Goal: Task Accomplishment & Management: Complete application form

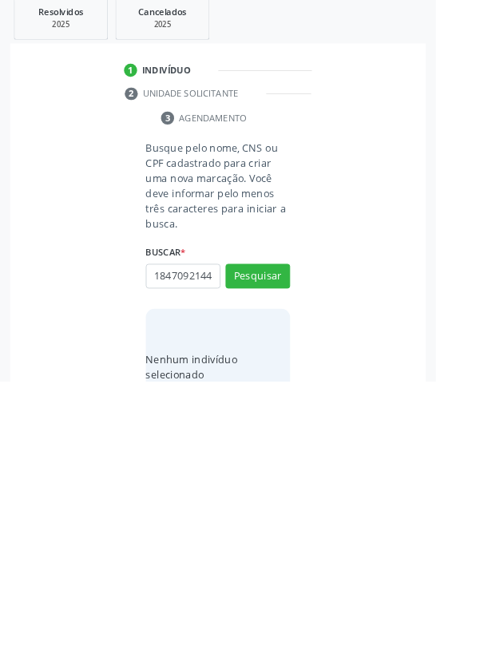
scroll to position [0, 3]
type input "18470921444"
click at [306, 552] on button "Pesquisar" at bounding box center [283, 553] width 71 height 27
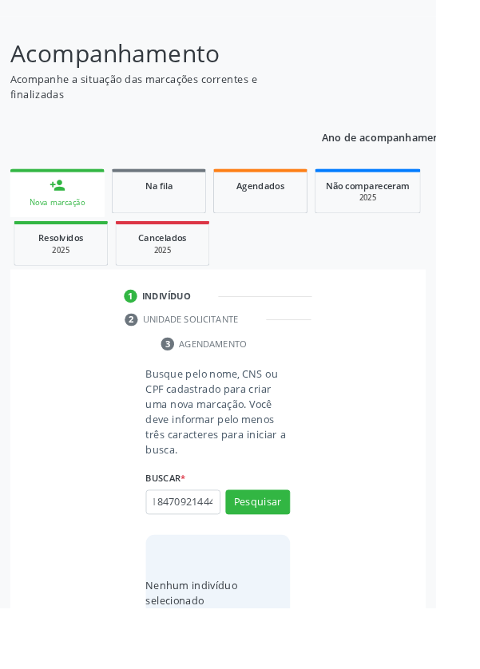
scroll to position [0, 0]
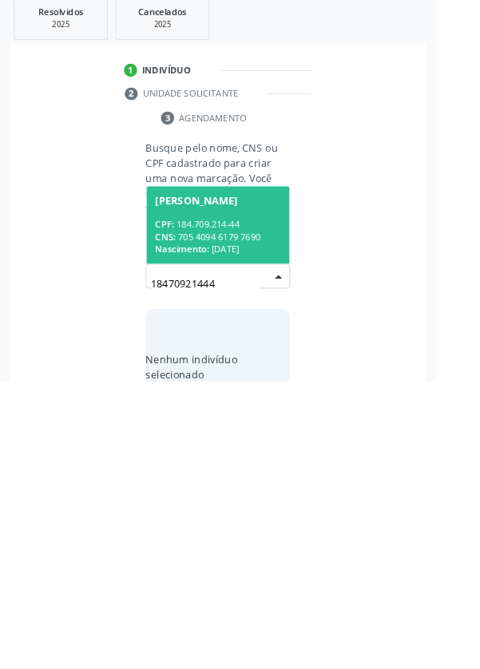
click at [283, 493] on div "CPF: 184.709.214-44" at bounding box center [240, 497] width 138 height 14
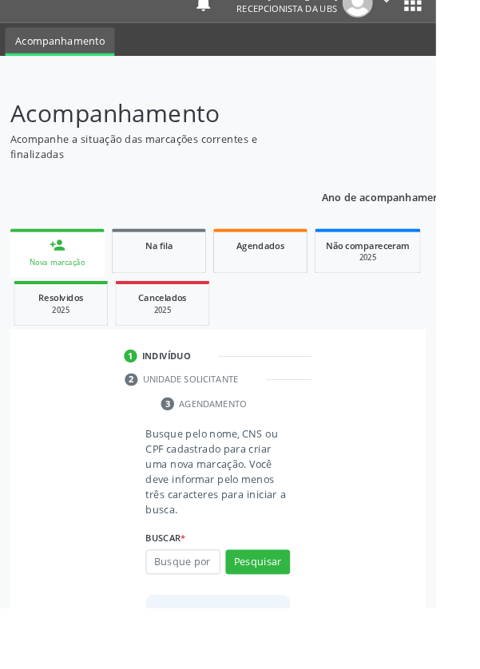
scroll to position [118, 0]
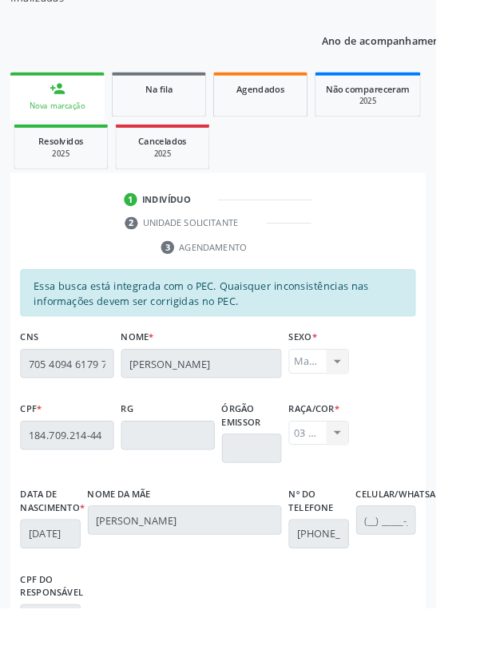
scroll to position [379, 0]
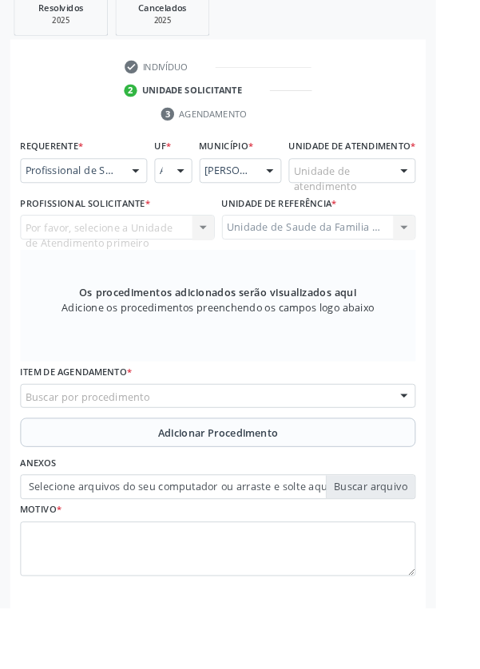
scroll to position [309, 0]
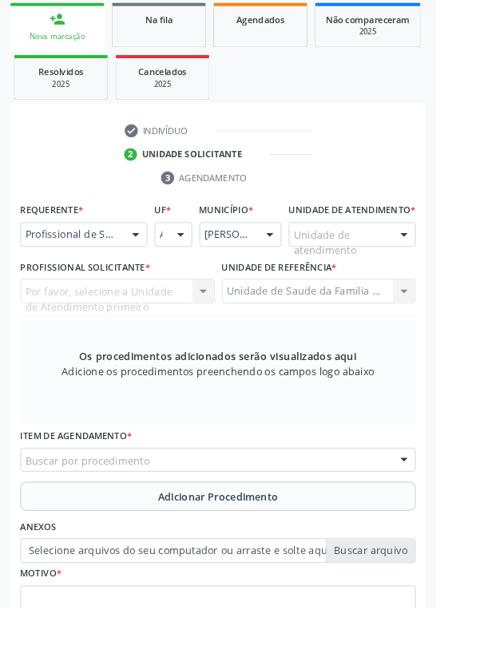
click at [449, 272] on div at bounding box center [445, 258] width 24 height 27
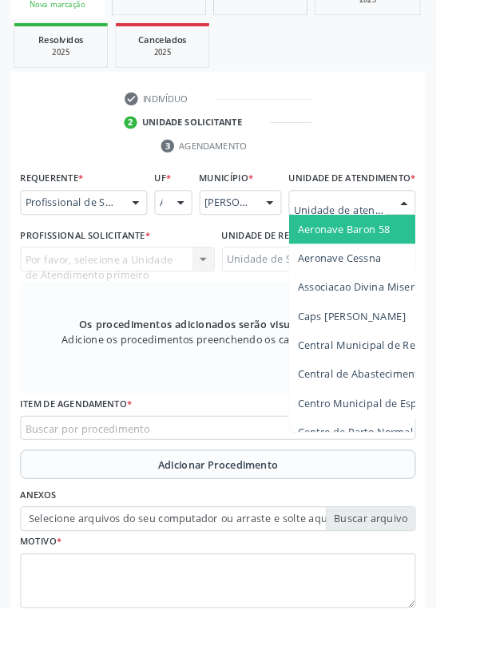
scroll to position [386, 0]
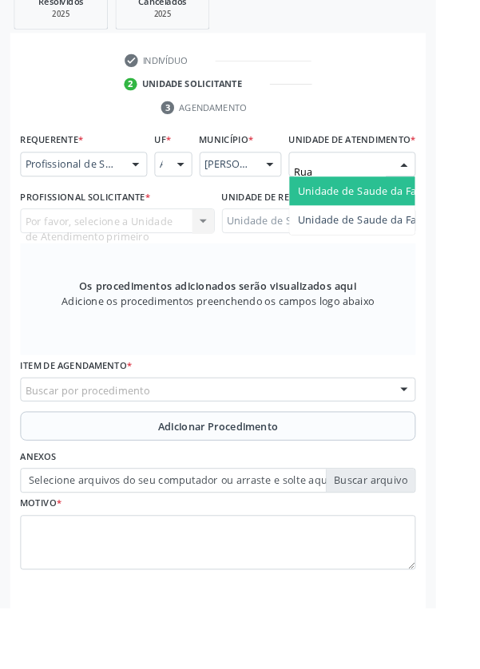
type input "Rua n"
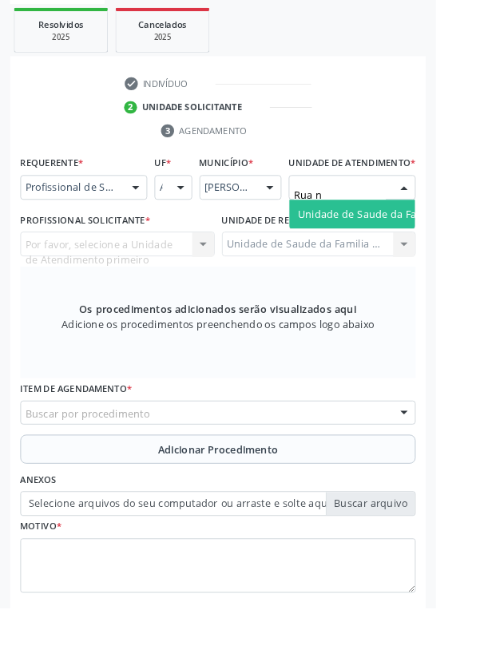
scroll to position [352, 0]
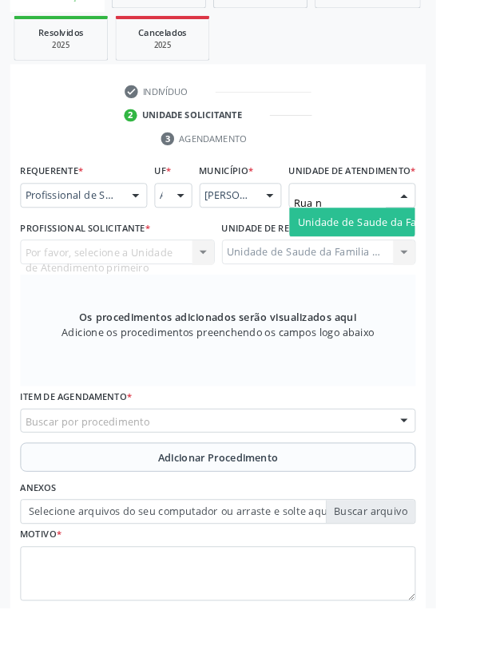
click at [398, 252] on span "Unidade de Saude da Familia Rua [GEOGRAPHIC_DATA]" at bounding box center [476, 243] width 296 height 15
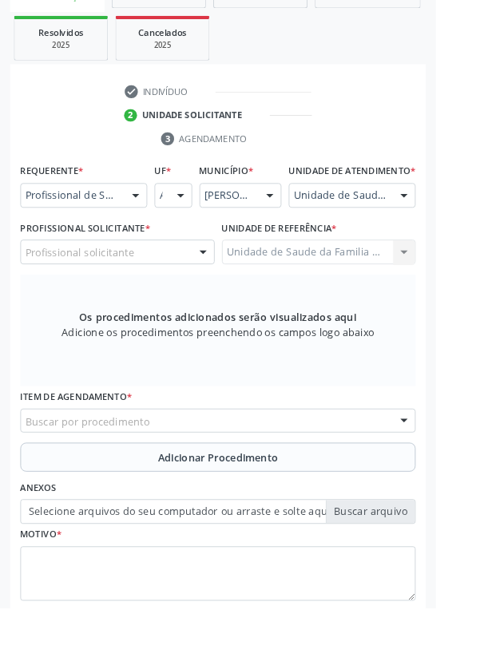
click at [195, 291] on div "Profissional solicitante" at bounding box center [129, 277] width 214 height 27
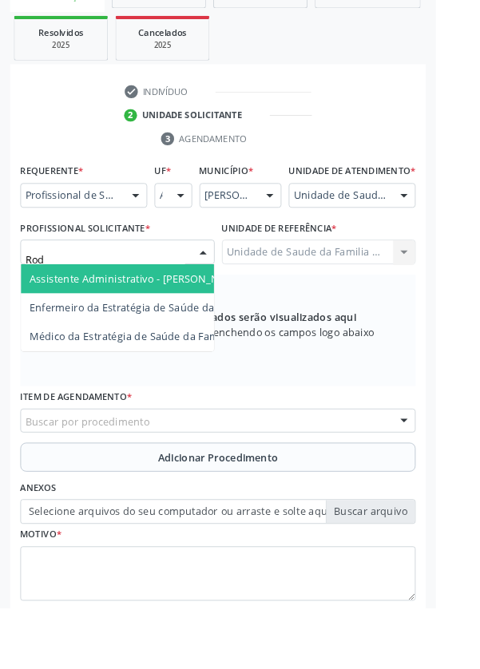
type input "Rodr"
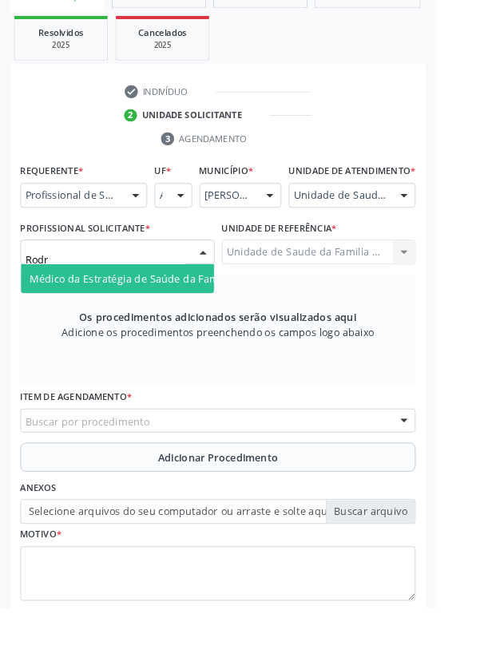
click at [183, 314] on span "Médico da Estratégia de Saúde da Família - [PERSON_NAME]" at bounding box center [195, 306] width 324 height 15
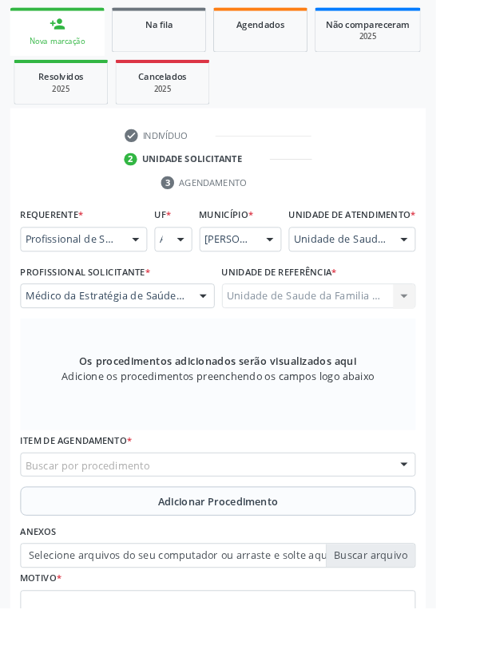
click at [276, 522] on div "Buscar por procedimento" at bounding box center [239, 511] width 435 height 27
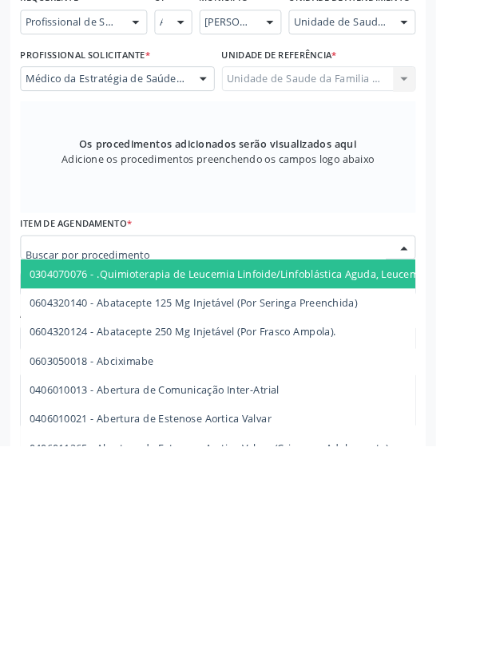
scroll to position [364, 0]
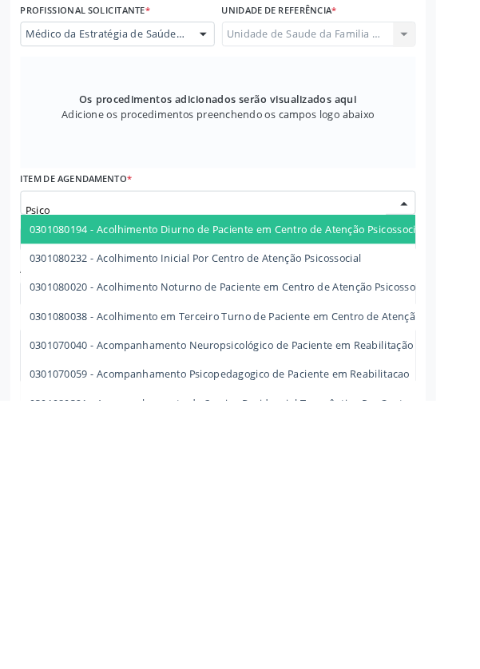
type input "Psic"
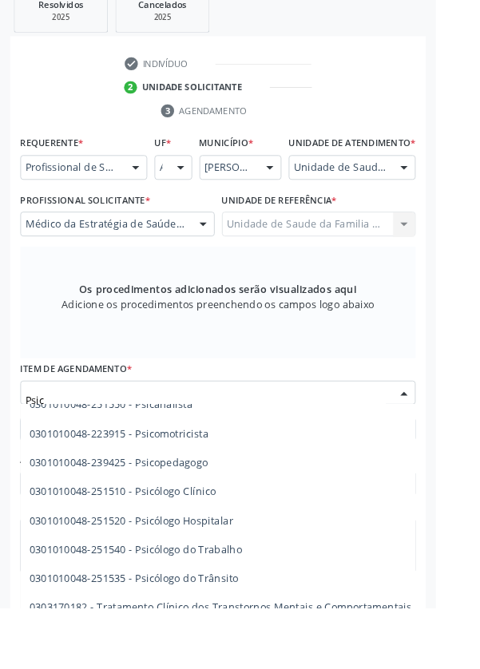
scroll to position [394, 0]
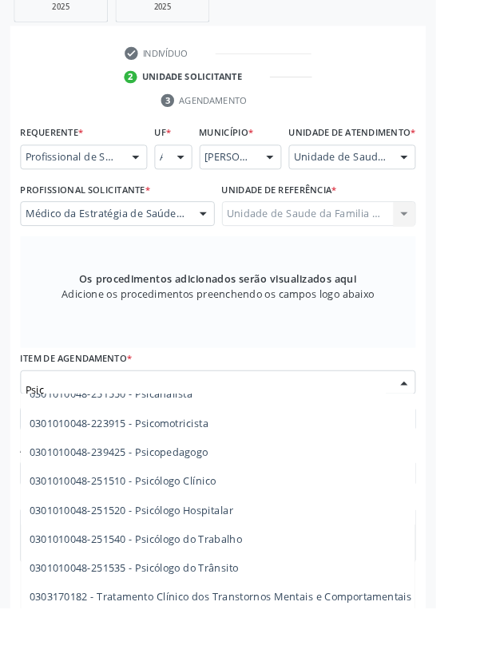
click at [209, 537] on span "0301010048-251510 - Psicólogo Clínico" at bounding box center [135, 529] width 205 height 15
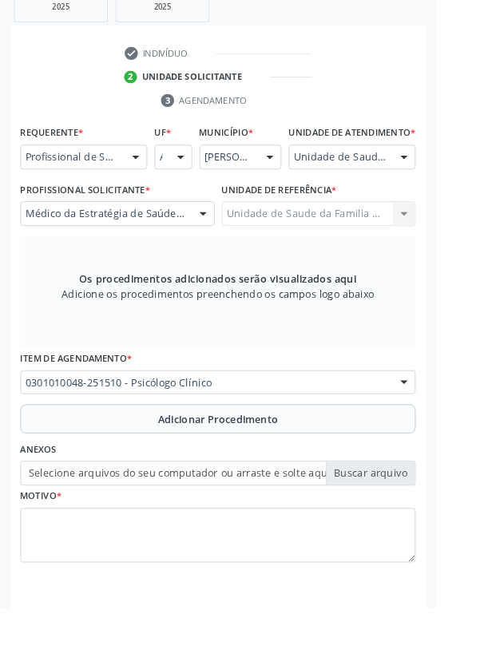
click at [337, 469] on button "Adicionar Procedimento" at bounding box center [239, 462] width 435 height 32
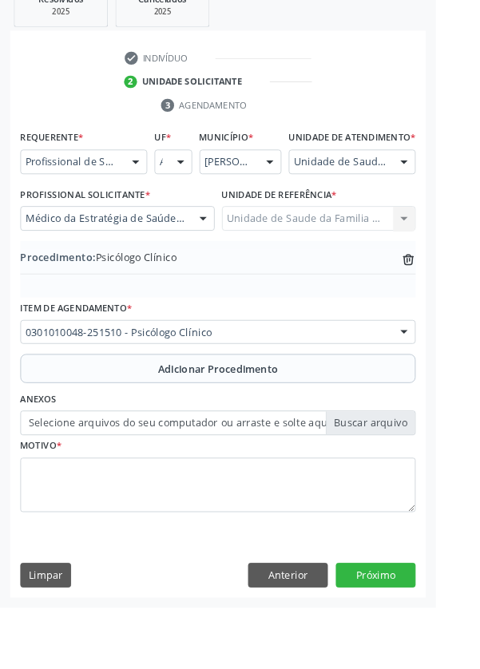
scroll to position [333, 0]
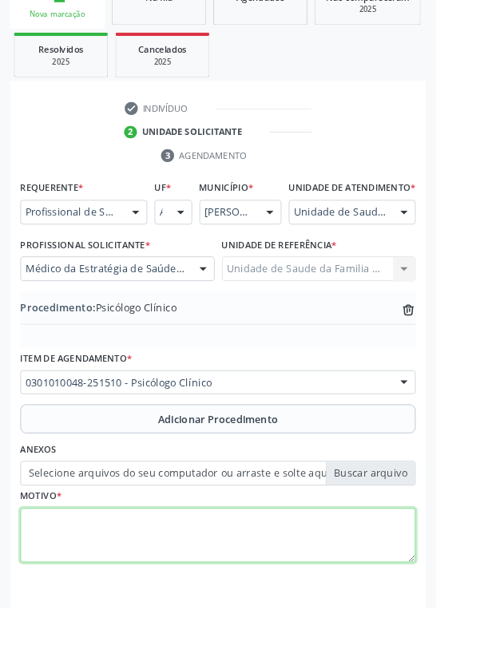
click at [210, 591] on textarea at bounding box center [239, 590] width 435 height 61
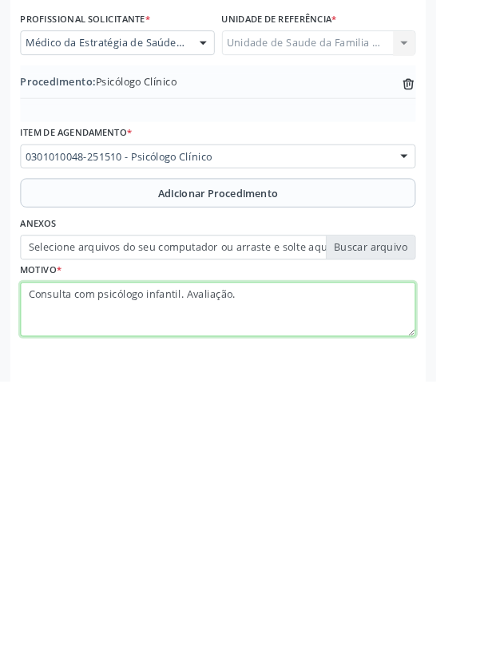
type textarea "Consulta com psicólogo infantil. Avaliação."
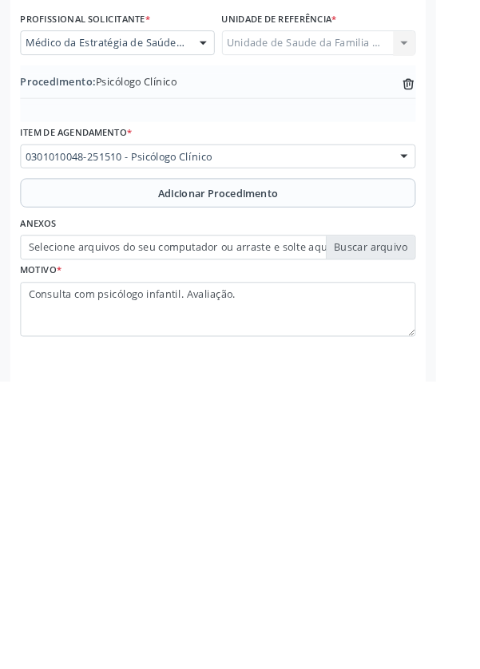
click at [294, 535] on label "Selecione arquivos do seu computador ou arraste e solte aqui" at bounding box center [239, 521] width 435 height 27
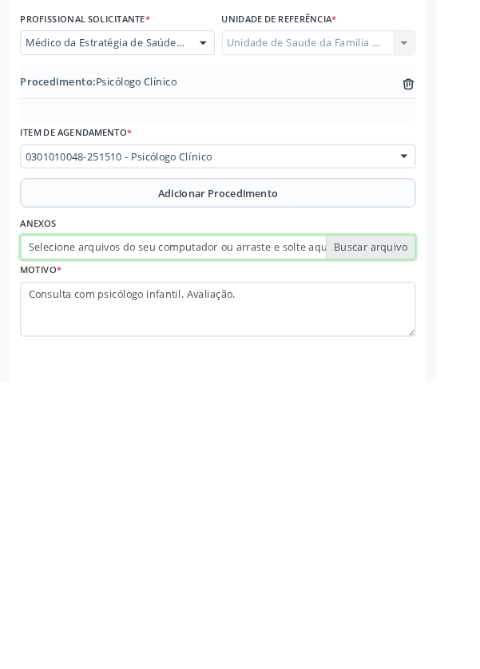
click at [294, 535] on input "Selecione arquivos do seu computador ou arraste e solte aqui" at bounding box center [239, 521] width 435 height 27
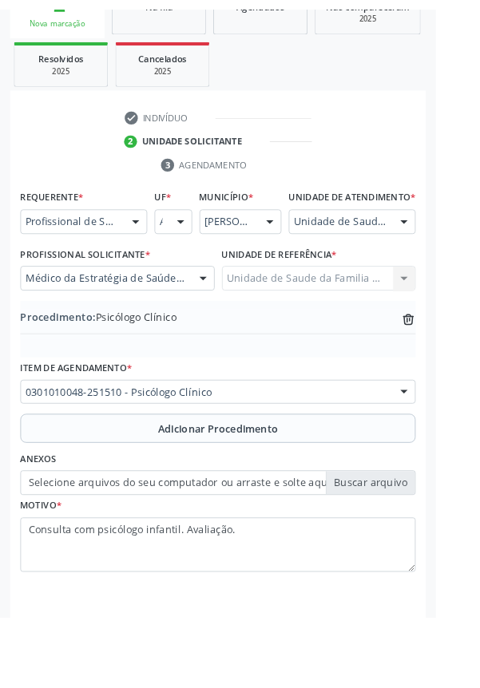
scroll to position [311, 0]
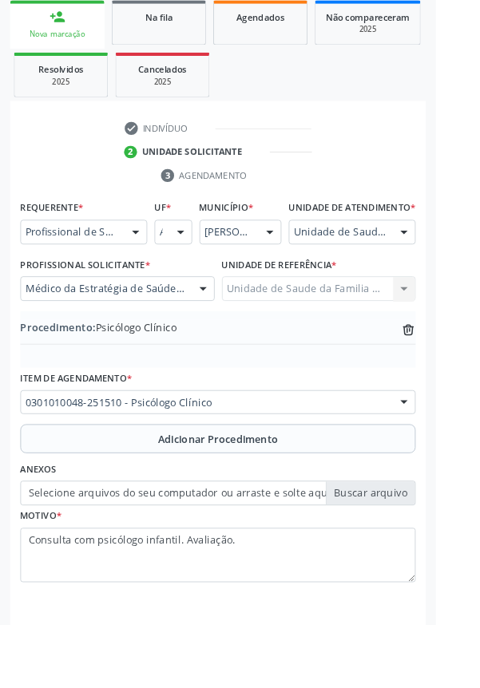
type input "C:\fakepath\17585469604749219036456757006104.jpg"
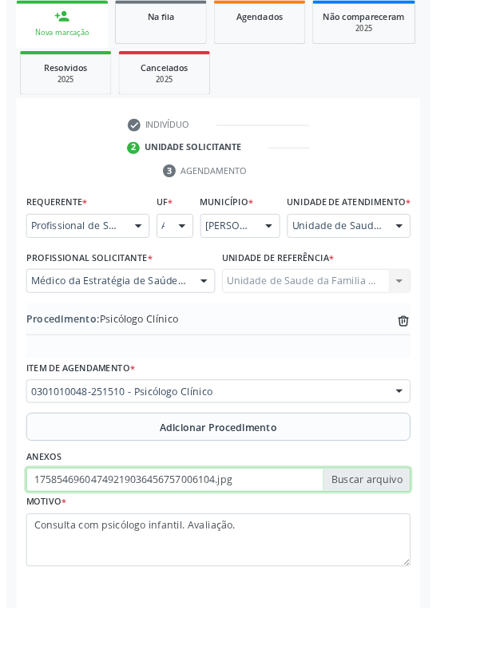
scroll to position [333, 0]
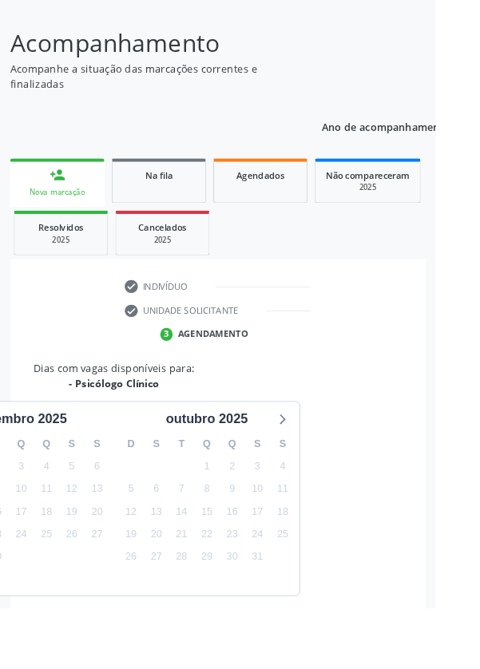
scroll to position [216, 0]
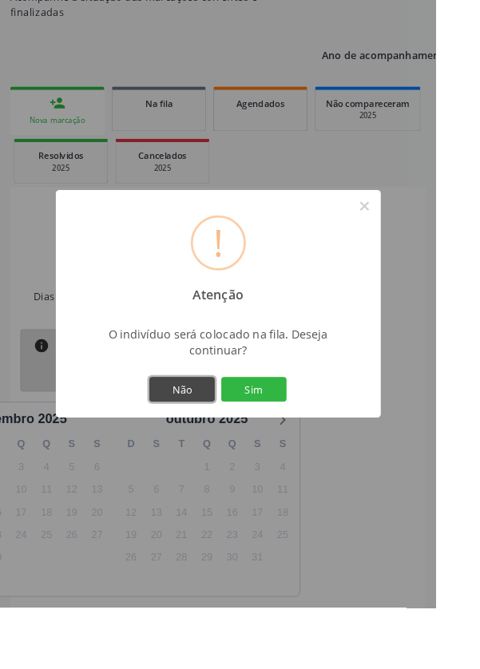
click at [236, 442] on button "Não" at bounding box center [201, 428] width 72 height 27
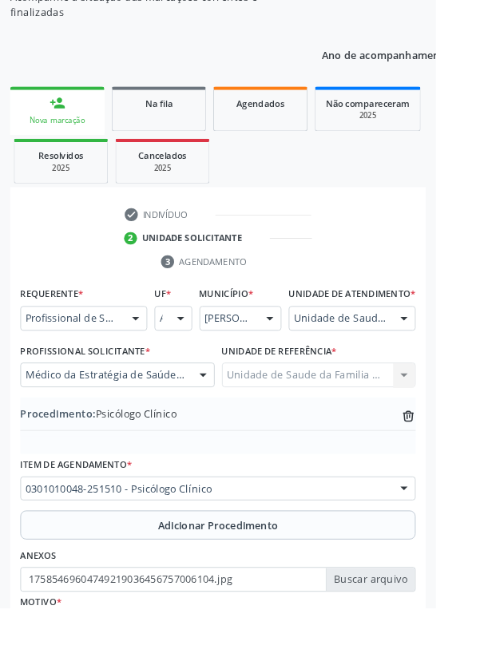
scroll to position [248, 0]
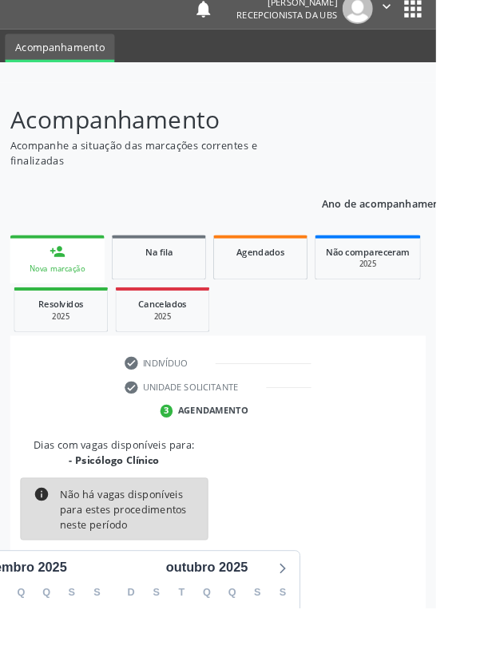
scroll to position [133, 0]
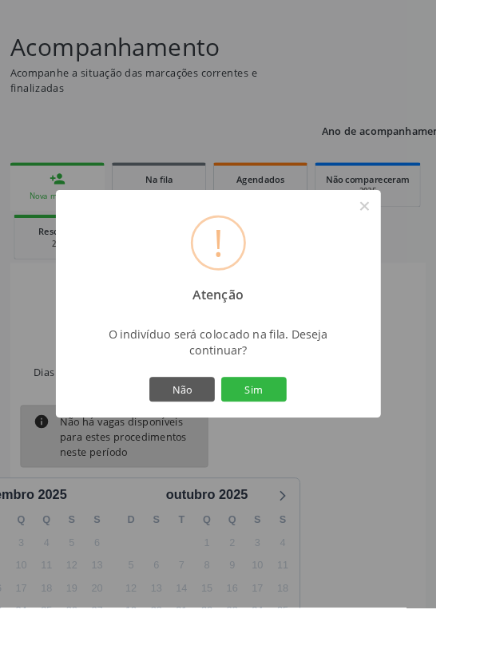
click at [315, 442] on button "Sim" at bounding box center [280, 428] width 72 height 27
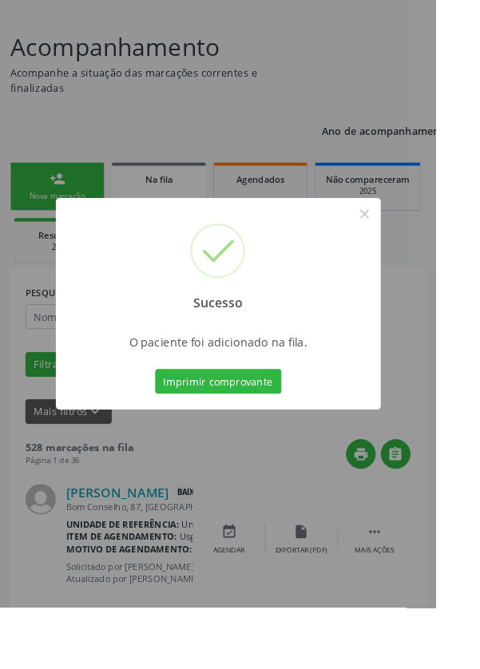
scroll to position [0, 0]
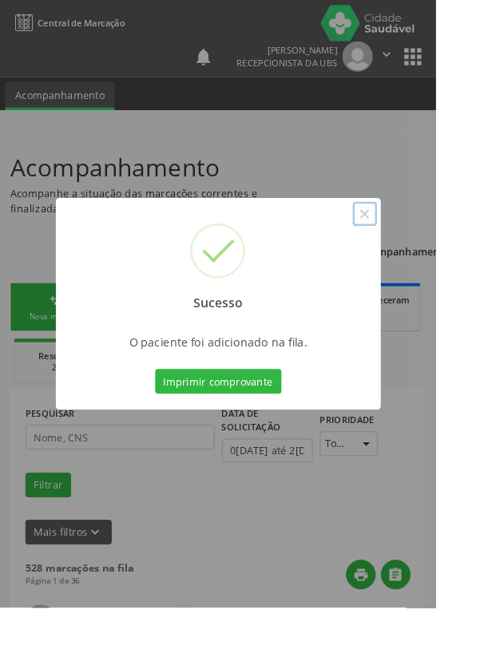
click at [415, 249] on button "×" at bounding box center [401, 235] width 27 height 27
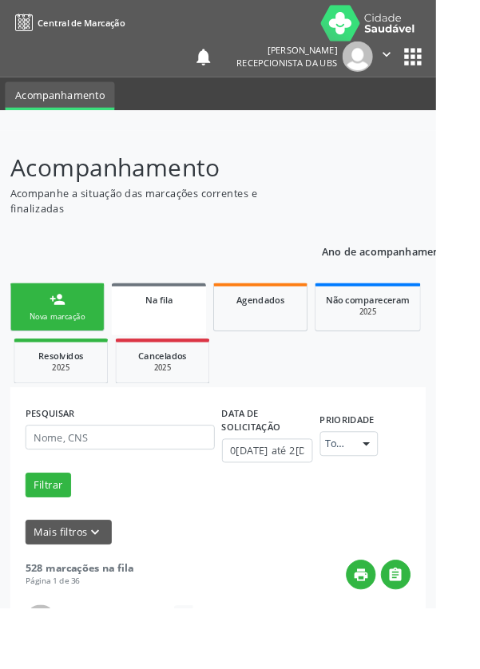
click at [77, 332] on link "person_add Nova marcação" at bounding box center [63, 338] width 104 height 54
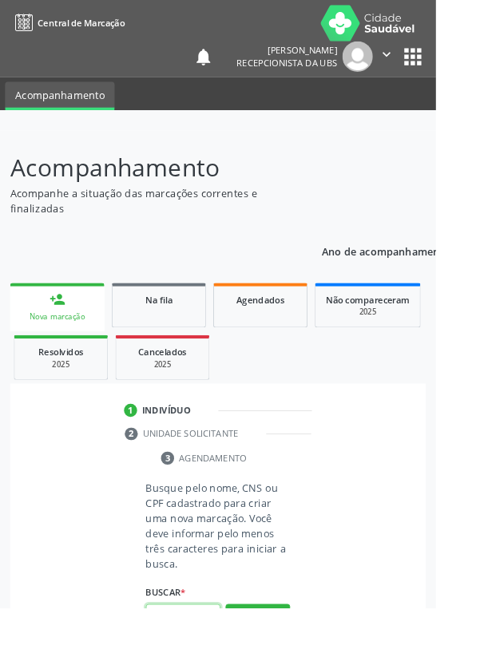
click at [214, 668] on input "text" at bounding box center [202, 678] width 82 height 27
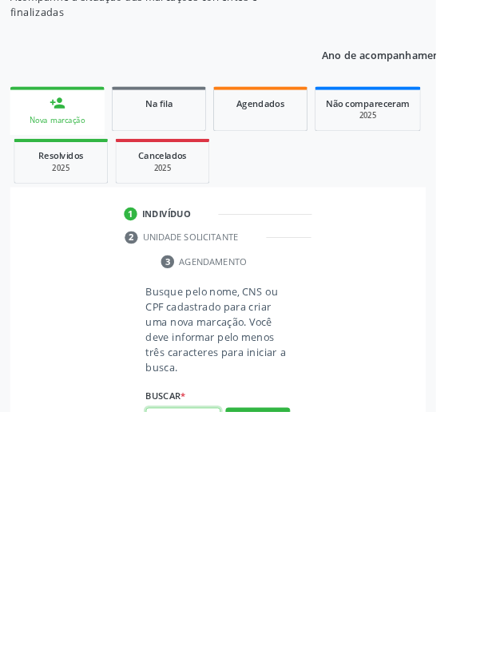
scroll to position [0, 29]
type input "705409461797690"
click at [298, 668] on button "Pesquisar" at bounding box center [283, 678] width 71 height 27
type input "705409461797690"
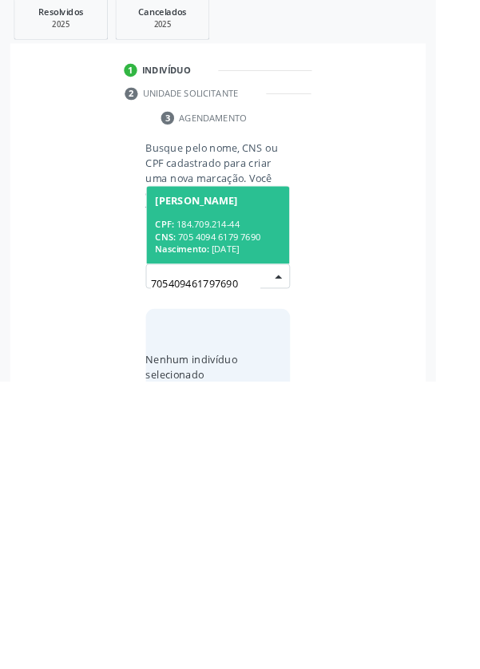
scroll to position [125, 0]
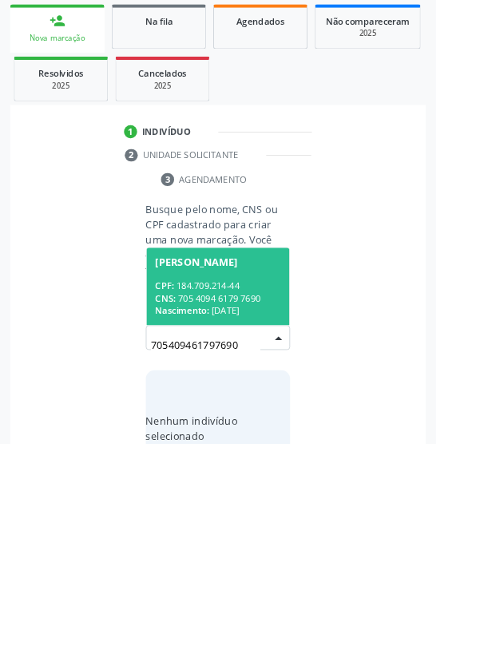
click at [243, 513] on div "CNS: 705 4094 6179 7690" at bounding box center [240, 510] width 138 height 14
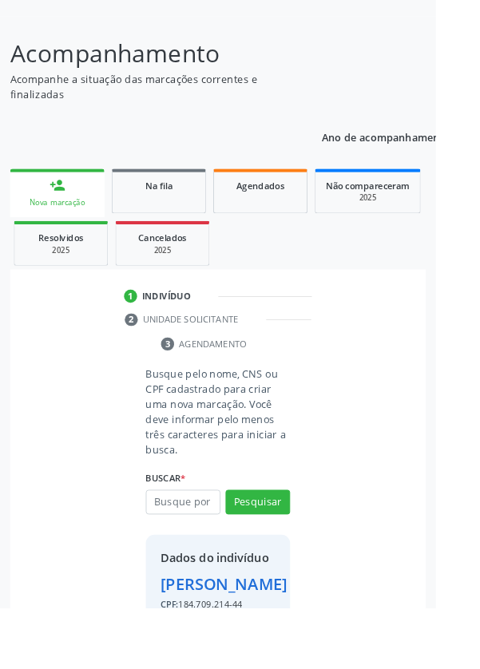
scroll to position [118, 0]
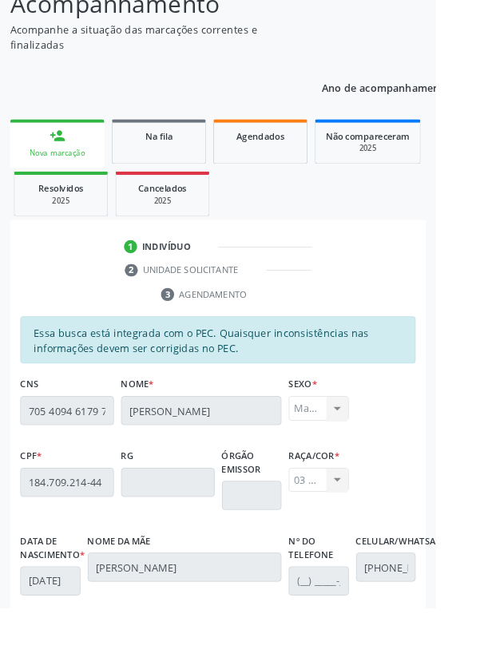
scroll to position [379, 0]
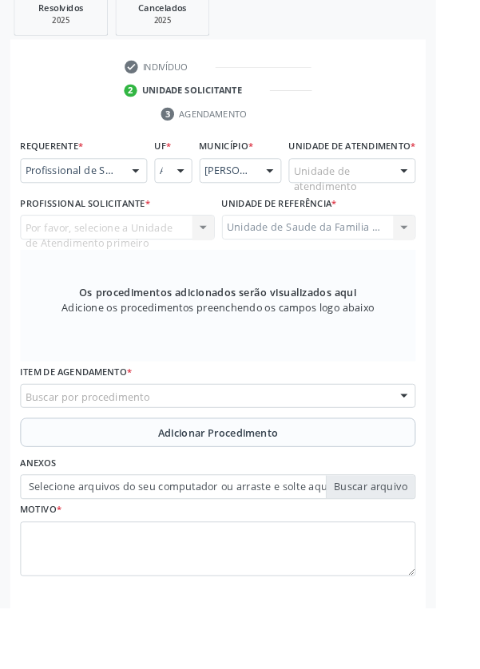
scroll to position [309, 0]
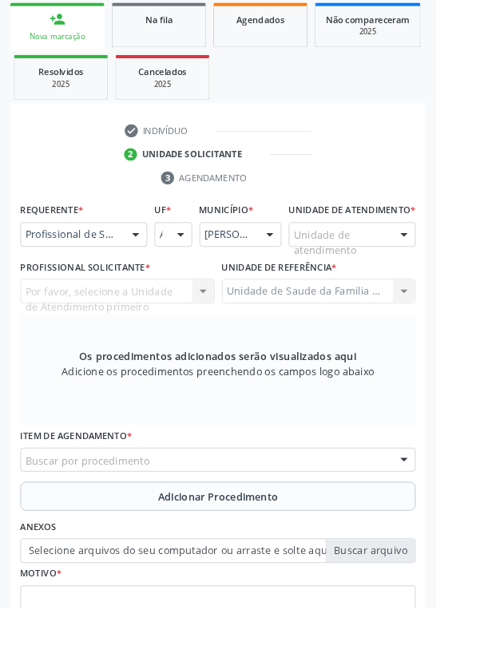
click at [434, 272] on div at bounding box center [445, 258] width 24 height 27
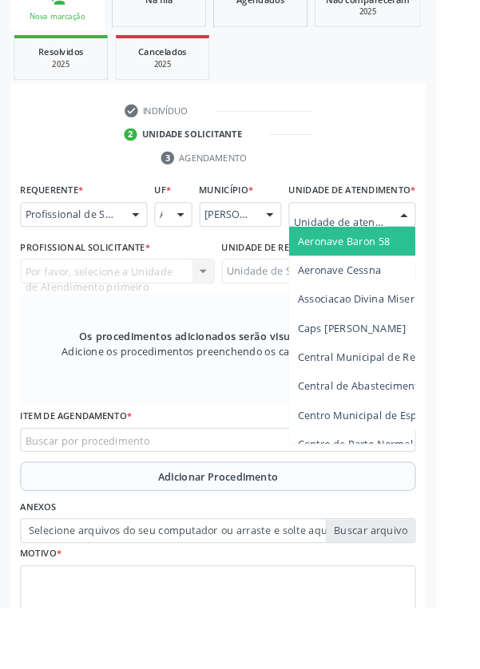
scroll to position [386, 0]
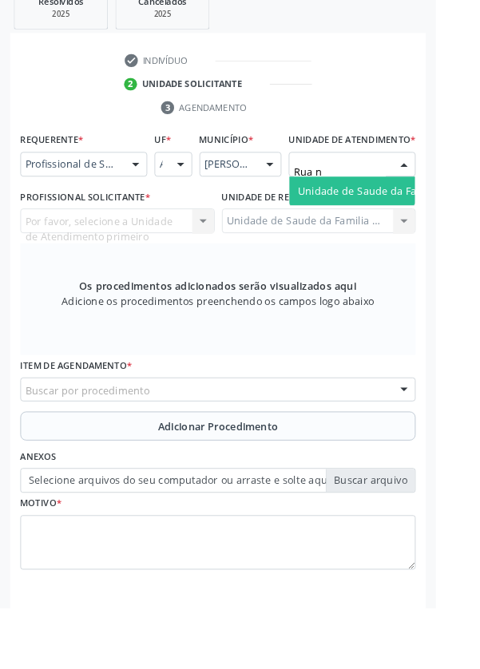
type input "Rua no"
click at [413, 217] on span "Unidade de Saude da Familia Rua [GEOGRAPHIC_DATA]" at bounding box center [476, 210] width 296 height 15
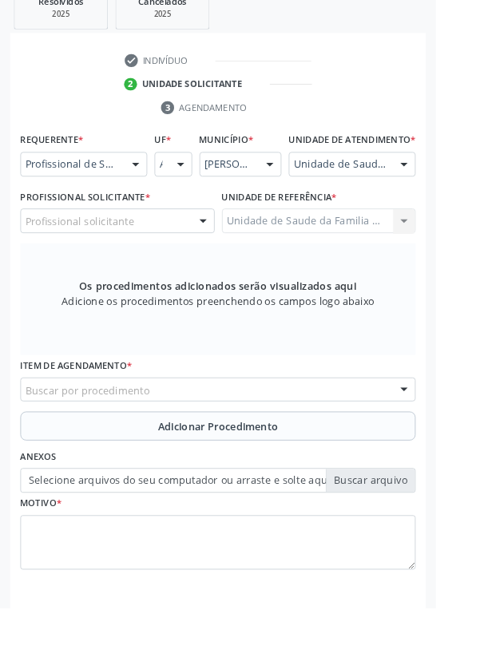
click at [168, 257] on div "Profissional solicitante" at bounding box center [129, 243] width 214 height 27
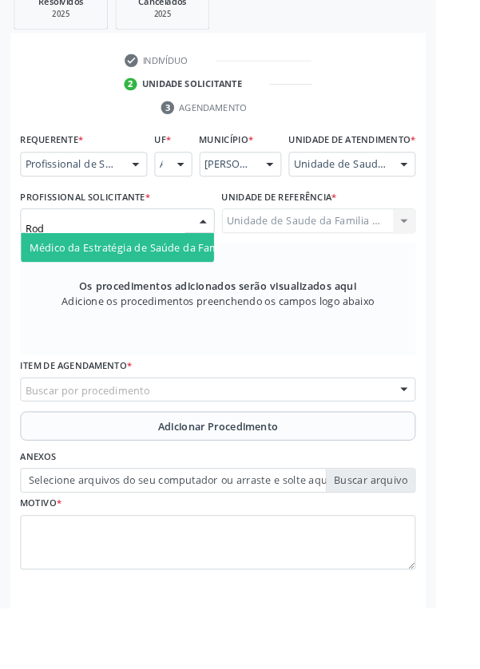
type input "Rodr"
click at [176, 280] on span "Médico da Estratégia de Saúde da Família - [PERSON_NAME]" at bounding box center [195, 272] width 324 height 15
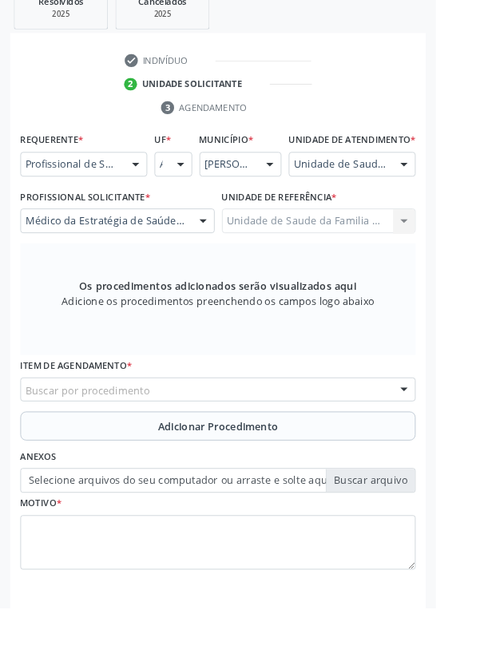
scroll to position [394, 0]
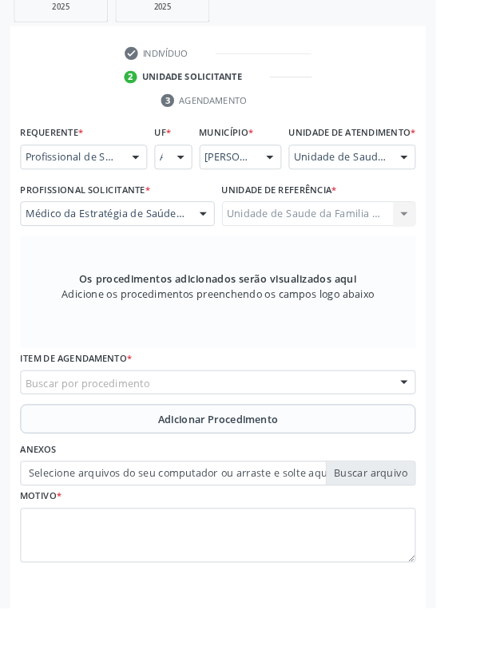
click at [274, 426] on div "Buscar por procedimento" at bounding box center [239, 421] width 435 height 27
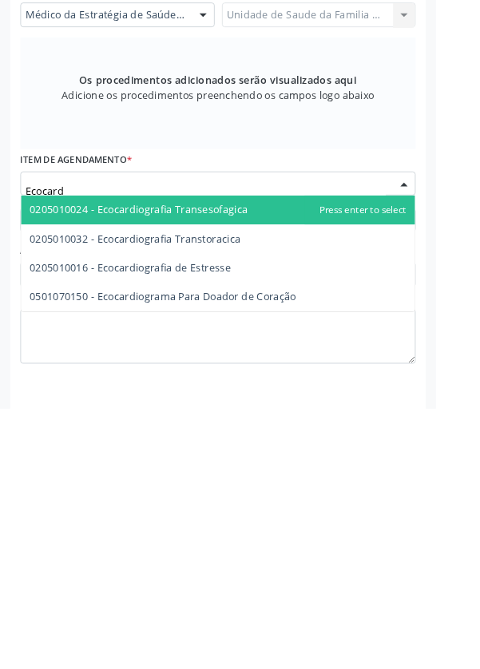
type input "Ecocardi"
click at [256, 490] on span "0205010032 - Ecocardiografia Transtoracica" at bounding box center [149, 481] width 232 height 15
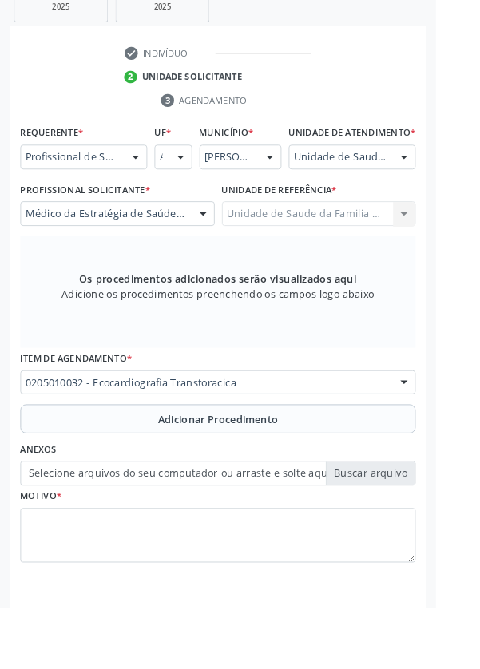
click at [276, 470] on span "Adicionar Procedimento" at bounding box center [240, 462] width 133 height 17
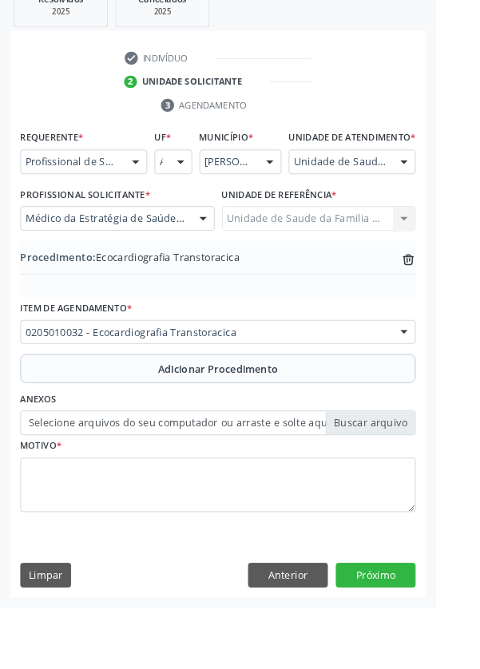
scroll to position [333, 0]
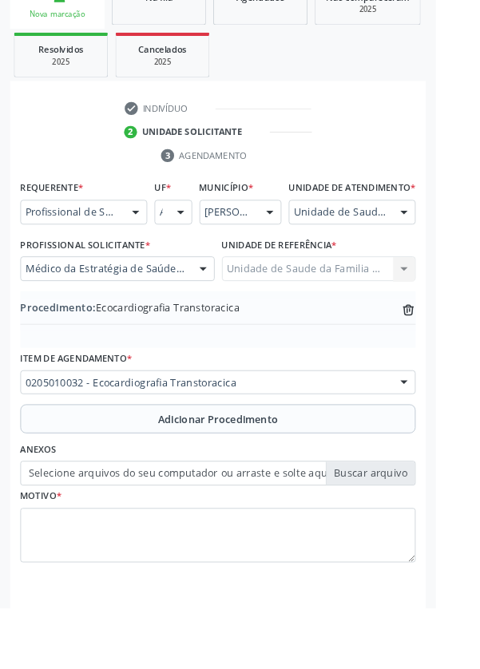
click at [408, 535] on label "Selecione arquivos do seu computador ou arraste e solte aqui" at bounding box center [239, 521] width 435 height 27
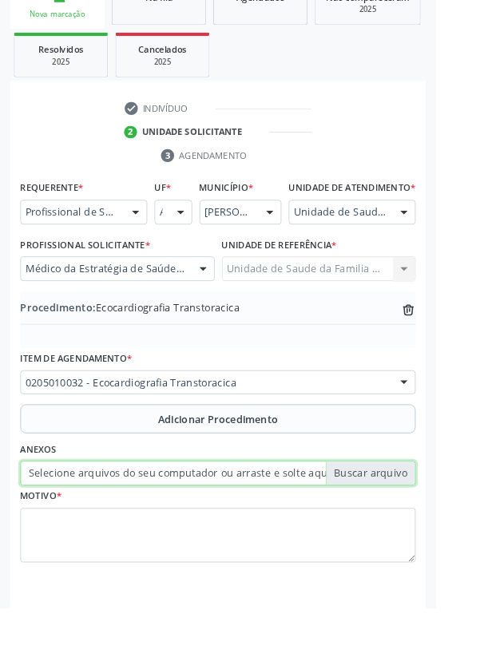
click at [408, 535] on input "Selecione arquivos do seu computador ou arraste e solte aqui" at bounding box center [239, 521] width 435 height 27
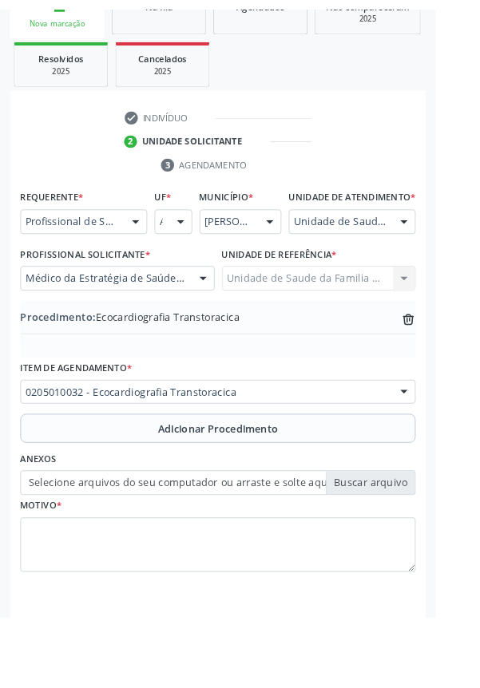
scroll to position [311, 0]
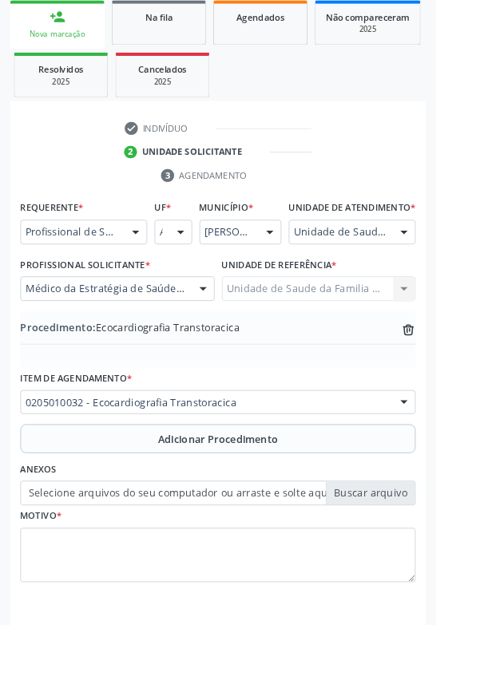
type input "C:\fakepath\17585470816517531332340240288524.jpg"
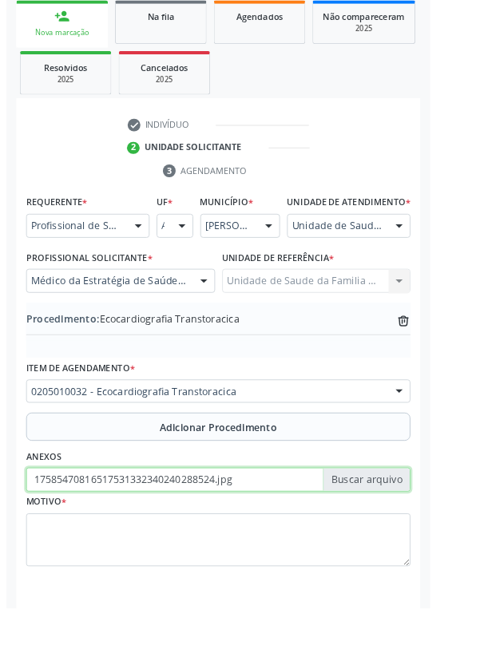
scroll to position [333, 0]
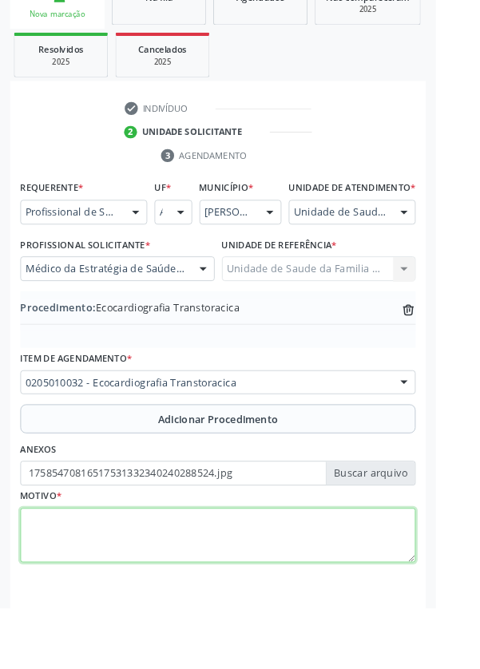
click at [149, 593] on textarea at bounding box center [239, 590] width 435 height 61
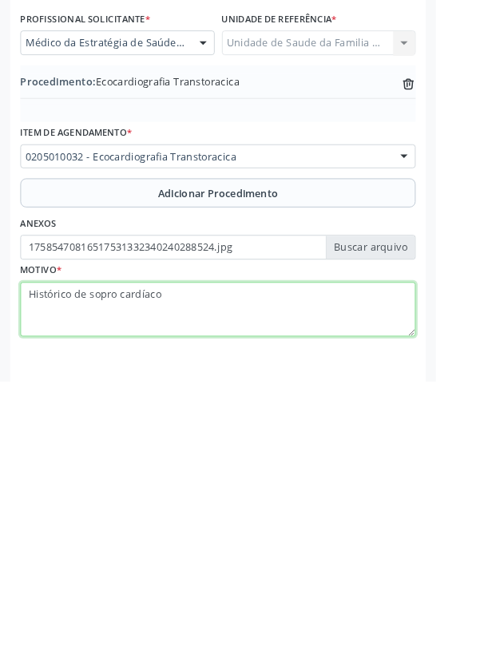
type textarea "Histórico de sopro cardíaco"
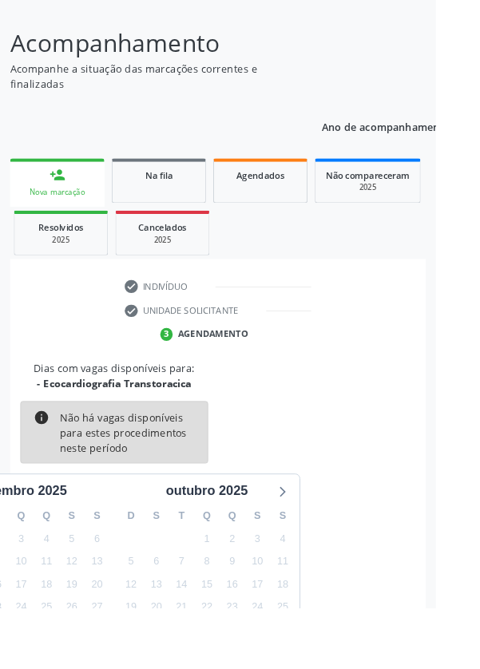
scroll to position [133, 0]
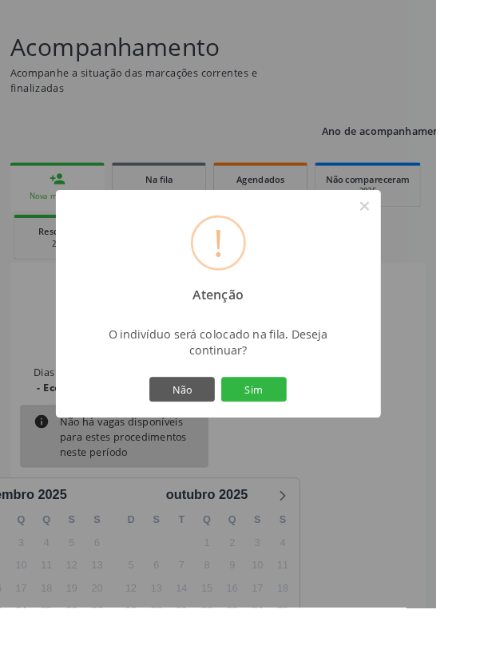
click at [315, 442] on button "Sim" at bounding box center [280, 428] width 72 height 27
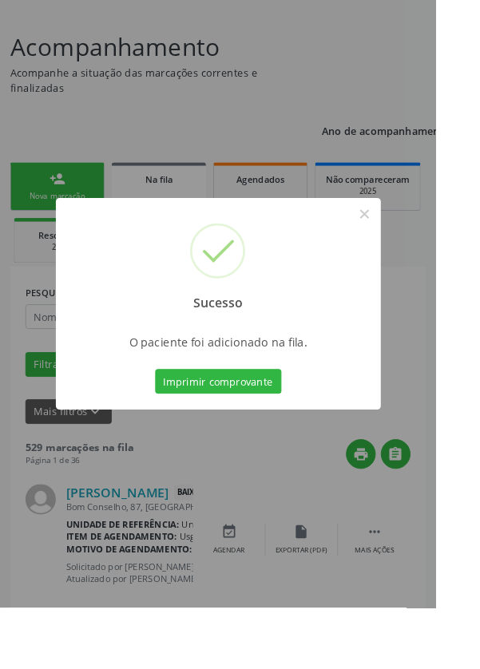
scroll to position [0, 0]
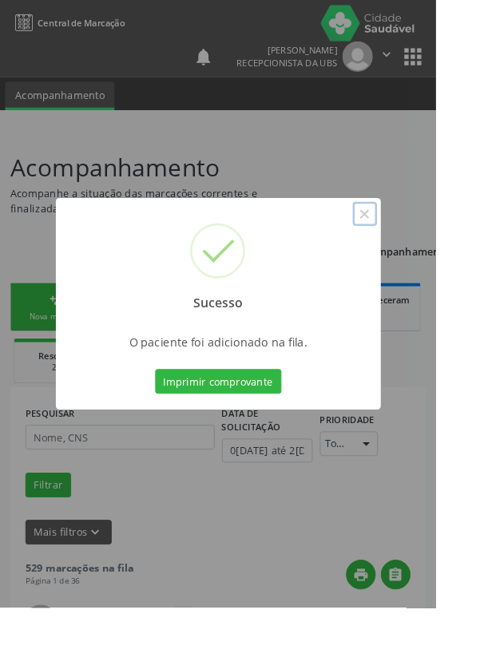
click at [415, 249] on button "×" at bounding box center [401, 235] width 27 height 27
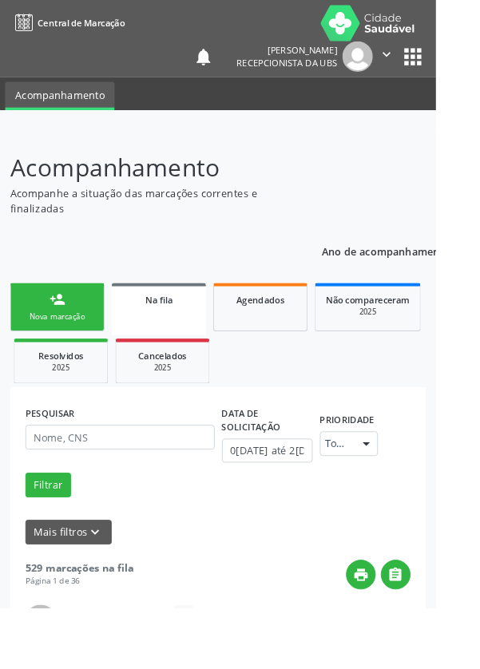
click at [64, 337] on div "person_add" at bounding box center [63, 330] width 18 height 18
click at [79, 341] on link "person_add Nova marcação" at bounding box center [63, 338] width 104 height 54
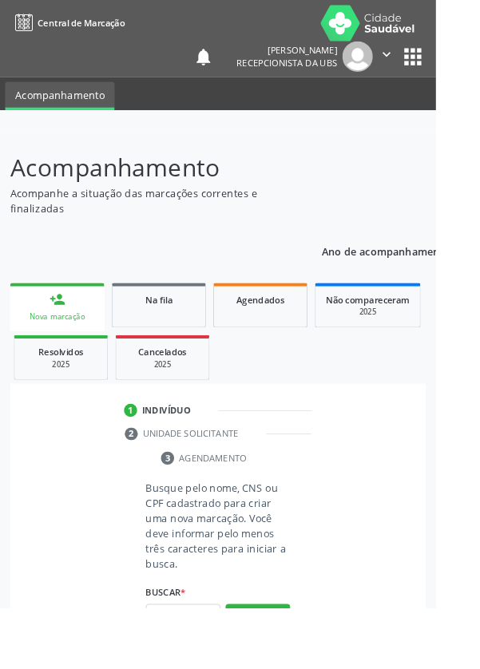
scroll to position [41, 0]
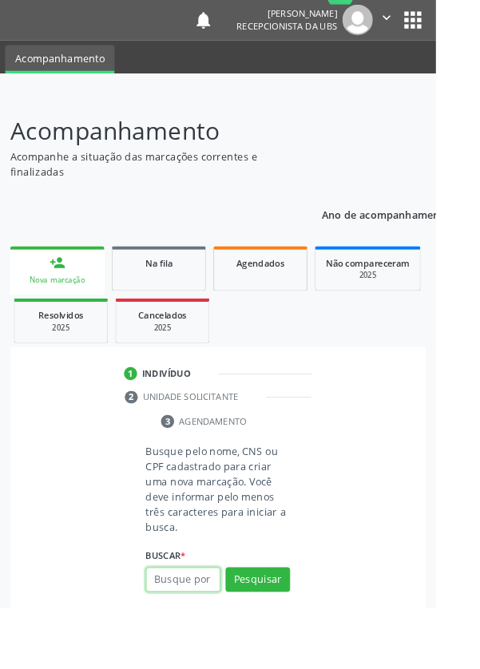
click at [216, 631] on input "text" at bounding box center [202, 638] width 82 height 27
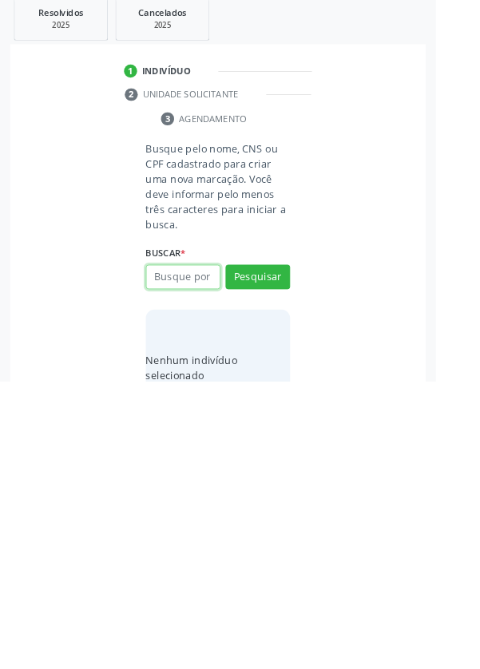
scroll to position [125, 0]
type input "K"
type input "703402790634500"
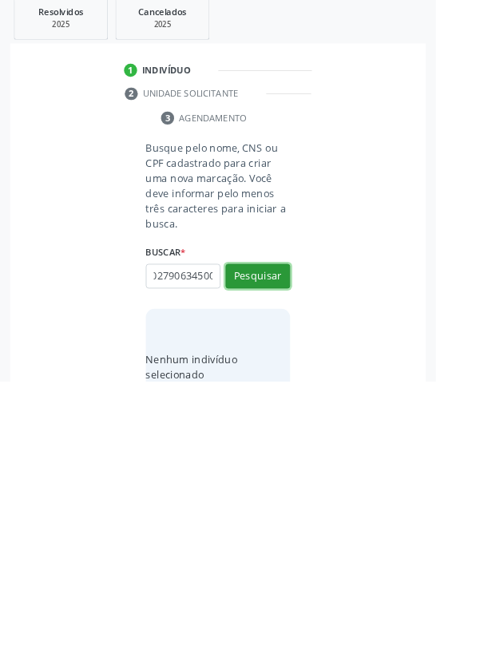
click at [295, 551] on button "Pesquisar" at bounding box center [283, 553] width 71 height 27
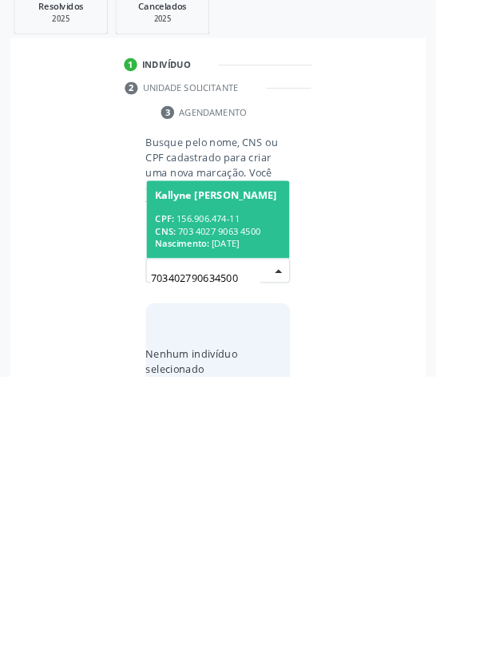
scroll to position [125, 0]
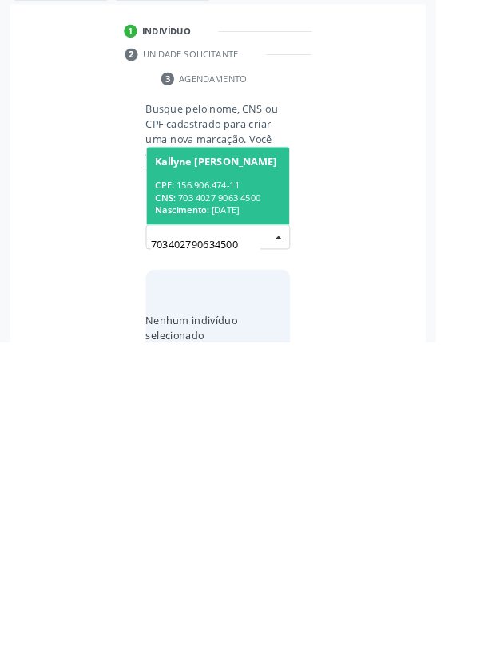
click at [250, 491] on div "CPF: 156.906.474-11" at bounding box center [240, 497] width 138 height 14
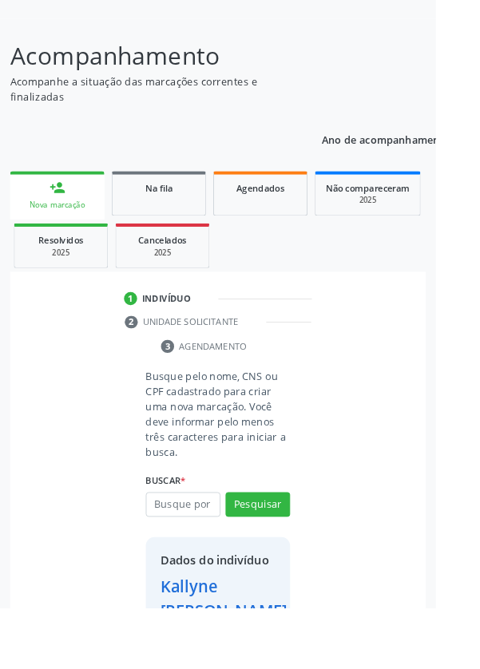
scroll to position [118, 0]
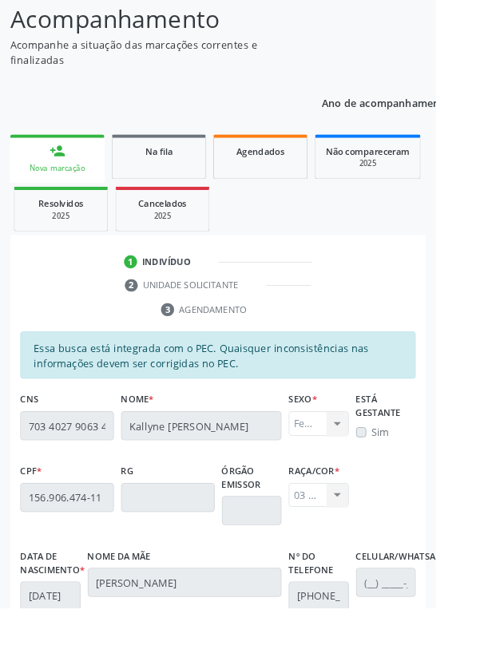
scroll to position [379, 0]
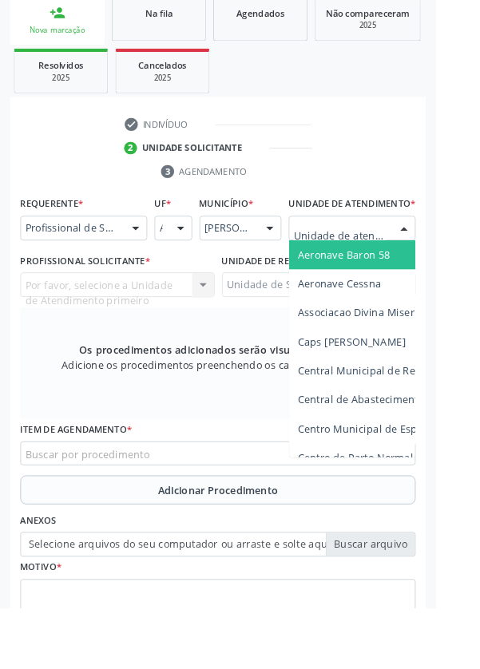
scroll to position [386, 0]
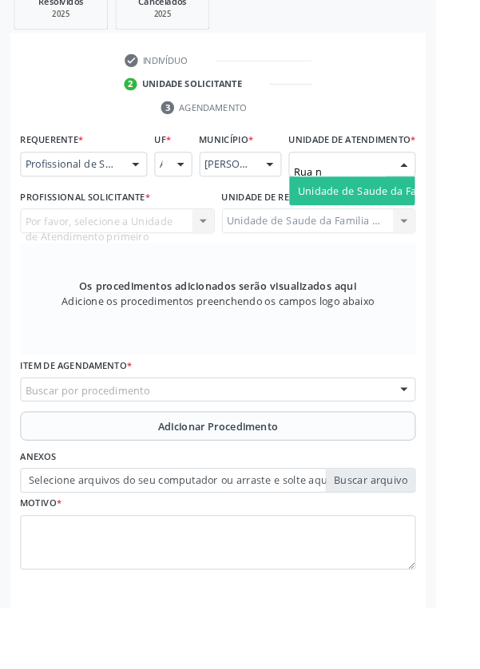
type input "Rua no"
click at [426, 218] on span "Unidade de Saude da Familia Rua [GEOGRAPHIC_DATA]" at bounding box center [476, 210] width 296 height 15
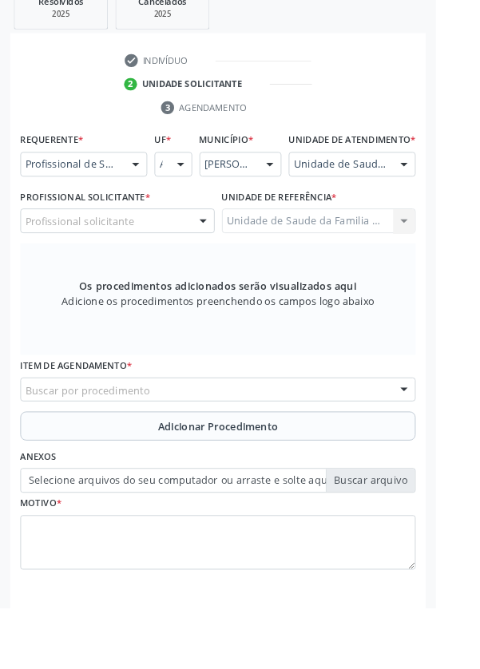
click at [174, 256] on div "Profissional solicitante" at bounding box center [129, 243] width 214 height 27
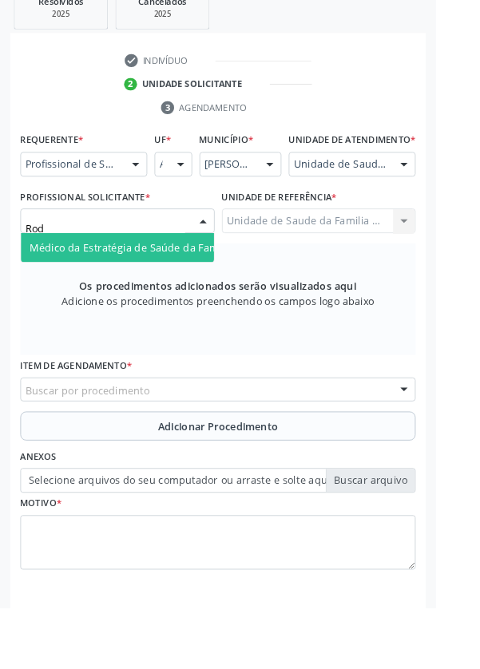
type input "Rodr"
click at [180, 280] on span "Médico da Estratégia de Saúde da Família - [PERSON_NAME]" at bounding box center [195, 272] width 324 height 15
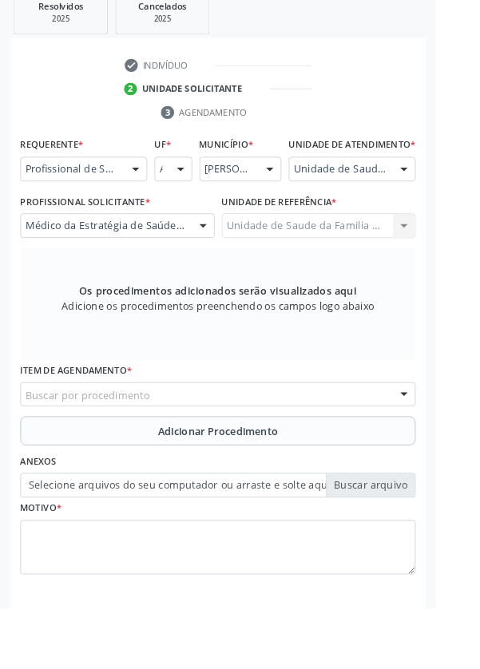
scroll to position [394, 0]
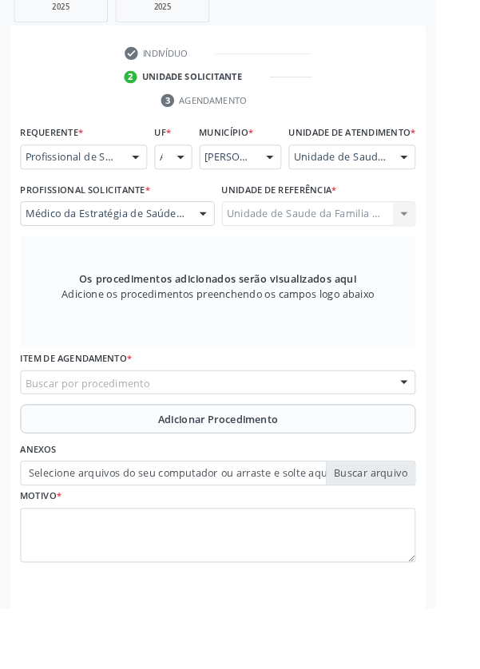
click at [297, 432] on div "Buscar por procedimento" at bounding box center [239, 421] width 435 height 27
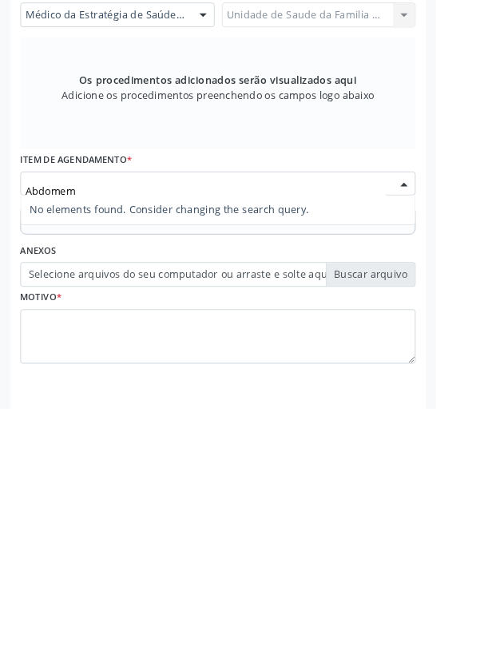
type input "Abdome"
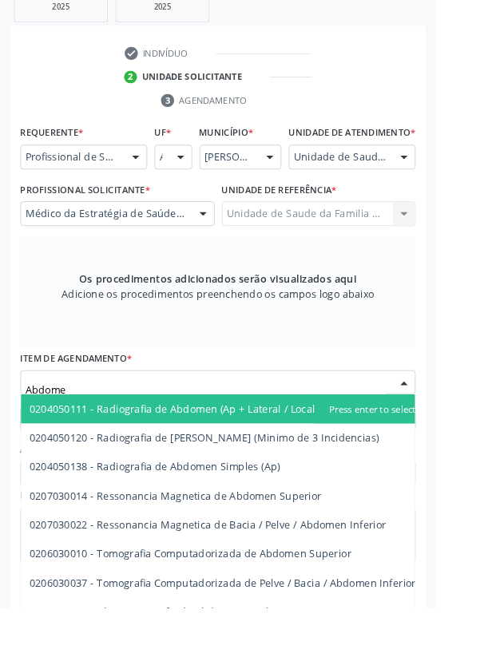
scroll to position [16, 0]
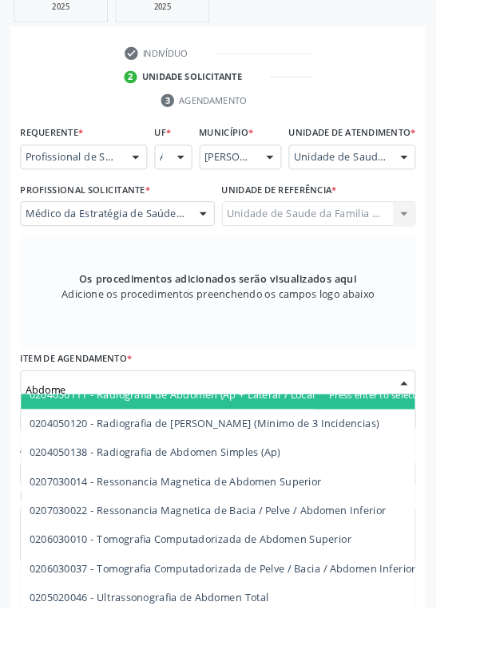
click at [208, 665] on span "0205020046 - Ultrassonografia de Abdomen Total" at bounding box center [165, 657] width 264 height 15
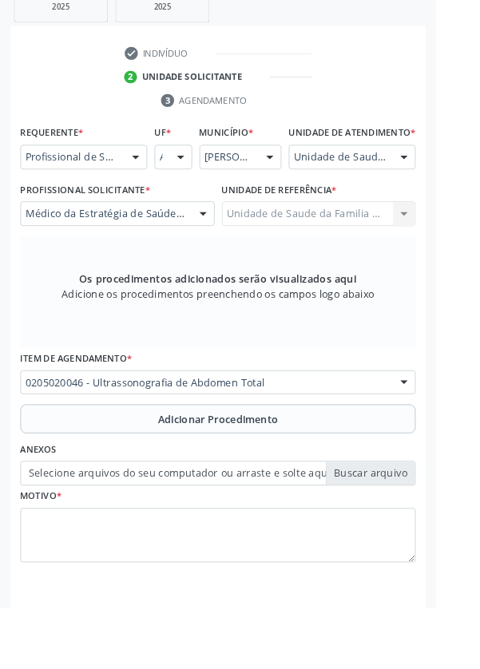
click at [324, 467] on button "Adicionar Procedimento" at bounding box center [239, 462] width 435 height 32
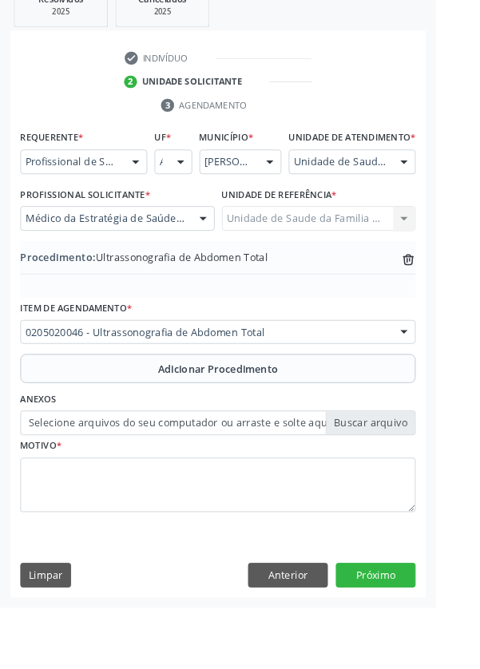
scroll to position [333, 0]
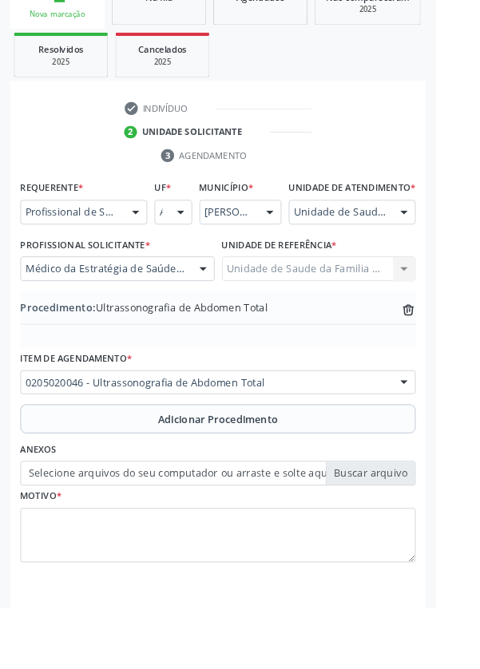
click at [418, 535] on label "Selecione arquivos do seu computador ou arraste e solte aqui" at bounding box center [239, 521] width 435 height 27
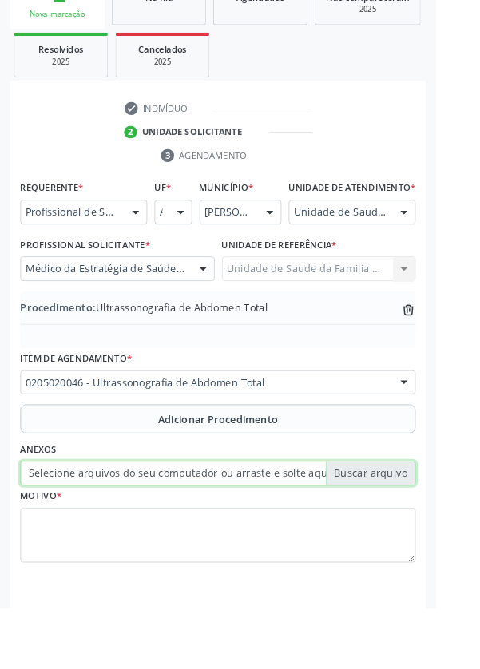
click at [418, 535] on input "Selecione arquivos do seu computador ou arraste e solte aqui" at bounding box center [239, 521] width 435 height 27
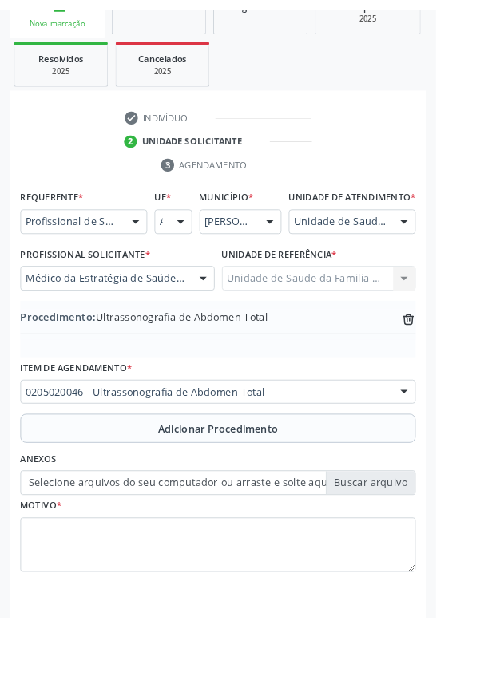
scroll to position [311, 0]
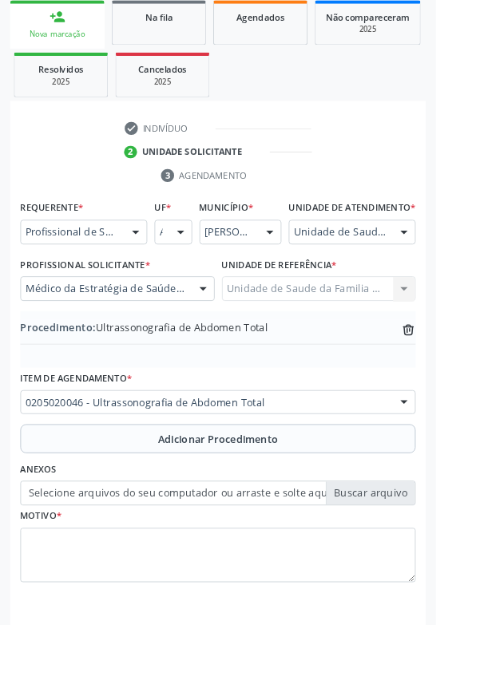
type input "C:\fakepath\17585472262837340516068652944123.jpg"
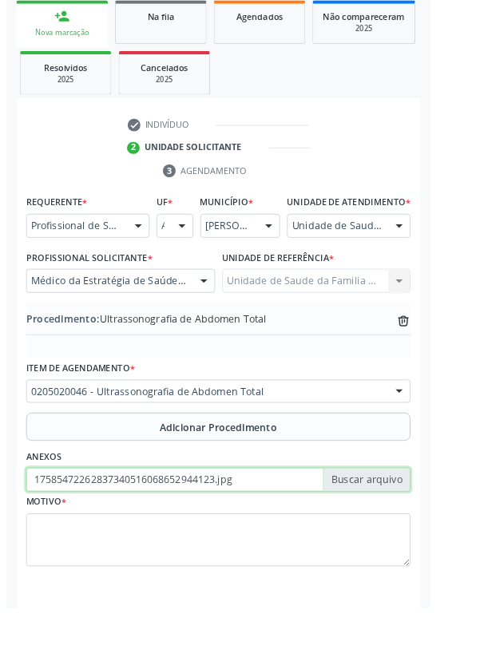
scroll to position [333, 0]
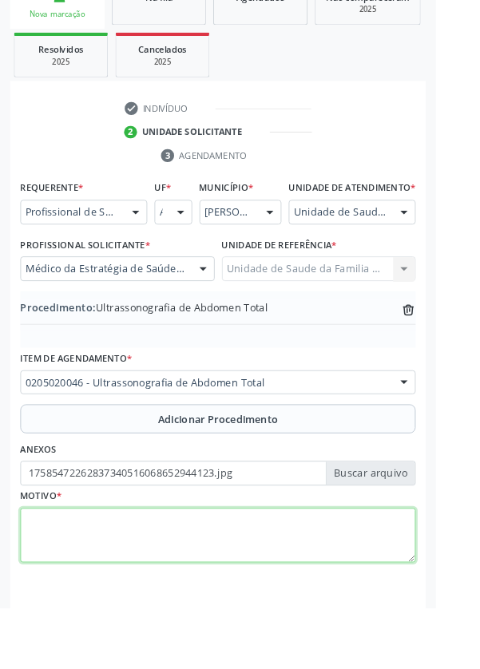
click at [164, 592] on textarea at bounding box center [239, 590] width 435 height 61
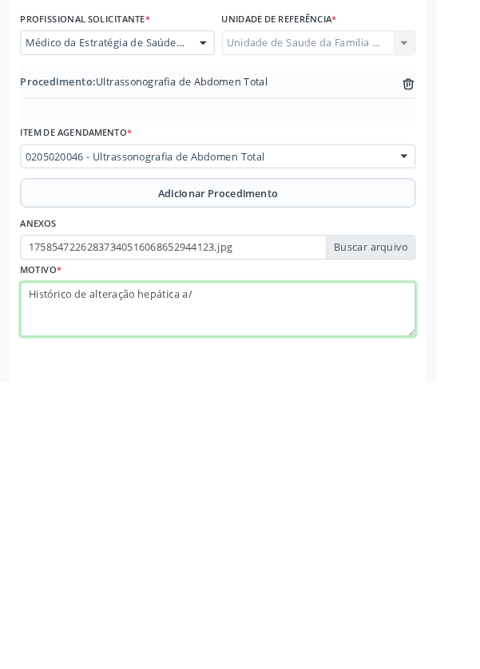
type textarea "Histórico de alteração hepática a/e"
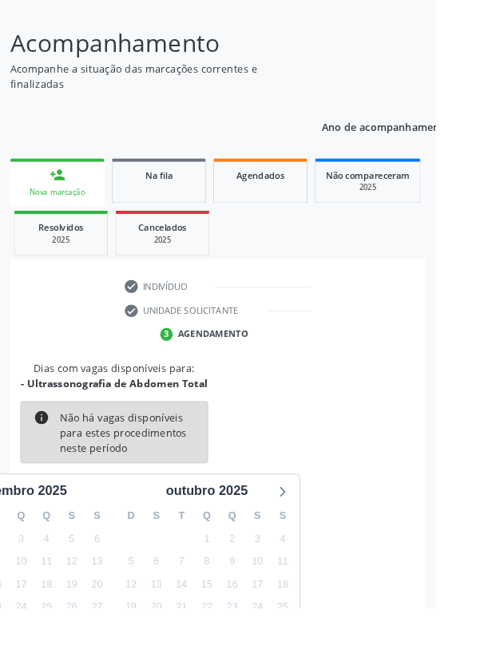
scroll to position [133, 0]
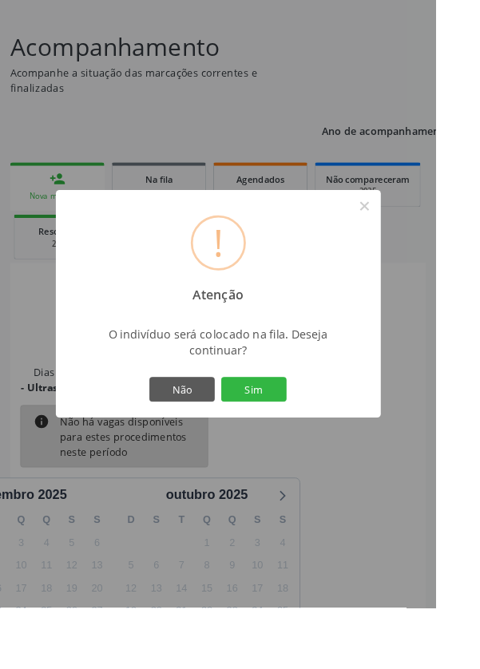
click at [315, 442] on button "Sim" at bounding box center [280, 428] width 72 height 27
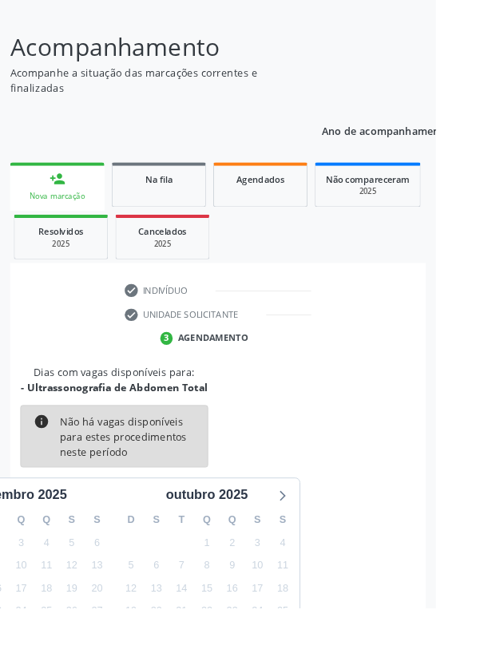
scroll to position [0, 0]
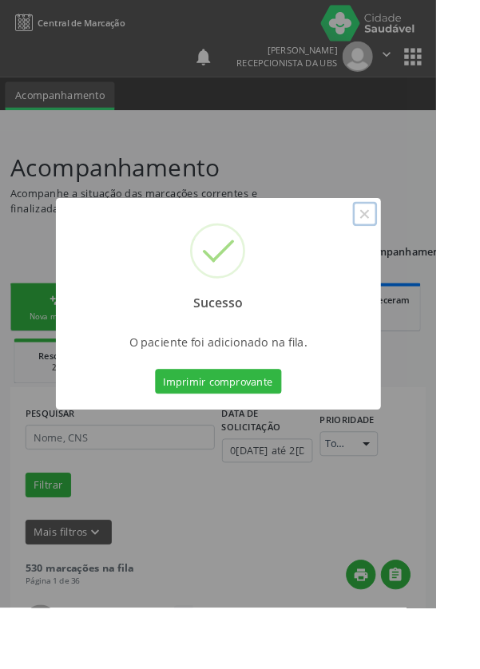
click at [415, 249] on button "×" at bounding box center [401, 235] width 27 height 27
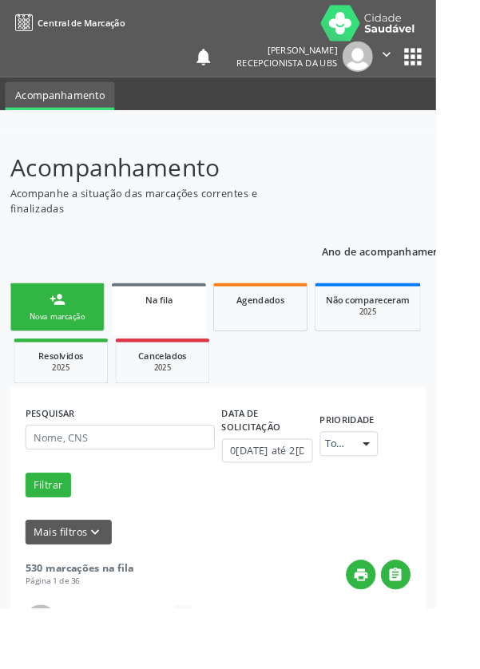
click at [73, 347] on div "Nova marcação" at bounding box center [63, 349] width 80 height 12
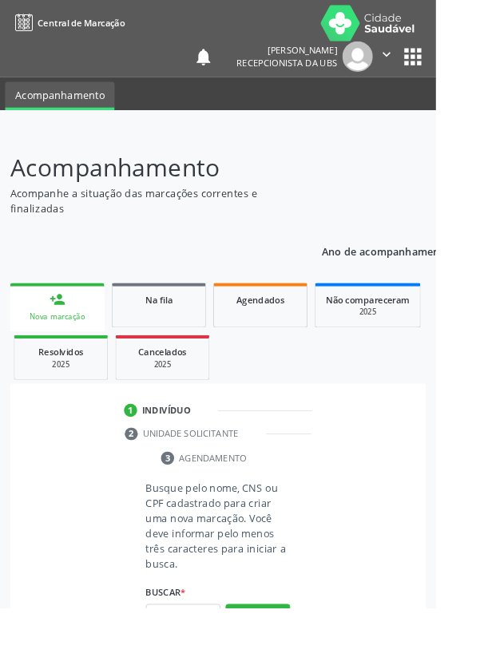
click at [79, 338] on link "person_add Nova marcação" at bounding box center [63, 338] width 104 height 54
click at [210, 668] on input "text" at bounding box center [202, 678] width 82 height 27
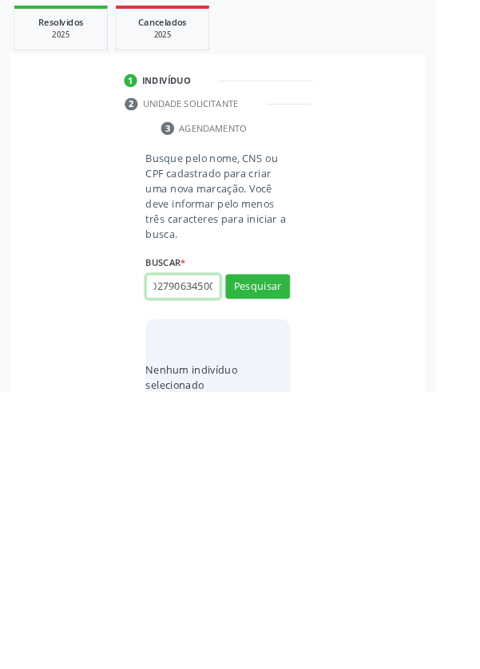
scroll to position [125, 0]
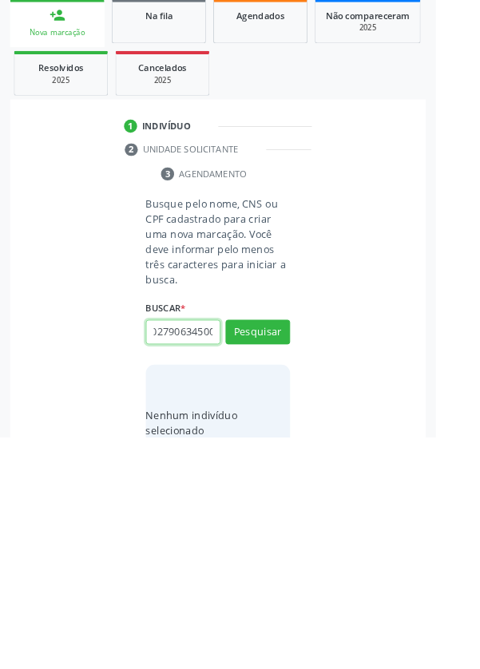
type input "703402790634500"
click at [299, 549] on button "Pesquisar" at bounding box center [283, 553] width 71 height 27
type input "703402790634500"
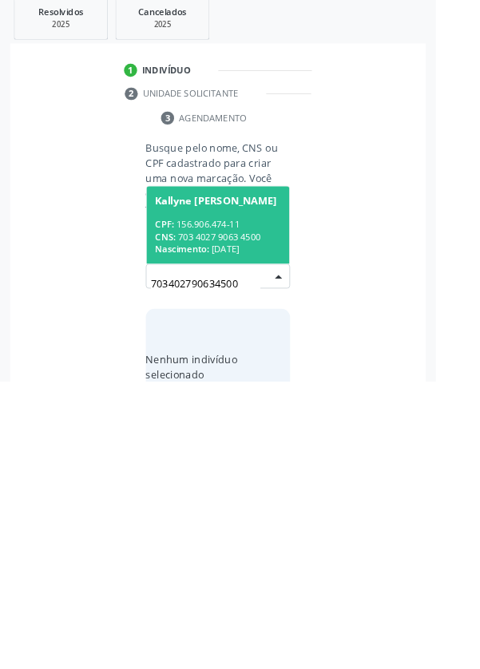
click at [280, 510] on div "CNS: 703 4027 9063 4500" at bounding box center [240, 510] width 138 height 14
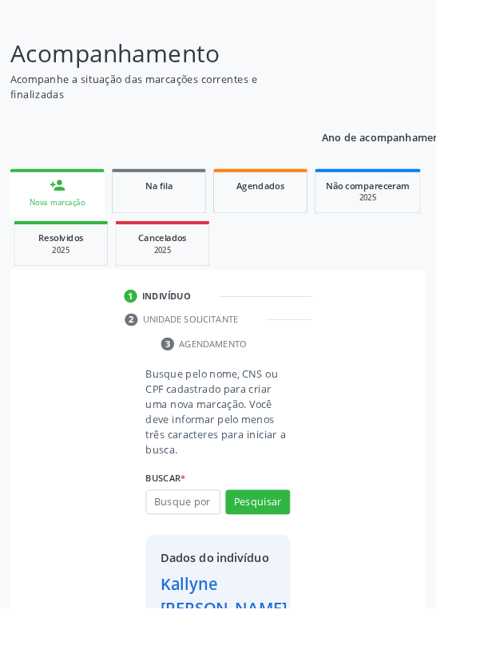
scroll to position [118, 0]
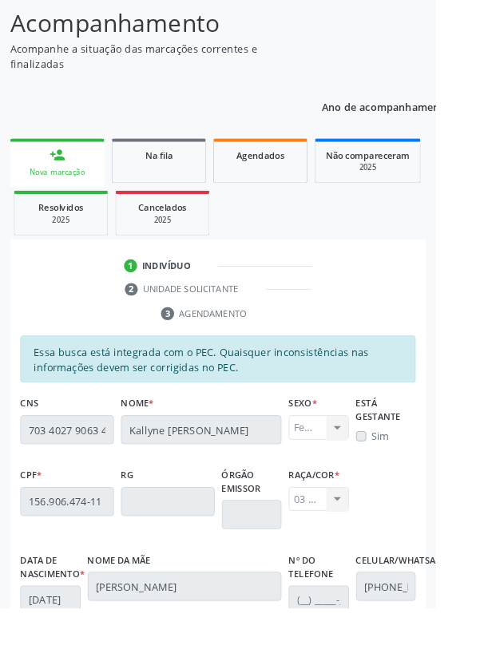
scroll to position [379, 0]
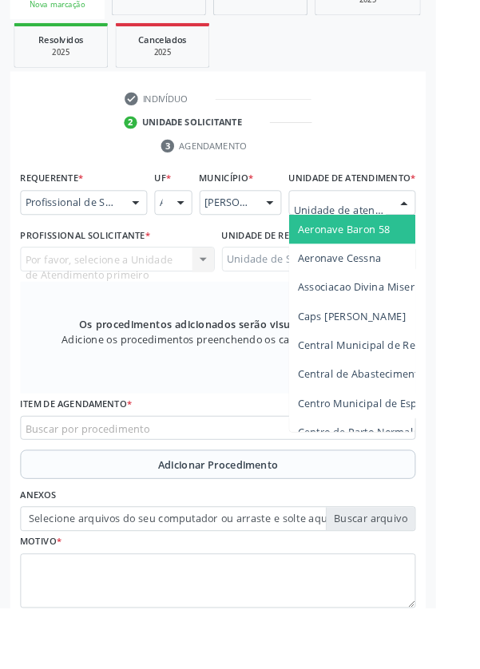
scroll to position [386, 0]
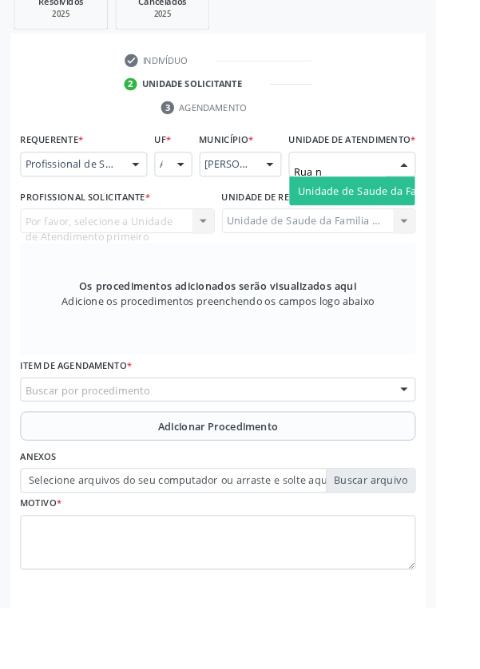
type input "Rua no"
click at [421, 218] on span "Unidade de Saude da Familia Rua [GEOGRAPHIC_DATA]" at bounding box center [476, 210] width 296 height 15
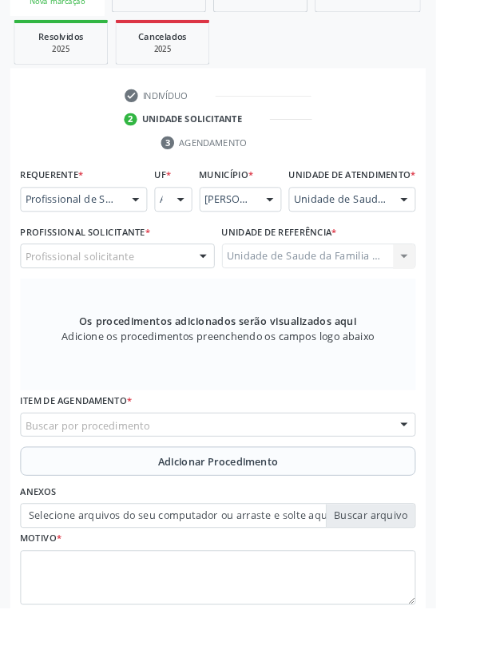
scroll to position [334, 0]
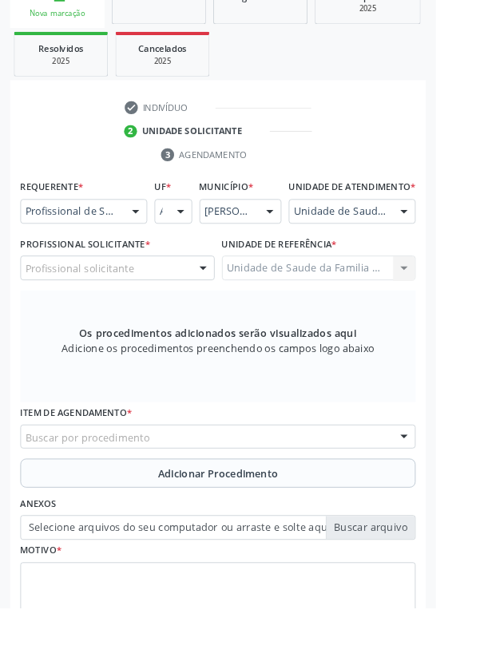
click at [219, 307] on div at bounding box center [224, 296] width 24 height 27
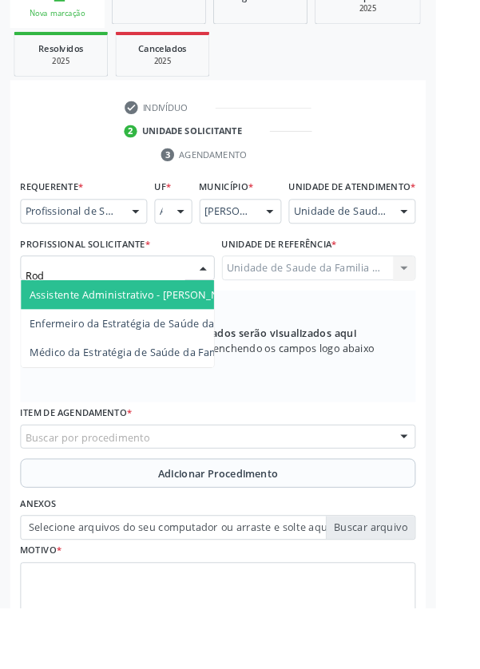
type input "Rodr"
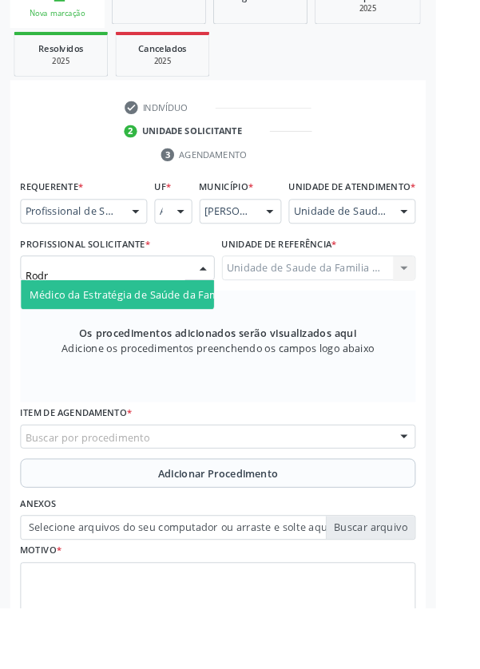
click at [178, 332] on span "Médico da Estratégia de Saúde da Família - [PERSON_NAME]" at bounding box center [195, 324] width 324 height 15
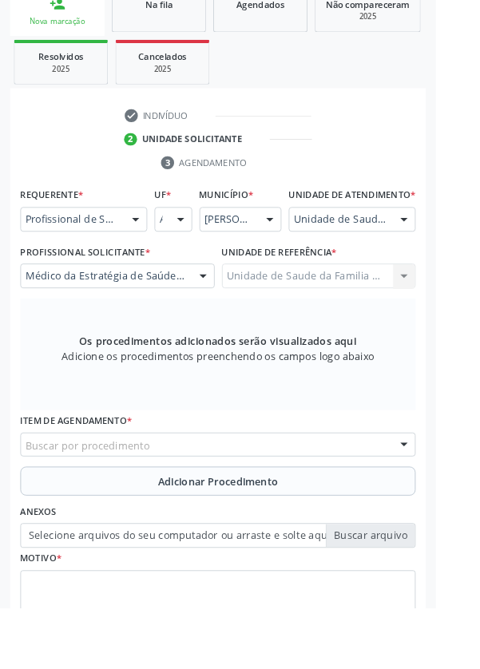
scroll to position [309, 0]
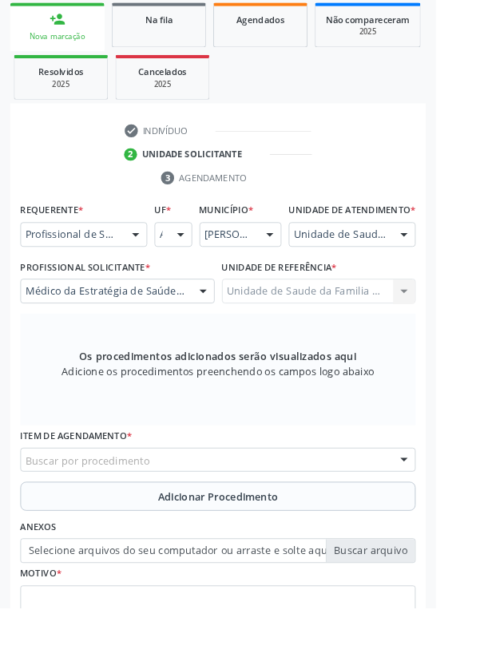
click at [311, 514] on div "Buscar por procedimento" at bounding box center [239, 506] width 435 height 27
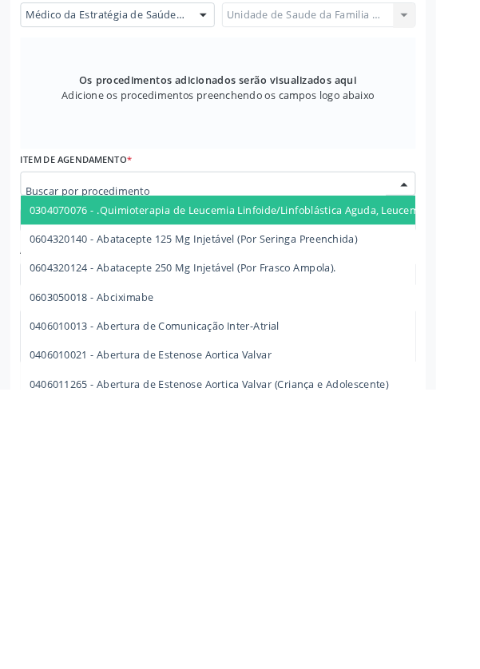
scroll to position [372, 0]
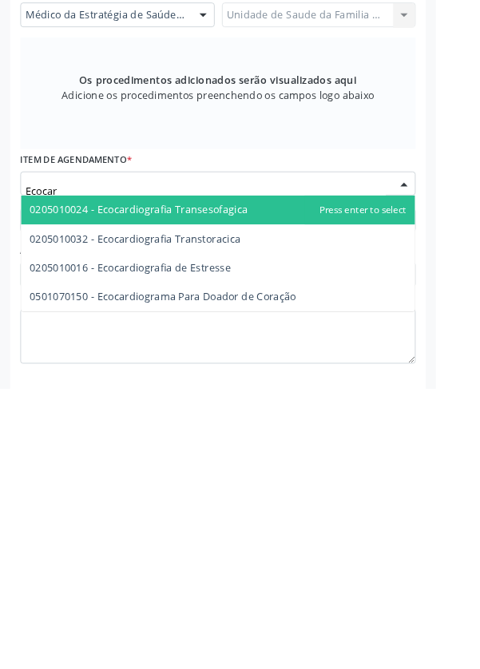
type input "Ecocard"
click at [248, 511] on span "0205010032 - Ecocardiografia Transtoracica" at bounding box center [149, 503] width 232 height 15
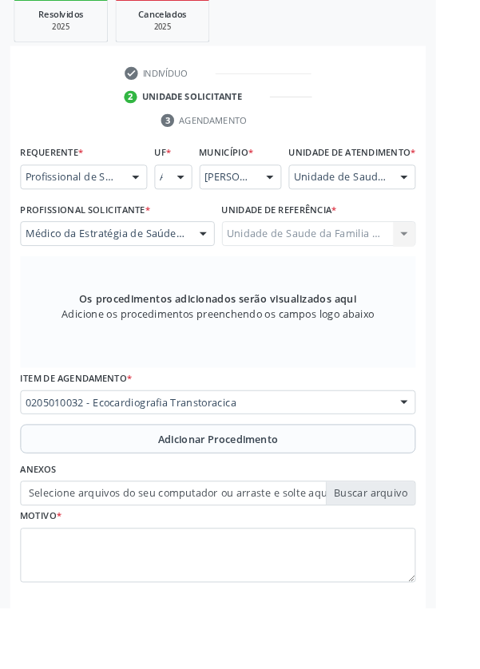
click at [291, 499] on button "Adicionar Procedimento" at bounding box center [239, 483] width 435 height 32
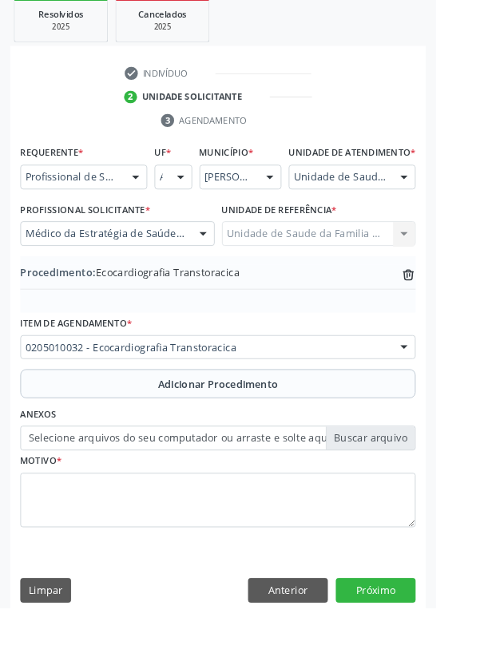
scroll to position [333, 0]
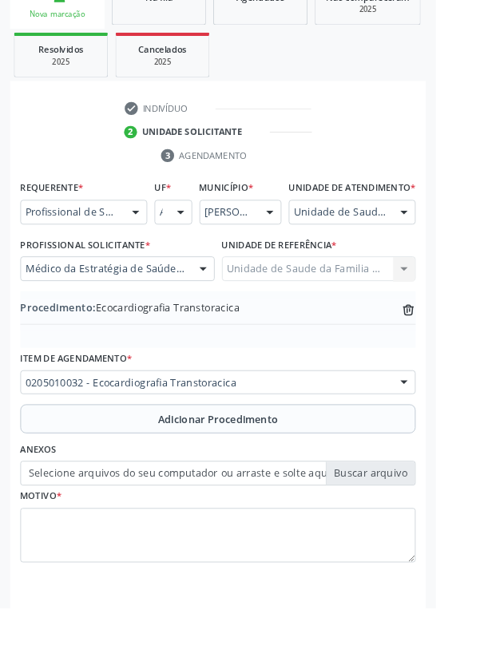
click at [418, 535] on label "Selecione arquivos do seu computador ou arraste e solte aqui" at bounding box center [239, 521] width 435 height 27
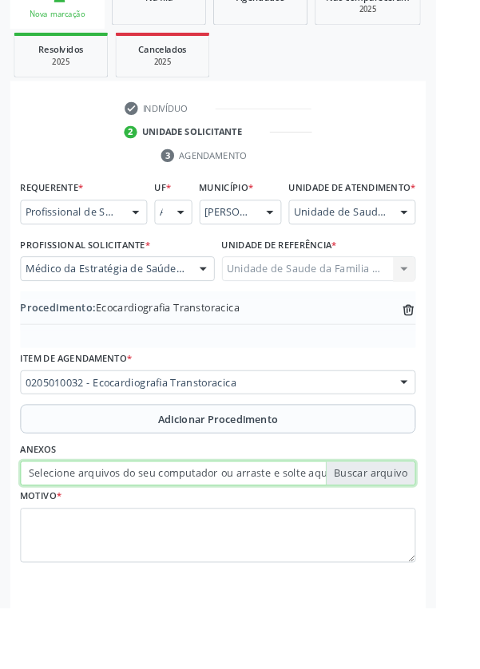
click at [418, 535] on input "Selecione arquivos do seu computador ou arraste e solte aqui" at bounding box center [239, 521] width 435 height 27
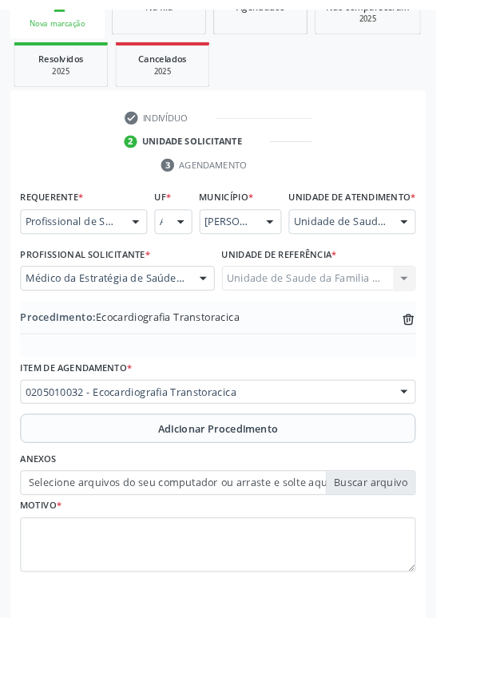
scroll to position [311, 0]
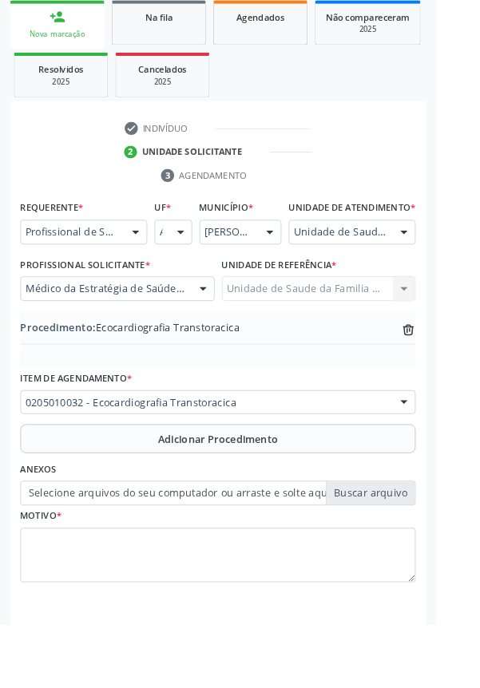
type input "C:\fakepath\17585473449984515015018308185892.jpg"
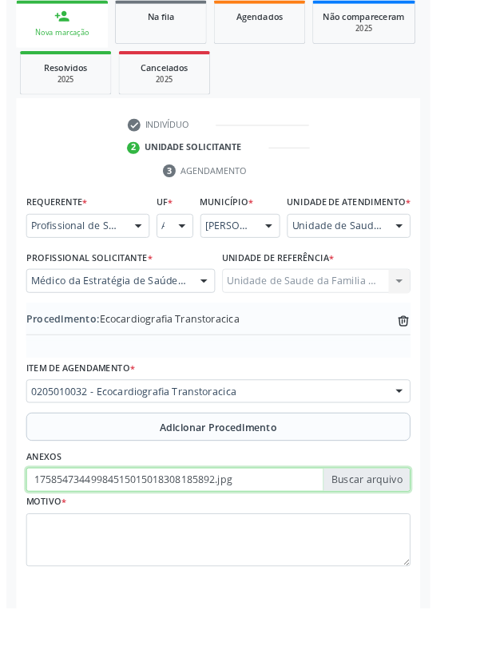
scroll to position [333, 0]
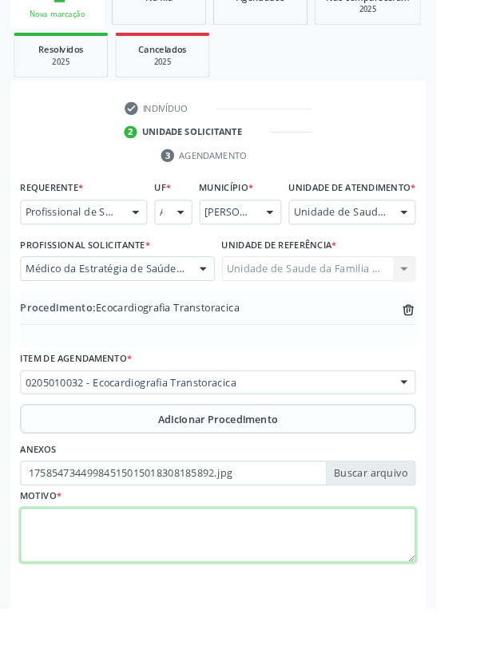
click at [103, 591] on textarea at bounding box center [239, 590] width 435 height 61
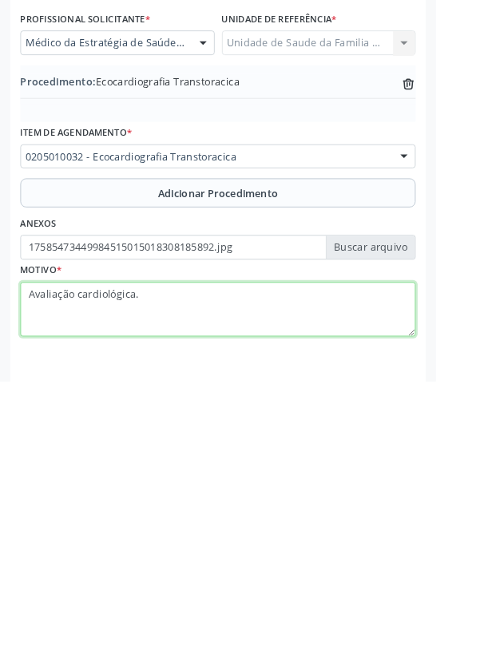
type textarea "Avaliação cardiológica."
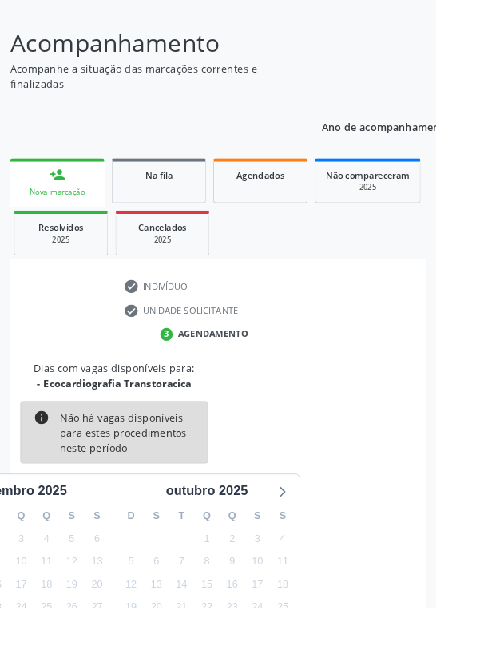
scroll to position [133, 0]
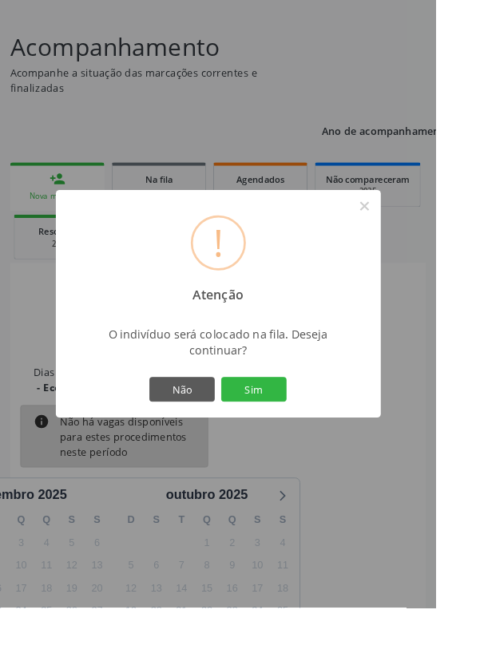
click at [315, 442] on button "Sim" at bounding box center [280, 428] width 72 height 27
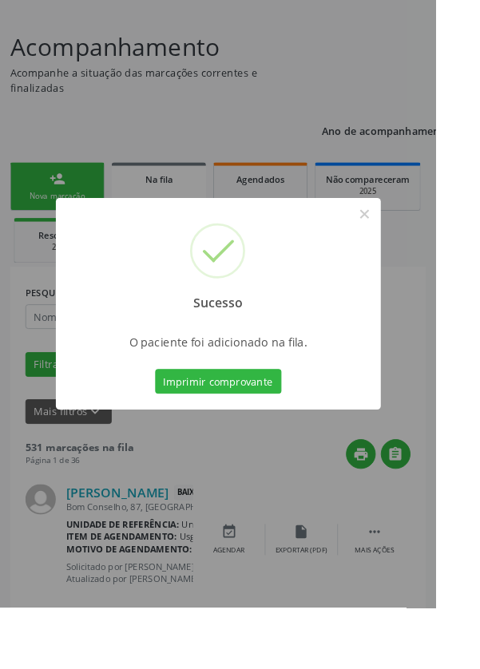
scroll to position [0, 0]
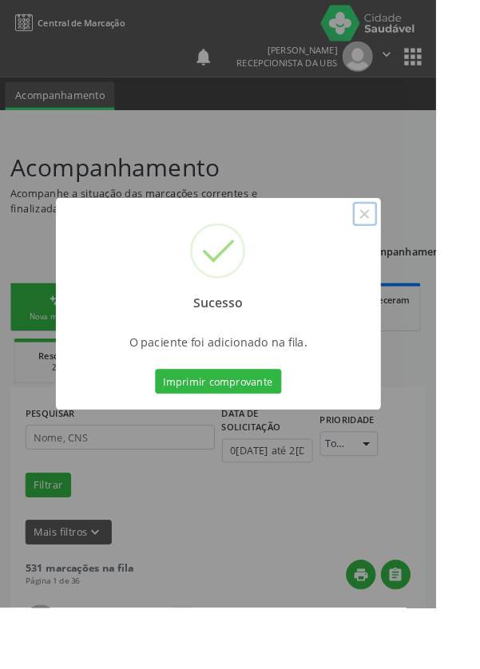
click at [415, 249] on button "×" at bounding box center [401, 235] width 27 height 27
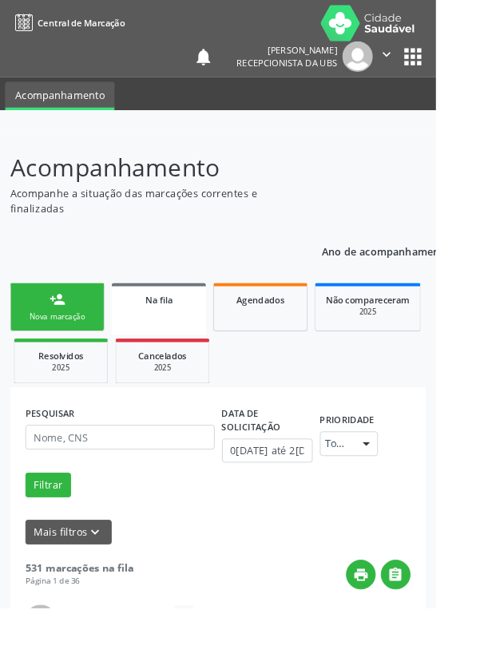
click at [65, 340] on link "person_add Nova marcação" at bounding box center [63, 338] width 104 height 54
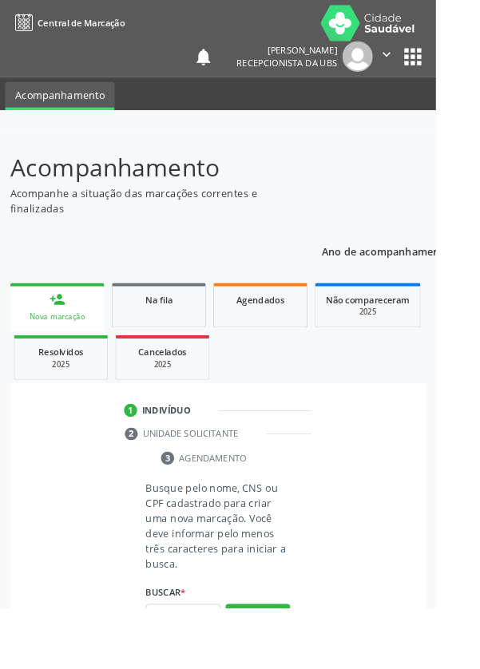
click at [74, 331] on link "person_add Nova marcação" at bounding box center [63, 338] width 104 height 54
click at [209, 668] on input "text" at bounding box center [202, 678] width 82 height 27
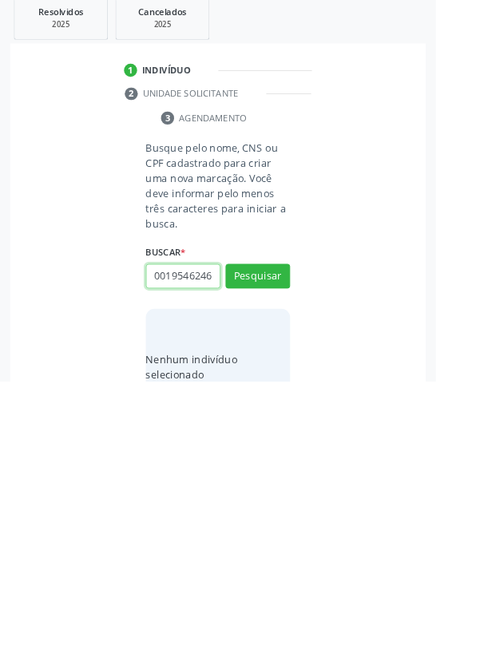
scroll to position [0, 3]
type input "00195462467"
click at [291, 560] on button "Pesquisar" at bounding box center [283, 553] width 71 height 27
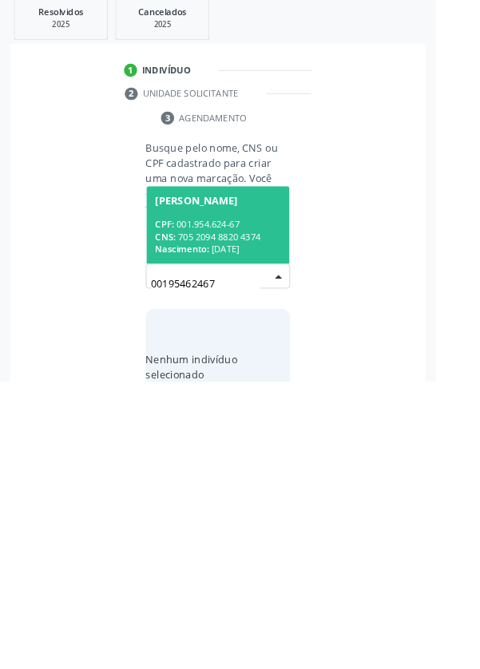
click at [263, 504] on div "CNS: 705 2094 8820 4374" at bounding box center [240, 510] width 138 height 14
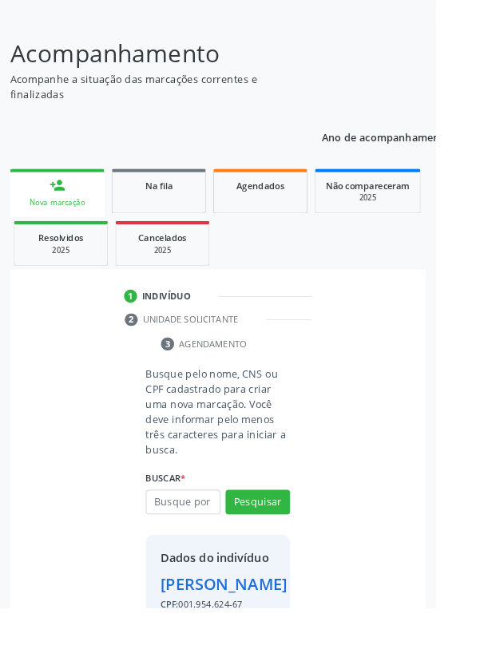
scroll to position [118, 0]
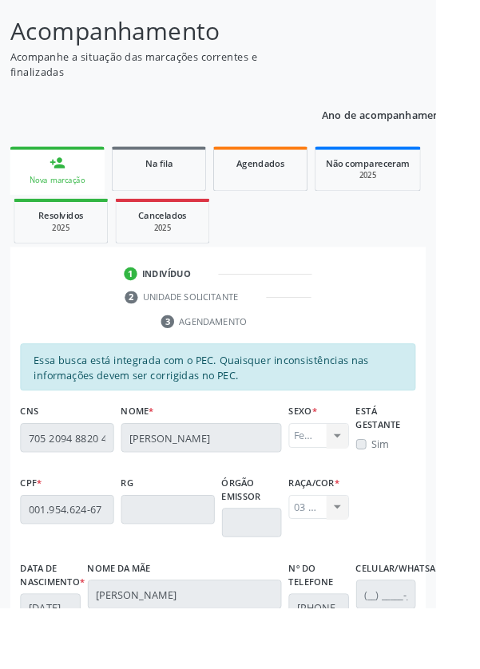
scroll to position [379, 0]
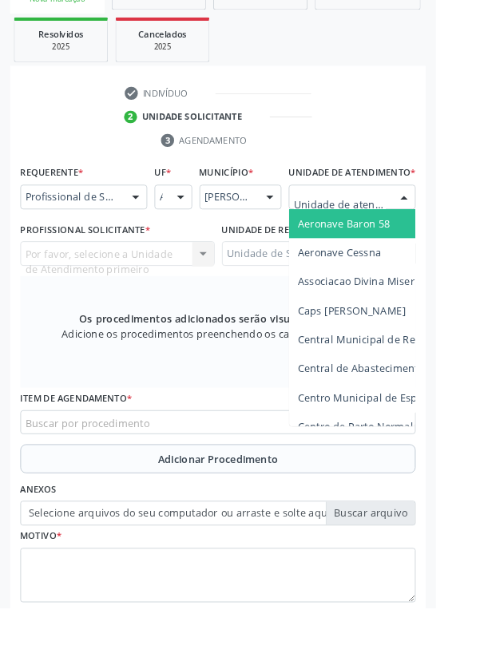
scroll to position [386, 0]
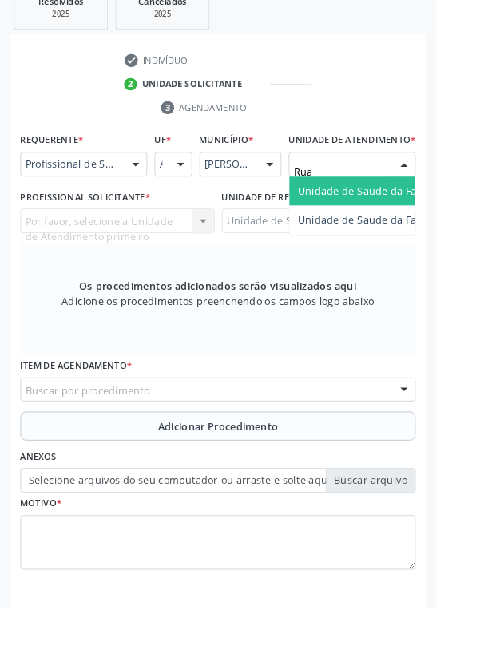
type input "Rua n"
click at [421, 218] on span "Unidade de Saude da Familia Rua [GEOGRAPHIC_DATA]" at bounding box center [476, 210] width 296 height 15
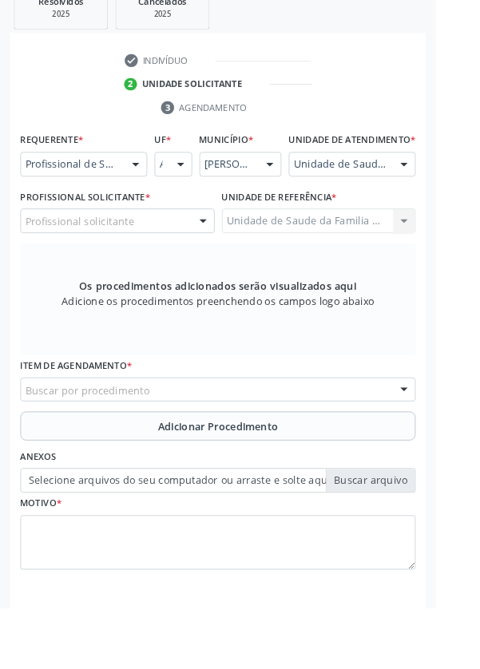
click at [176, 257] on div "Profissional solicitante" at bounding box center [129, 243] width 214 height 27
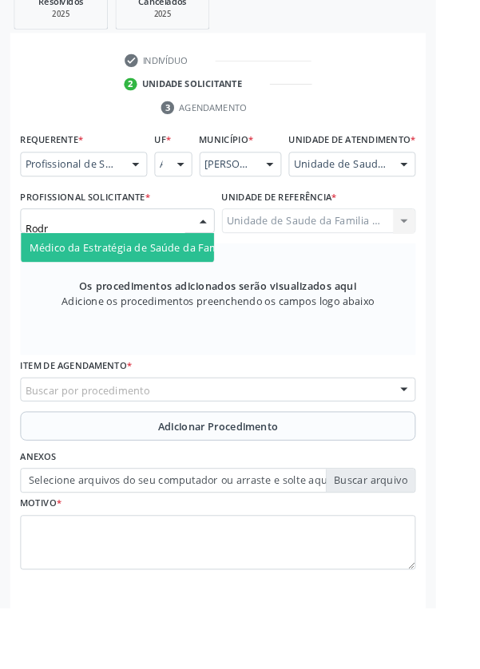
type input "Rodri"
click at [202, 279] on span "Médico da Estratégia de Saúde da Família - [PERSON_NAME]" at bounding box center [195, 272] width 324 height 15
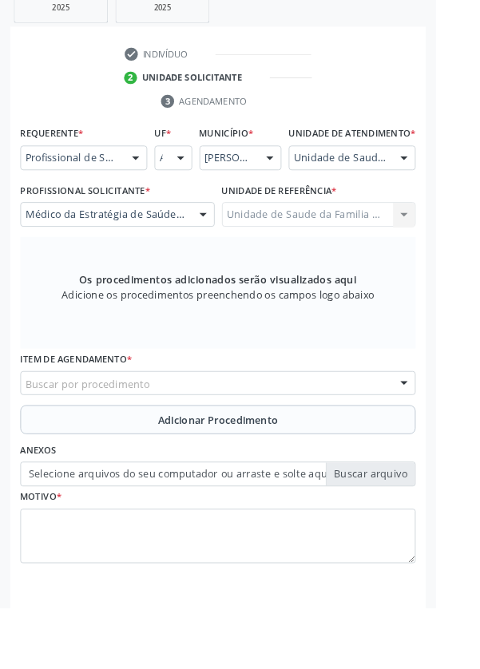
scroll to position [394, 0]
click at [299, 431] on div "Buscar por procedimento" at bounding box center [239, 421] width 435 height 27
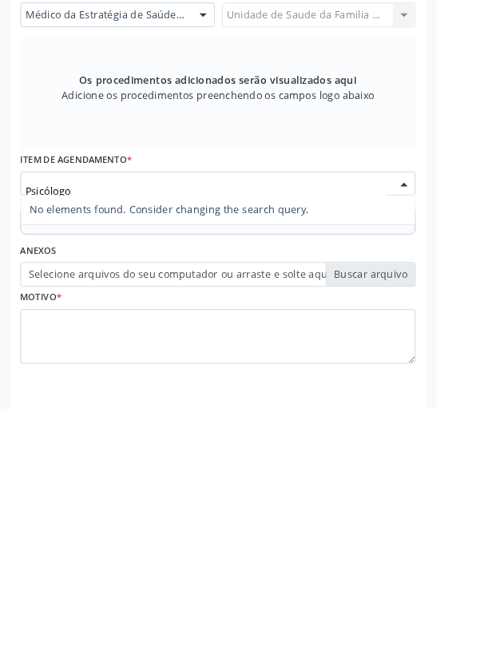
type input "Psicólogo"
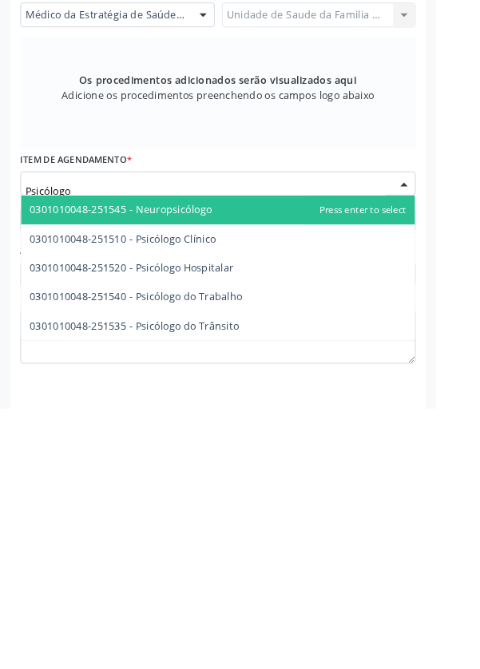
click at [248, 498] on span "0301010048-251510 - Psicólogo Clínico" at bounding box center [240, 482] width 434 height 32
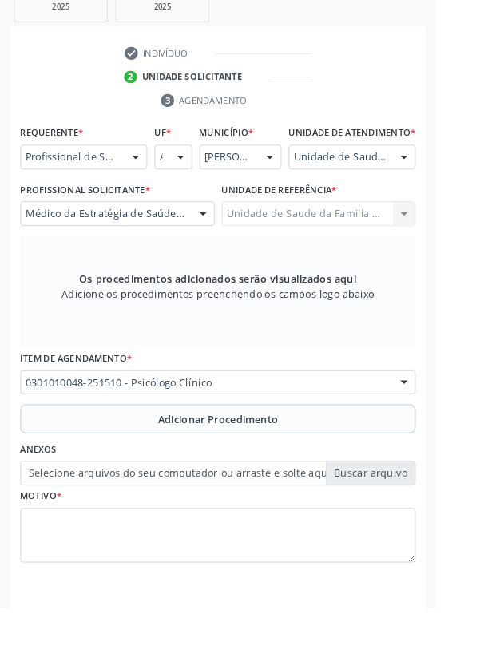
click at [272, 470] on span "Adicionar Procedimento" at bounding box center [240, 462] width 133 height 17
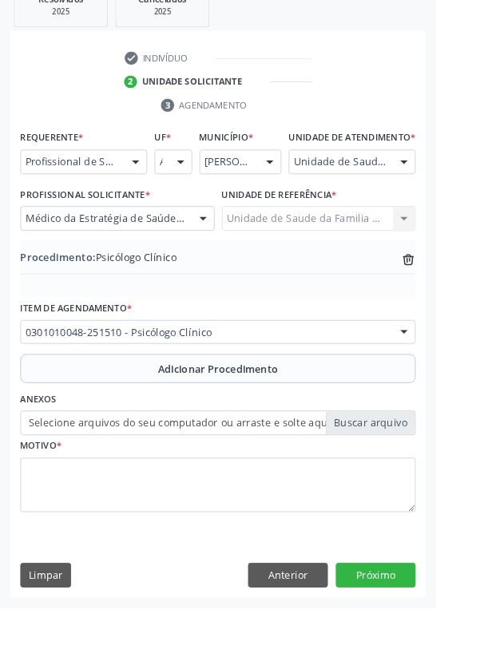
scroll to position [333, 0]
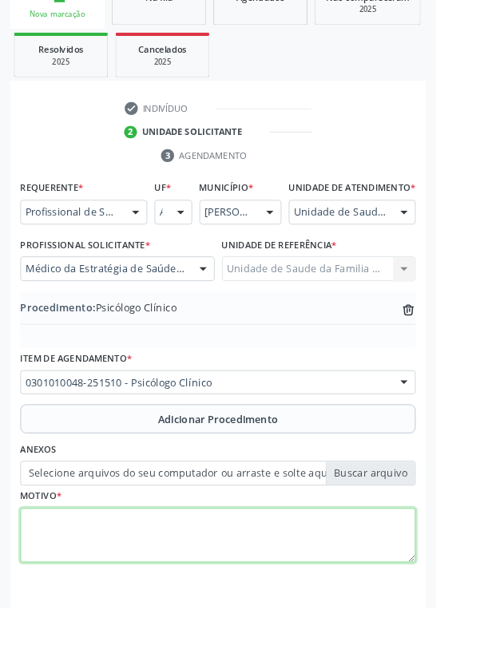
click at [125, 589] on textarea at bounding box center [239, 590] width 435 height 61
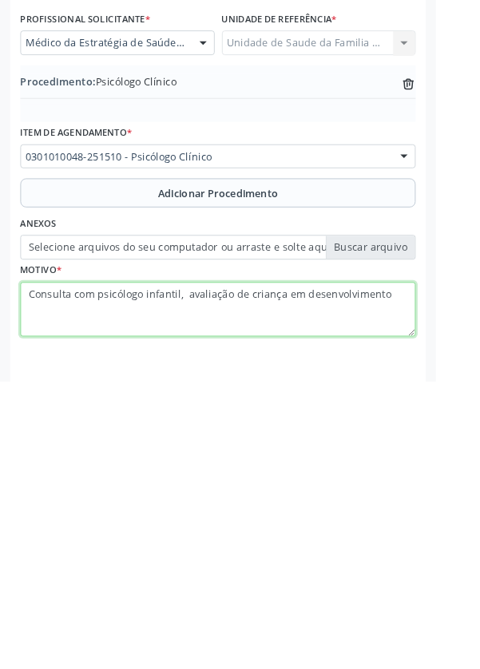
type textarea "Consulta com psicólogo infantil, avaliação de criança em desenvolvimento"
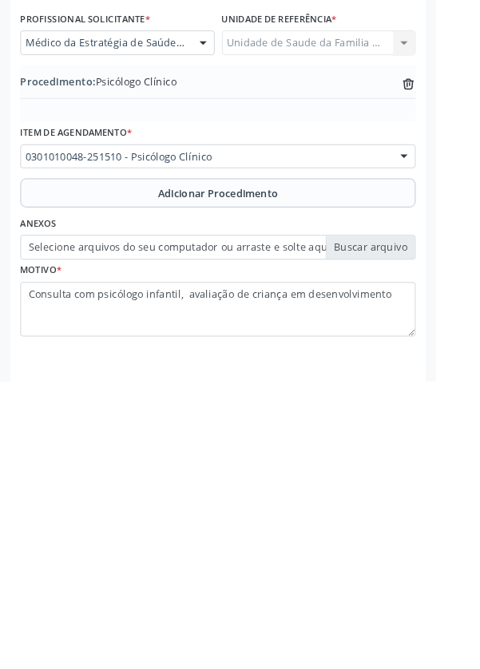
click at [422, 535] on label "Selecione arquivos do seu computador ou arraste e solte aqui" at bounding box center [239, 521] width 435 height 27
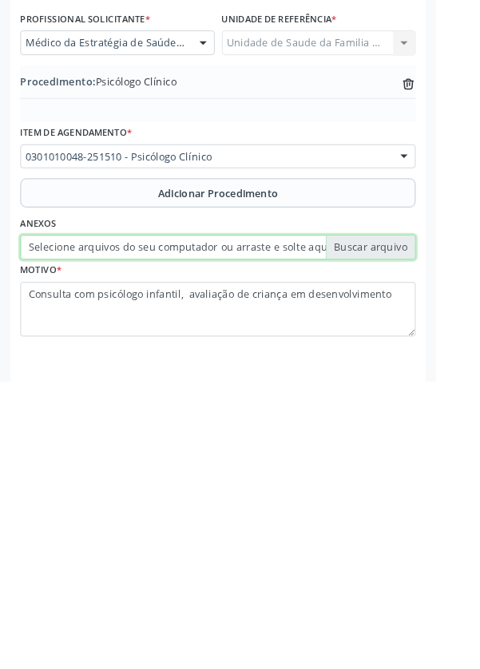
click at [422, 535] on input "Selecione arquivos do seu computador ou arraste e solte aqui" at bounding box center [239, 521] width 435 height 27
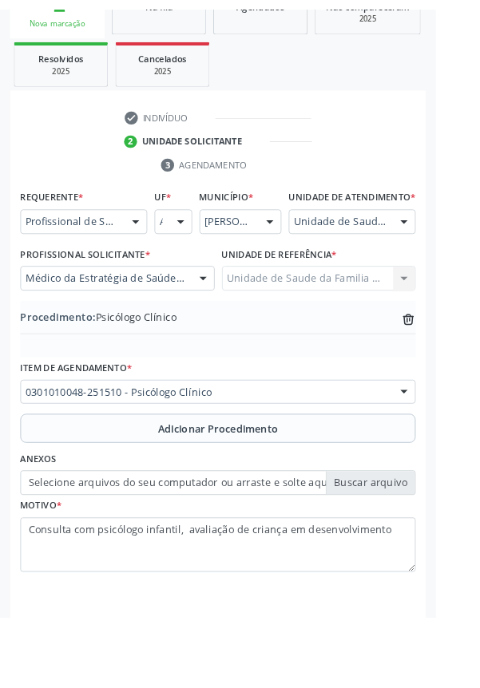
scroll to position [311, 0]
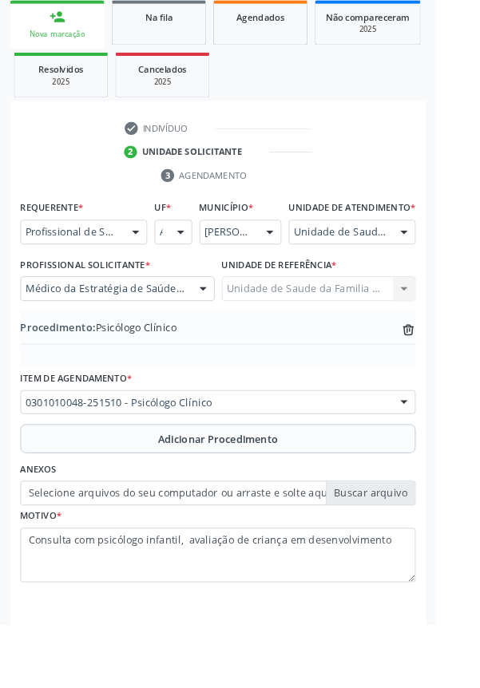
type input "C:\fakepath\17585475181462392497777686342964.jpg"
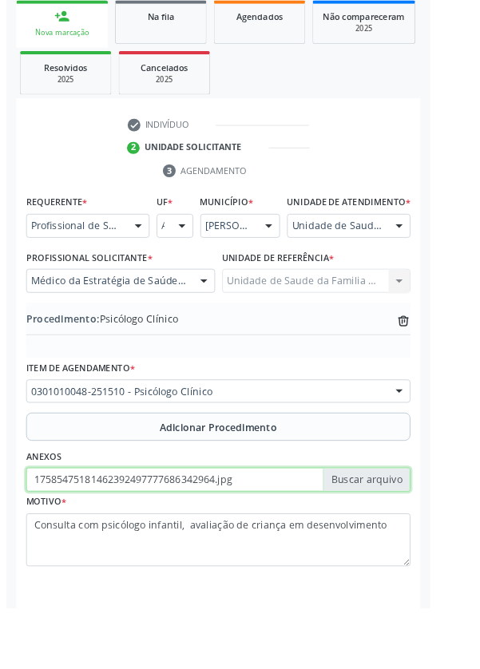
scroll to position [333, 0]
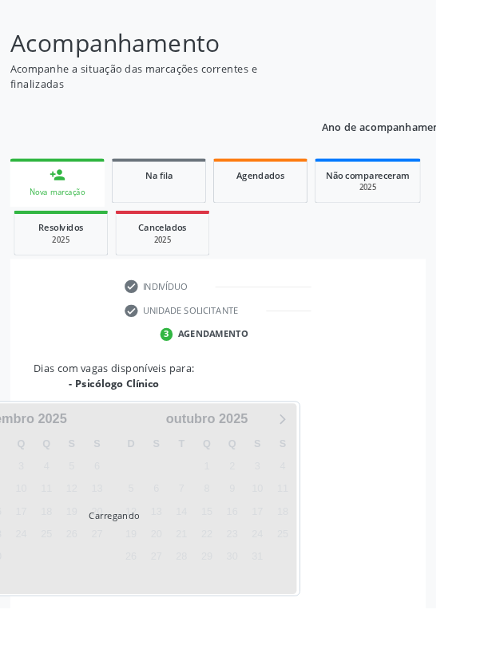
scroll to position [216, 0]
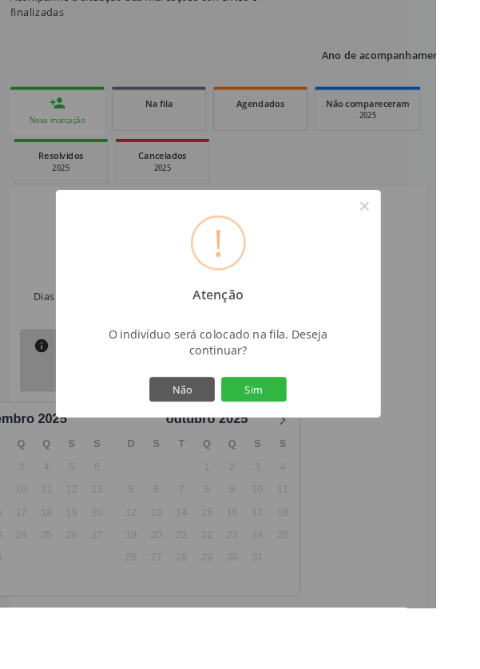
click at [315, 442] on button "Sim" at bounding box center [280, 428] width 72 height 27
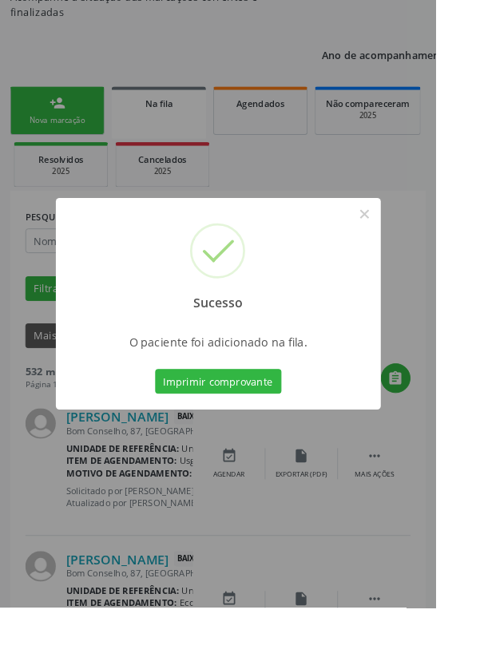
scroll to position [0, 0]
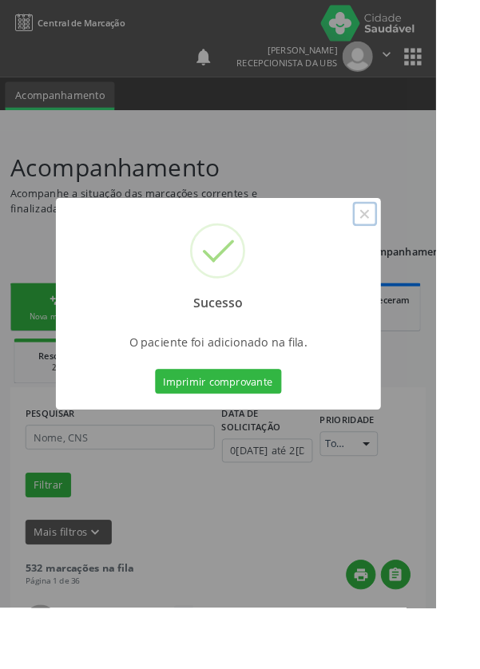
click at [415, 249] on button "×" at bounding box center [401, 235] width 27 height 27
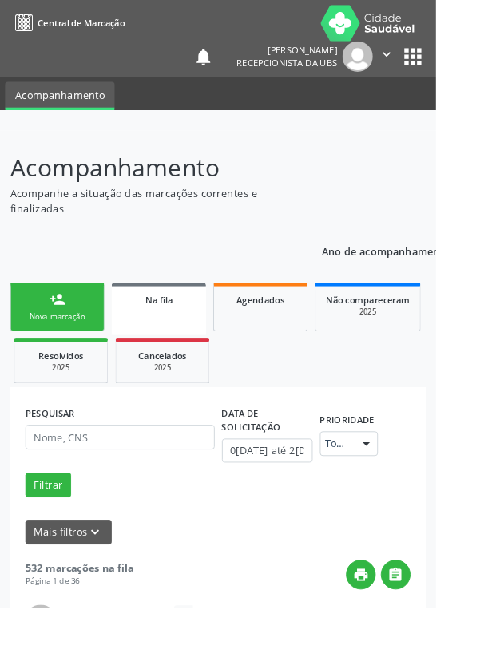
click at [72, 343] on div "Nova marcação" at bounding box center [63, 349] width 80 height 12
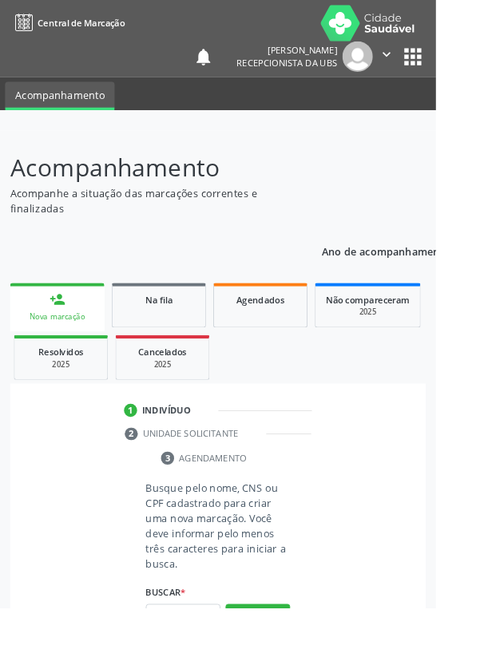
click at [83, 340] on link "person_add Nova marcação" at bounding box center [63, 338] width 104 height 54
click at [207, 668] on input "text" at bounding box center [202, 678] width 82 height 27
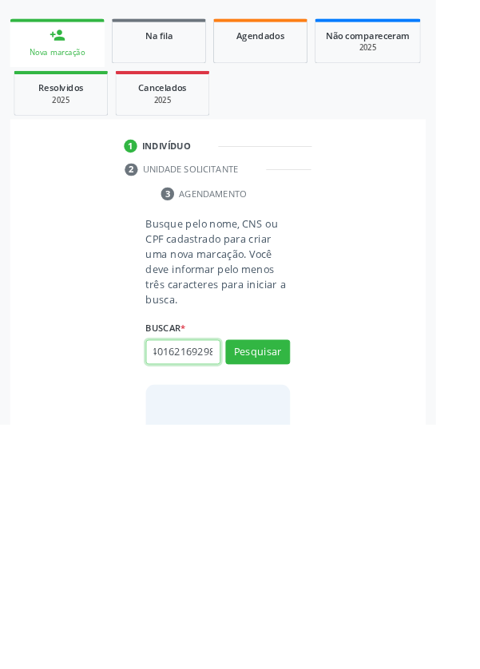
scroll to position [0, 29]
type input "706401621692981"
click at [311, 588] on button "Pesquisar" at bounding box center [283, 589] width 71 height 27
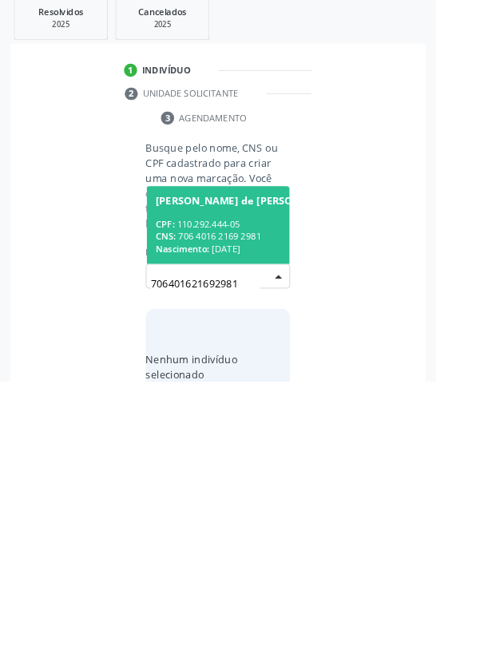
click at [263, 510] on div "CNS: 706 4016 2169 2981" at bounding box center [272, 510] width 202 height 14
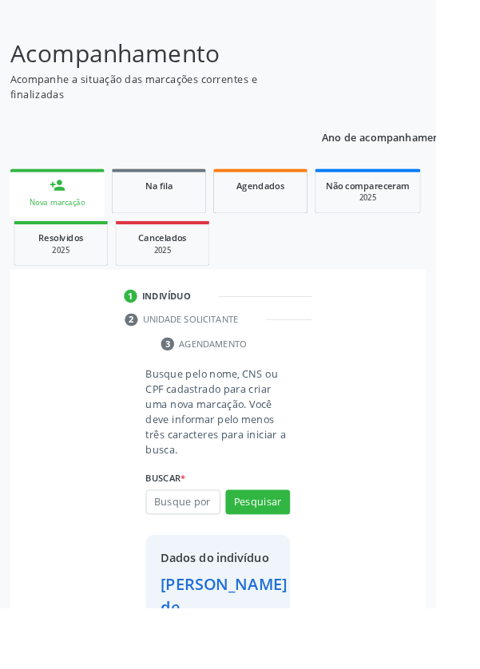
scroll to position [145, 0]
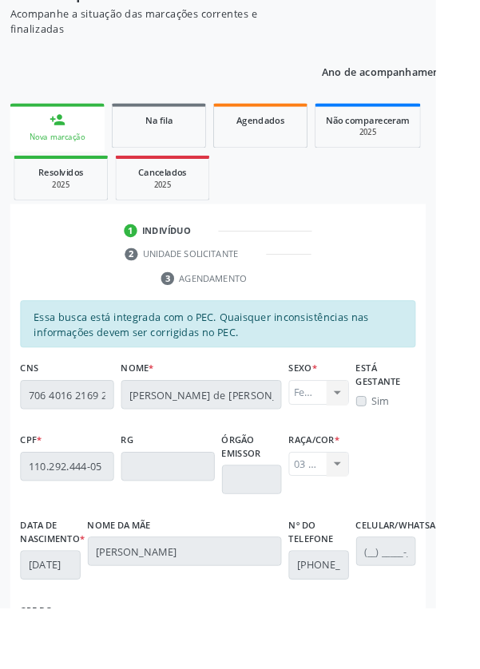
scroll to position [379, 0]
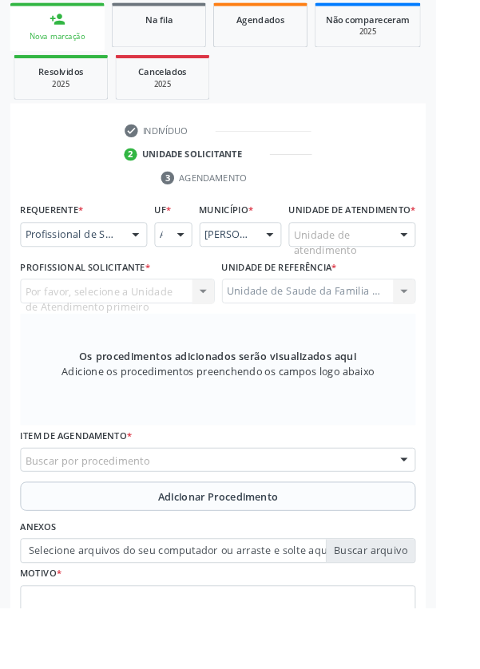
scroll to position [323, 0]
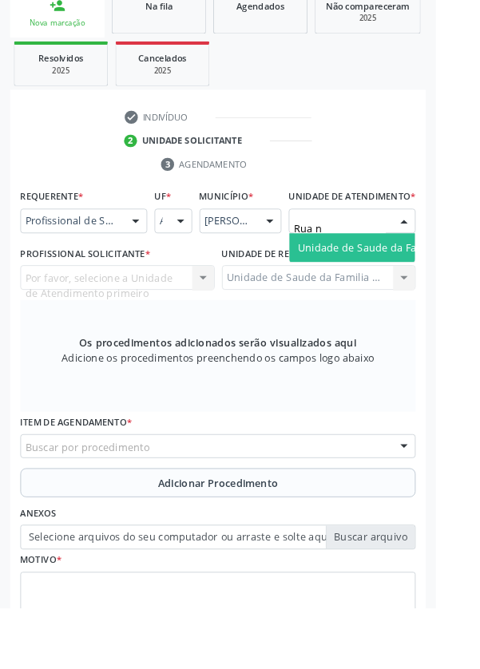
type input "Rua no"
click at [418, 280] on span "Unidade de Saude da Familia Rua [GEOGRAPHIC_DATA]" at bounding box center [476, 272] width 296 height 15
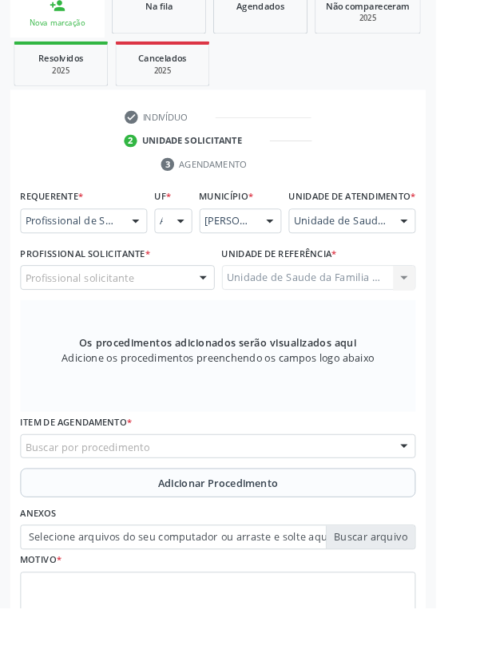
click at [216, 320] on div at bounding box center [224, 306] width 24 height 27
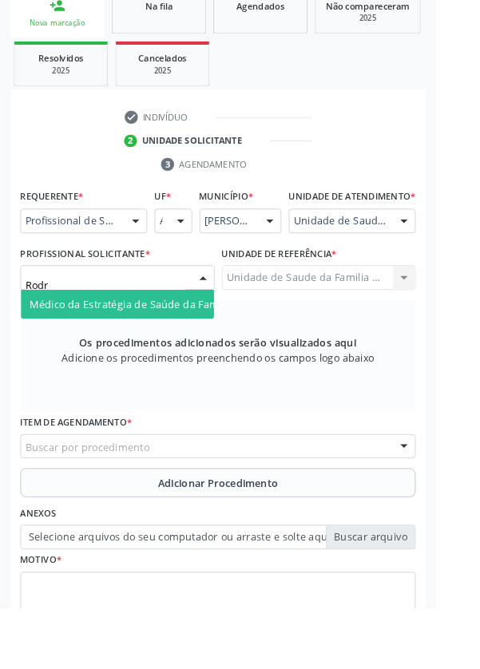
type input "Rodri"
click at [180, 343] on span "Médico da Estratégia de Saúde da Família - [PERSON_NAME]" at bounding box center [195, 334] width 324 height 15
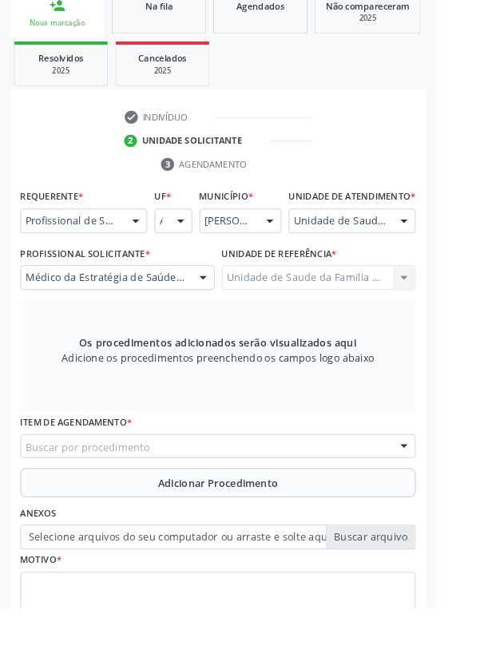
click at [302, 504] on div "Buscar por procedimento" at bounding box center [239, 491] width 435 height 27
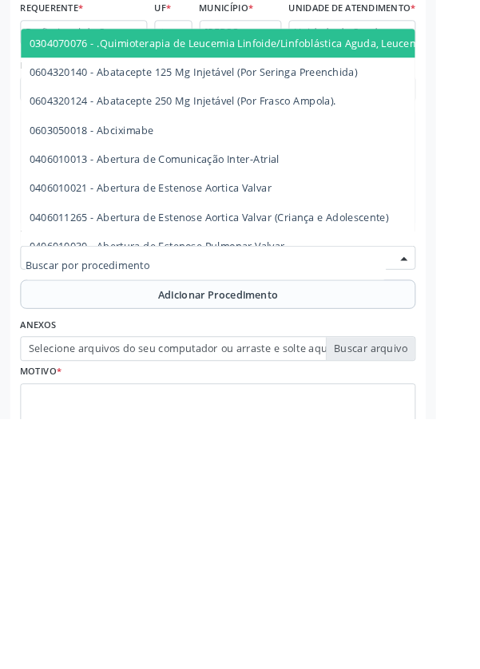
scroll to position [343, 0]
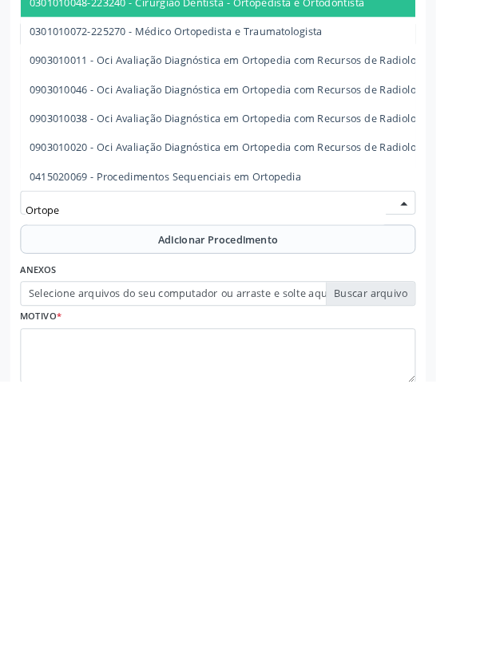
type input "Ortoped"
click at [254, 291] on span "0301010072-225270 - Médico Ortopedista e Traumatologista" at bounding box center [194, 283] width 323 height 15
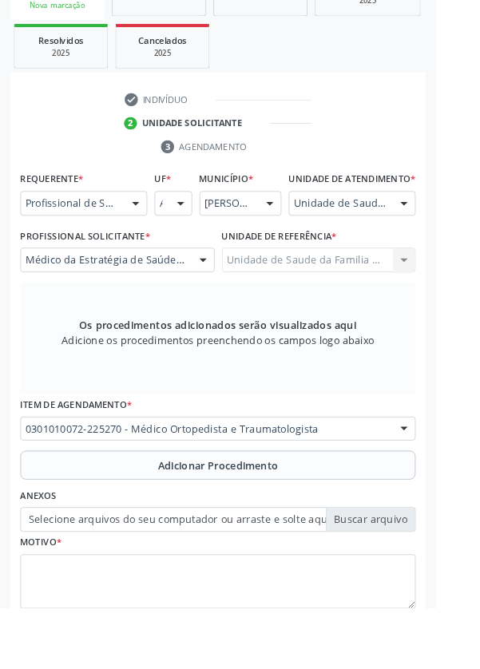
click at [318, 529] on button "Adicionar Procedimento" at bounding box center [239, 513] width 435 height 32
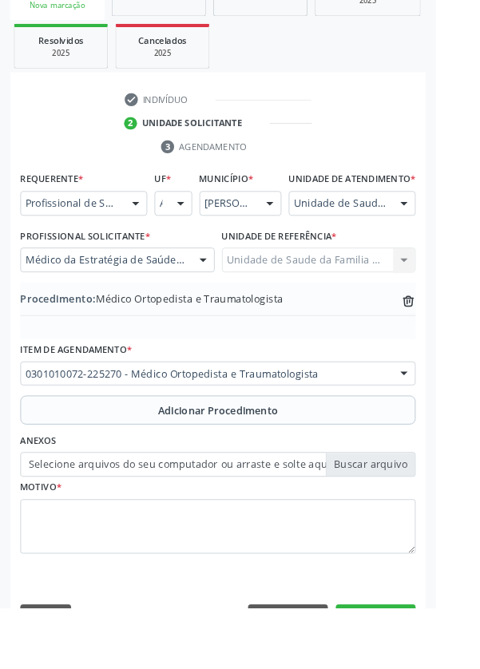
scroll to position [333, 0]
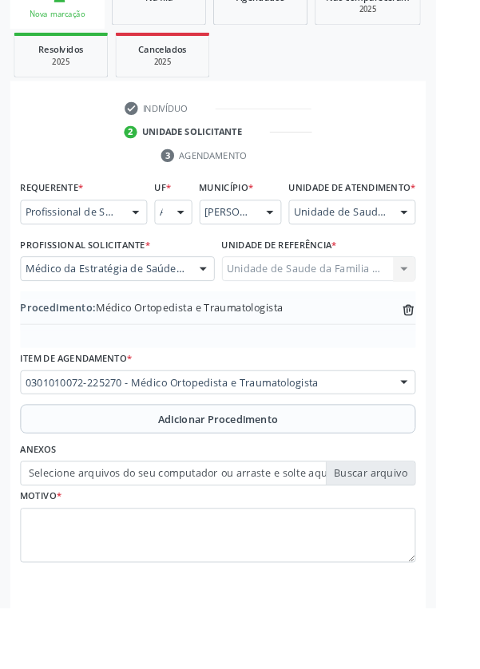
click at [276, 533] on label "Selecione arquivos do seu computador ou arraste e solte aqui" at bounding box center [239, 521] width 435 height 27
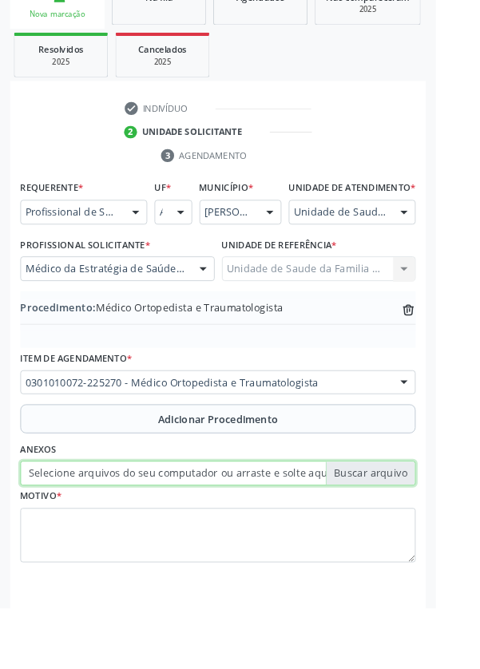
click at [276, 533] on input "Selecione arquivos do seu computador ou arraste e solte aqui" at bounding box center [239, 521] width 435 height 27
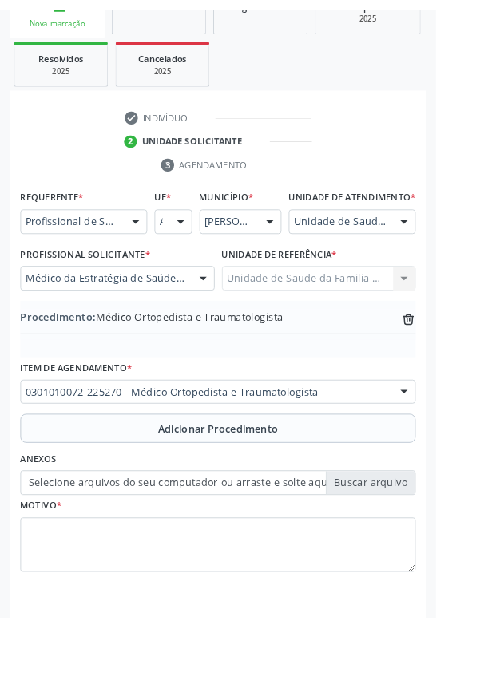
scroll to position [311, 0]
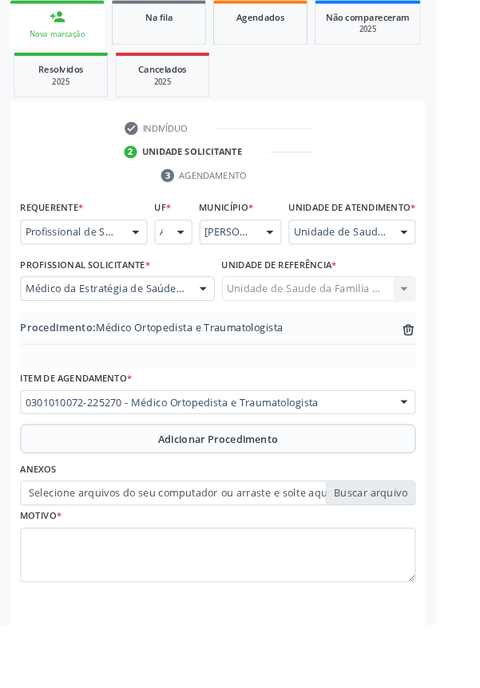
type input "C:\fakepath\17585476176125068250185496472550.jpg"
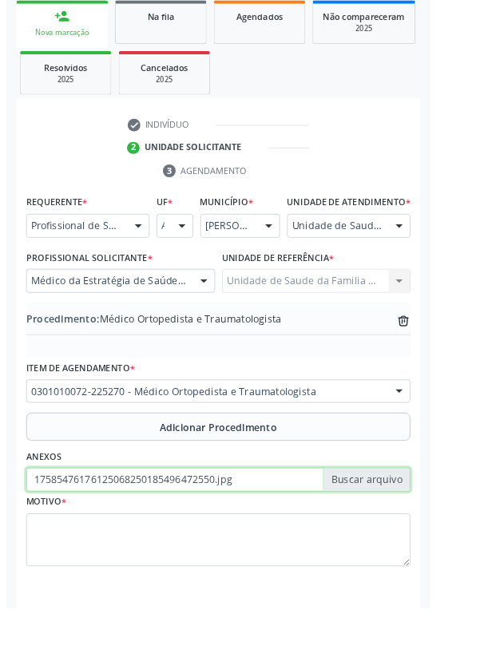
scroll to position [333, 0]
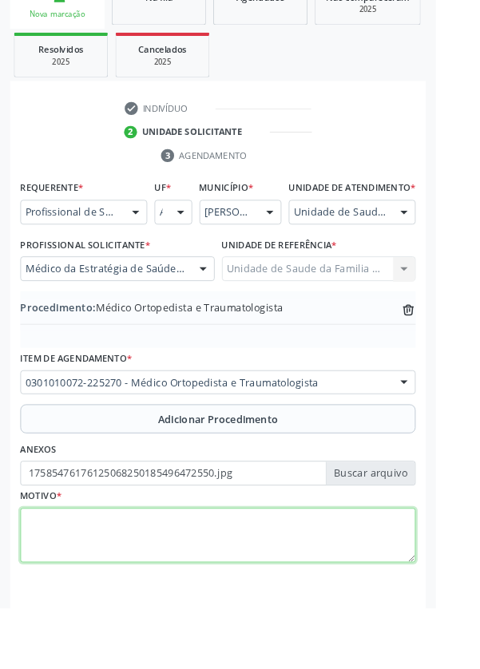
click at [150, 590] on textarea at bounding box center [239, 590] width 435 height 61
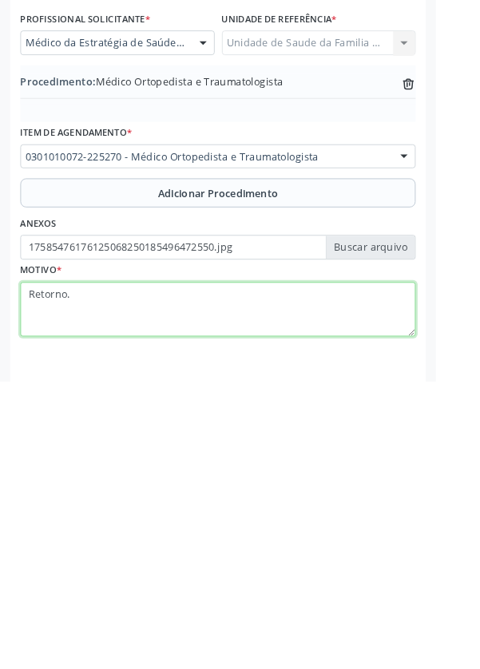
type textarea "Retorno."
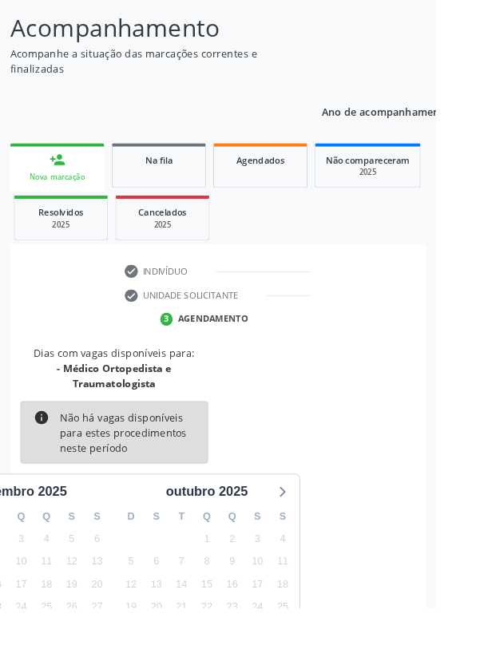
scroll to position [149, 0]
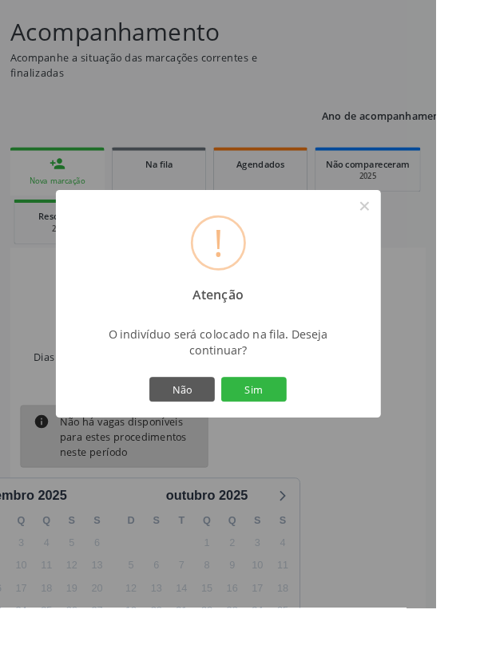
click at [315, 442] on button "Sim" at bounding box center [280, 428] width 72 height 27
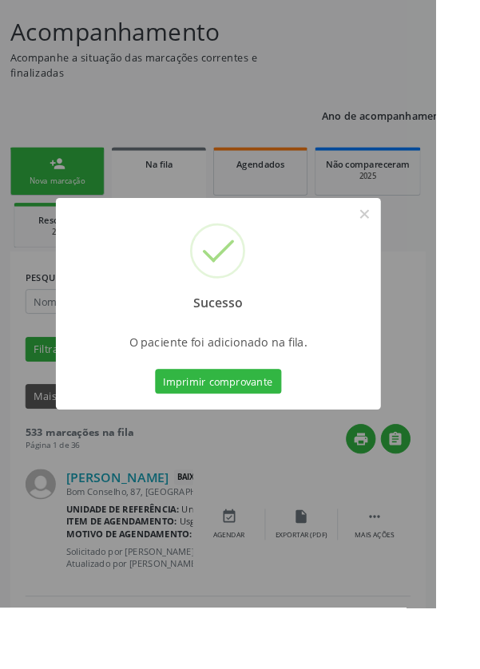
scroll to position [0, 0]
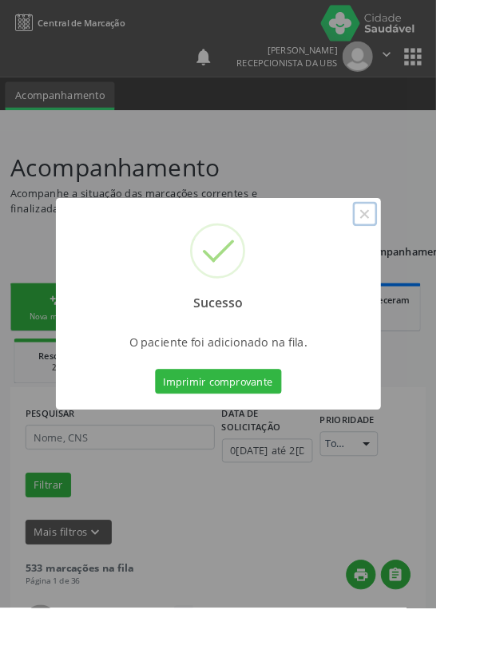
click at [415, 249] on button "×" at bounding box center [401, 235] width 27 height 27
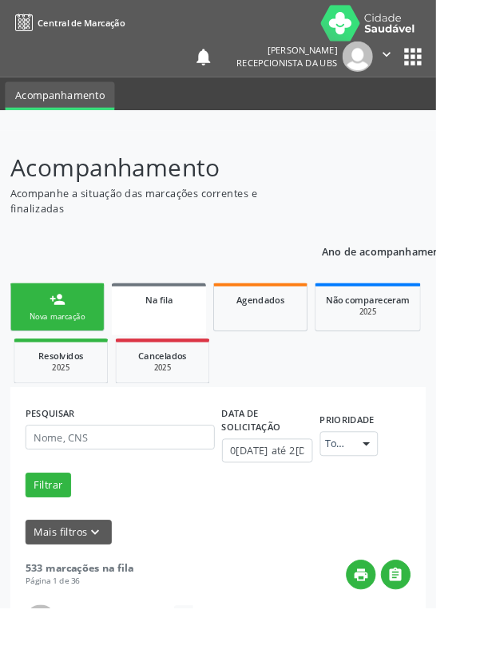
click at [67, 335] on div "person_add" at bounding box center [63, 330] width 18 height 18
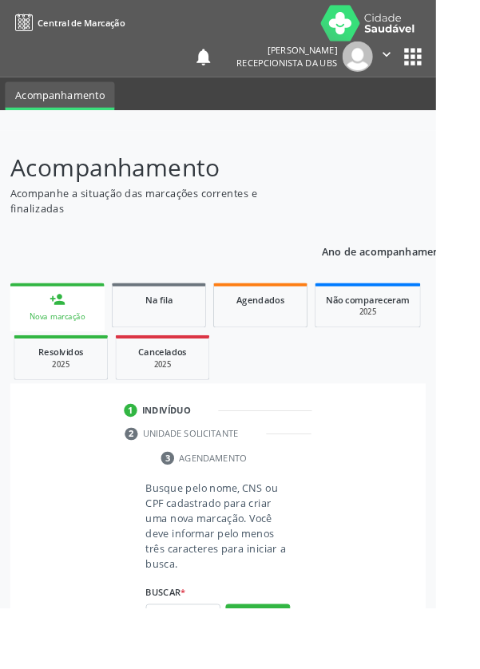
click at [73, 340] on link "person_add Nova marcação" at bounding box center [63, 338] width 104 height 54
click at [215, 668] on input "text" at bounding box center [202, 678] width 82 height 27
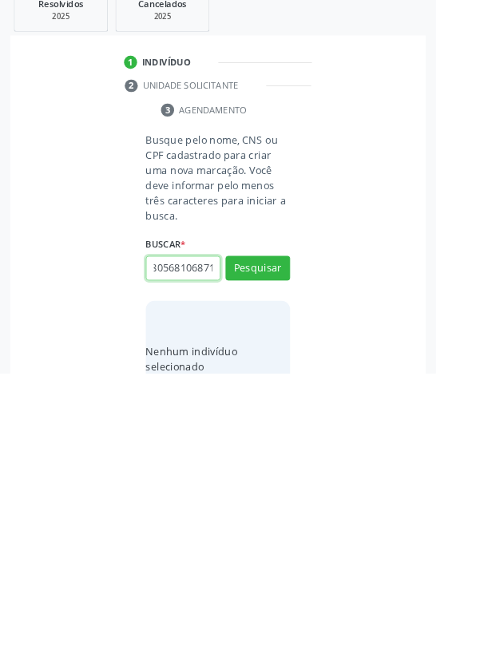
scroll to position [0, 29]
type input "707805681068719"
click at [297, 556] on button "Pesquisar" at bounding box center [283, 553] width 71 height 27
type input "707805681068719"
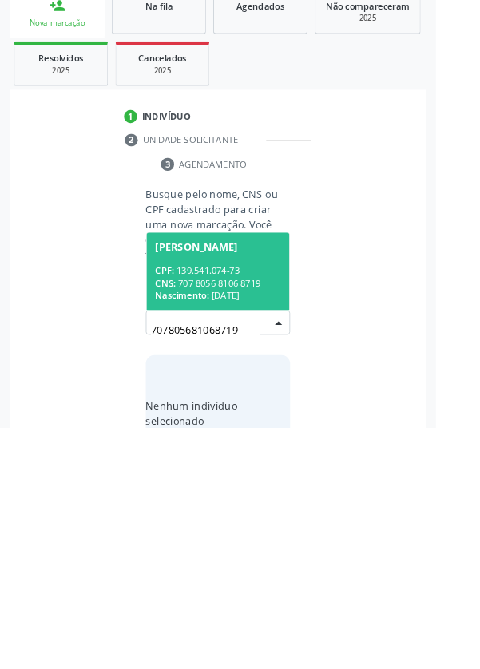
scroll to position [125, 0]
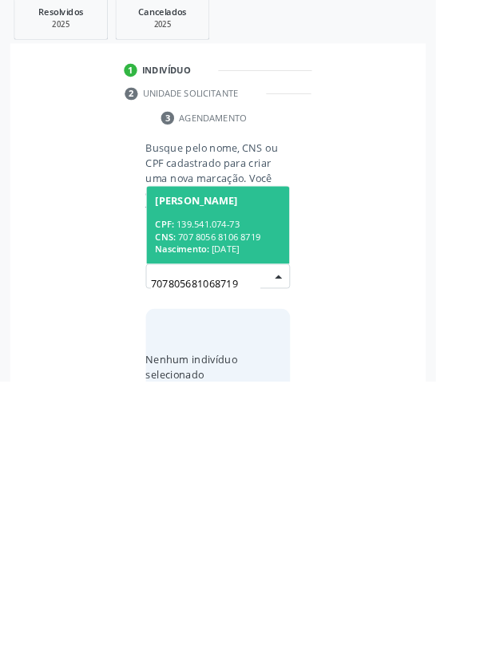
click at [257, 517] on div "Nascimento: 2[DATE]" at bounding box center [240, 524] width 138 height 14
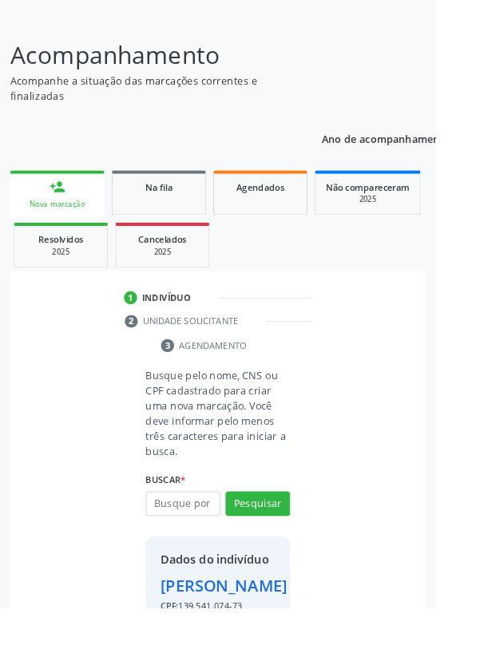
scroll to position [118, 0]
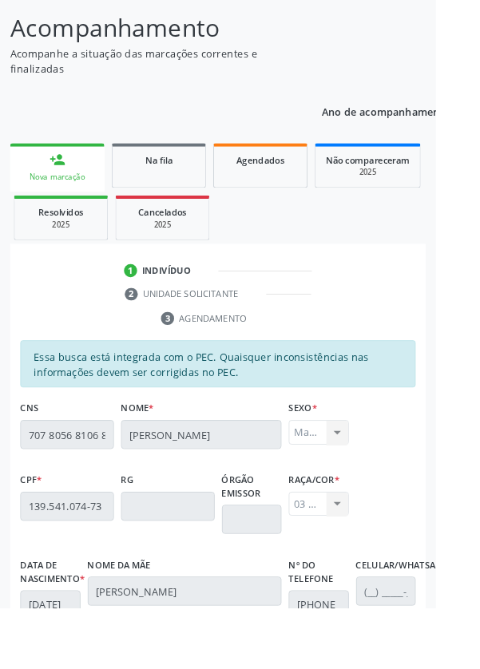
scroll to position [379, 0]
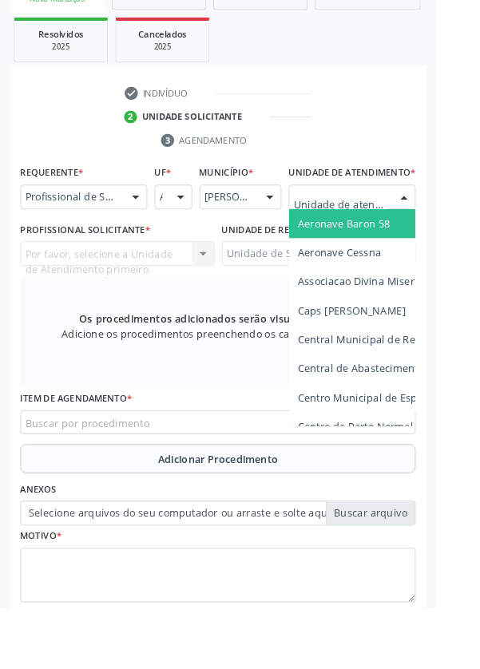
scroll to position [386, 0]
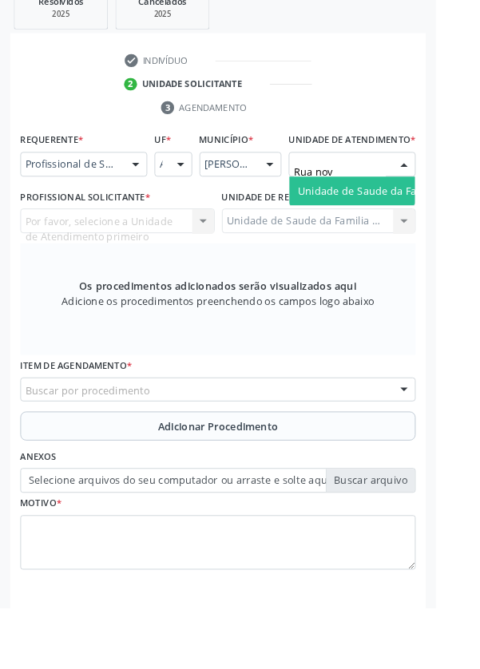
type input "[GEOGRAPHIC_DATA]"
click at [410, 218] on span "Unidade de Saude da Familia Rua [GEOGRAPHIC_DATA]" at bounding box center [476, 210] width 296 height 15
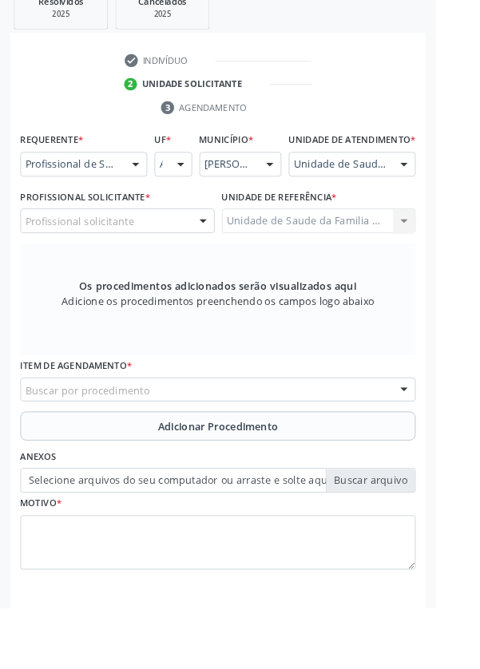
click at [190, 257] on div "Profissional solicitante" at bounding box center [129, 243] width 214 height 27
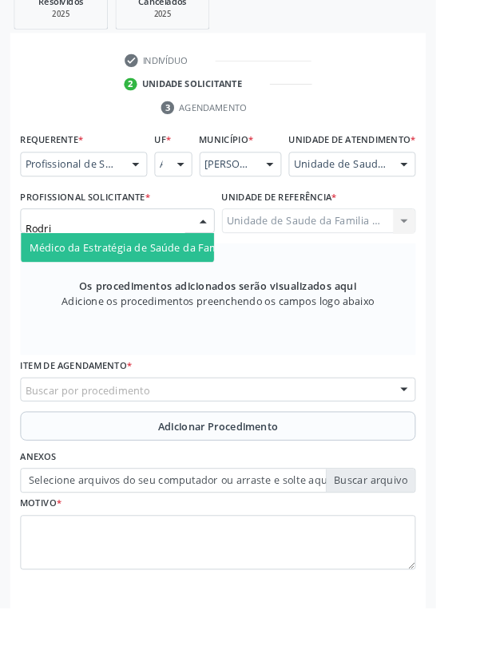
type input "Rodrig"
click at [198, 280] on span "Médico da Estratégia de Saúde da Família - [PERSON_NAME]" at bounding box center [195, 272] width 324 height 15
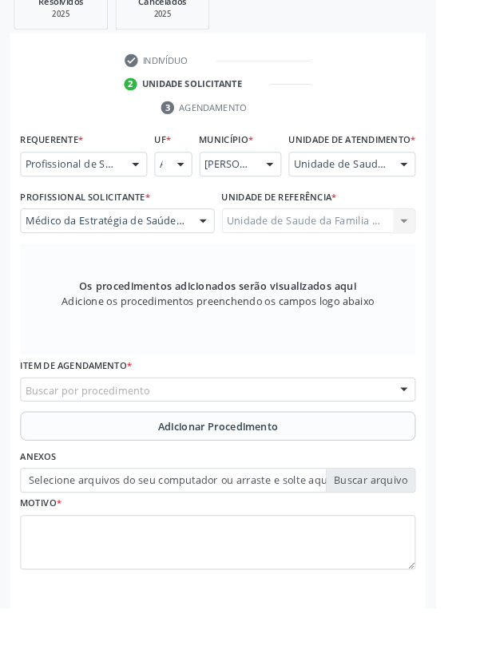
click at [277, 443] on div "Buscar por procedimento" at bounding box center [239, 429] width 435 height 27
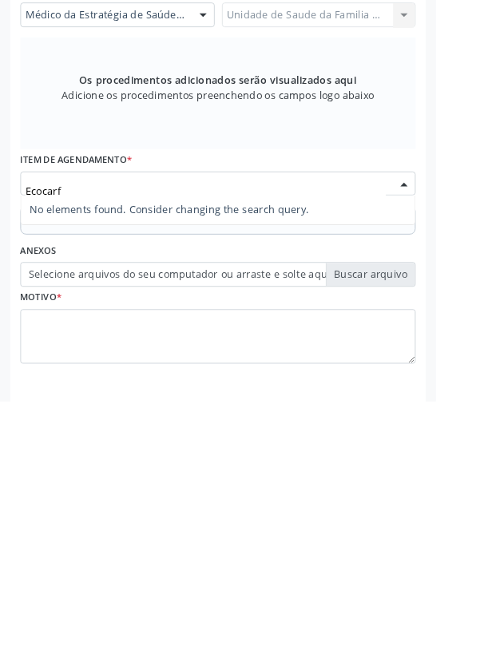
type input "Ecocar"
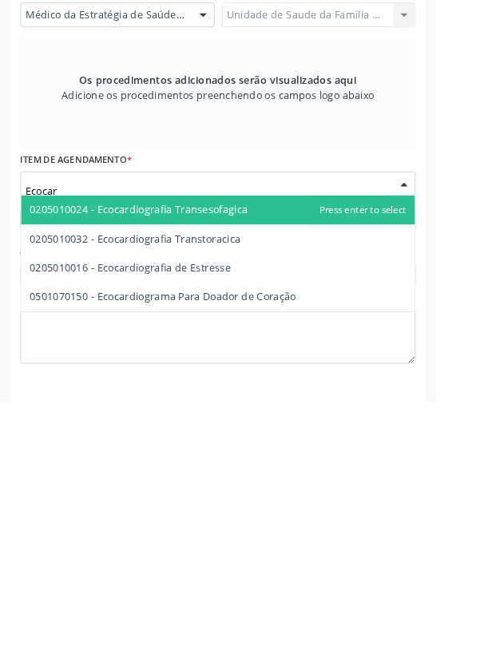
click at [236, 498] on span "0205010032 - Ecocardiografia Transtoracica" at bounding box center [149, 489] width 232 height 15
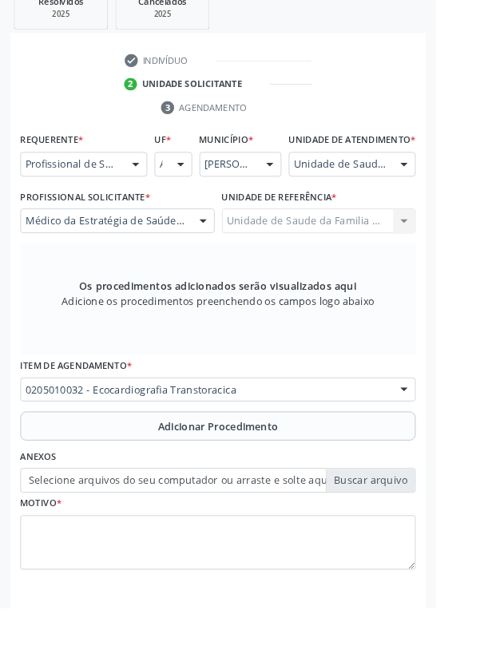
click at [299, 476] on span "Adicionar Procedimento" at bounding box center [240, 470] width 133 height 17
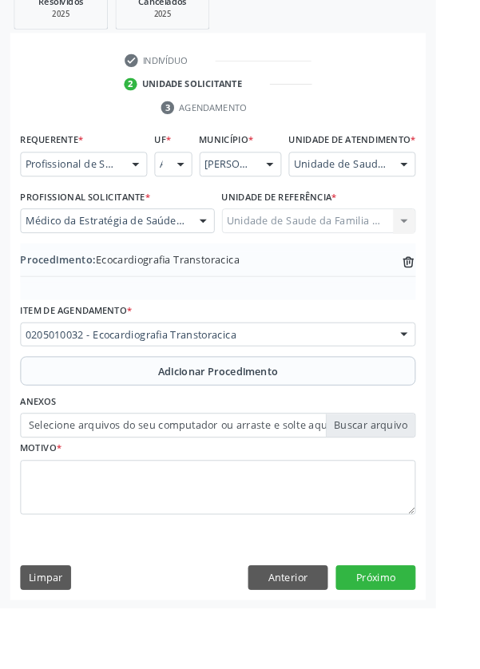
scroll to position [333, 0]
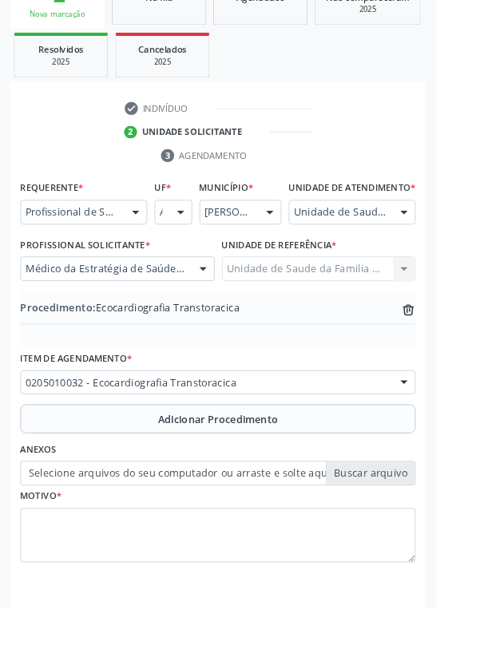
click at [311, 535] on label "Selecione arquivos do seu computador ou arraste e solte aqui" at bounding box center [239, 521] width 435 height 27
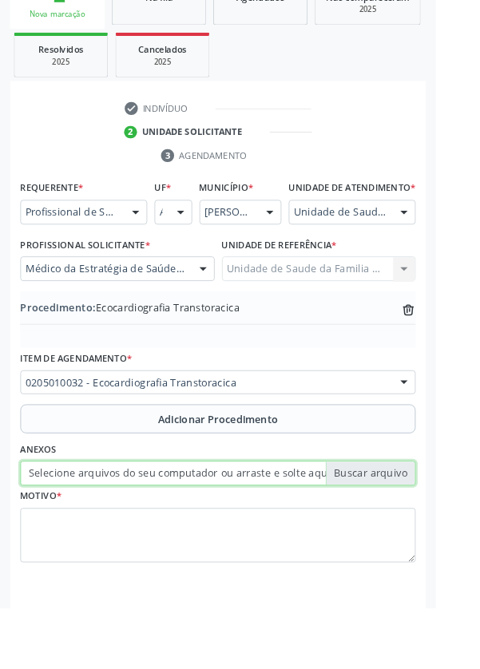
click at [311, 535] on input "Selecione arquivos do seu computador ou arraste e solte aqui" at bounding box center [239, 521] width 435 height 27
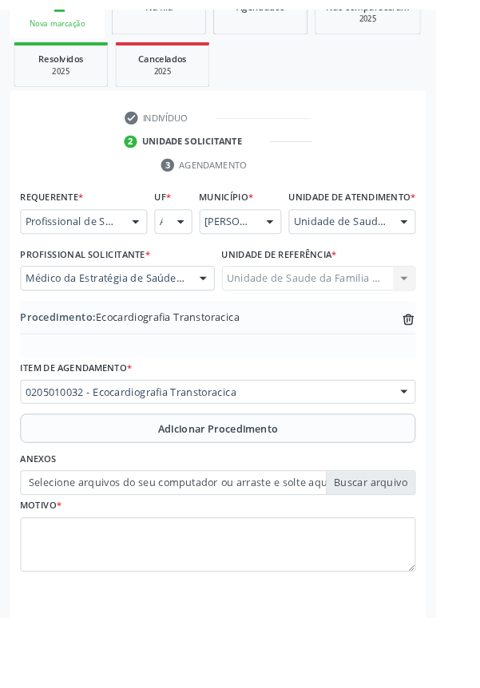
scroll to position [311, 0]
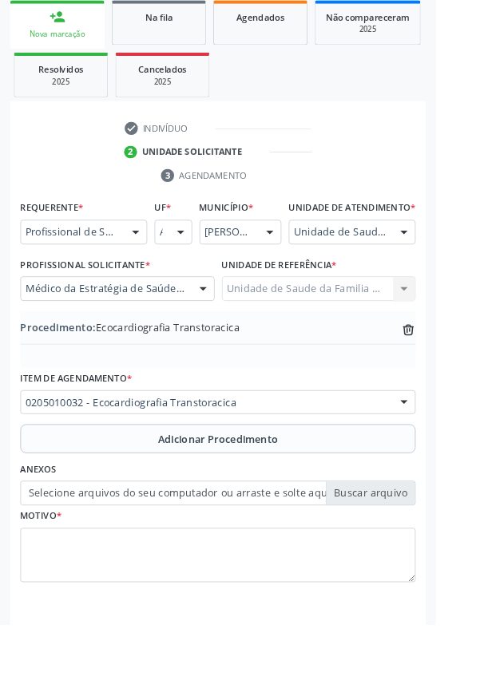
type input "C:\fakepath\17585477345887704315456721819131.jpg"
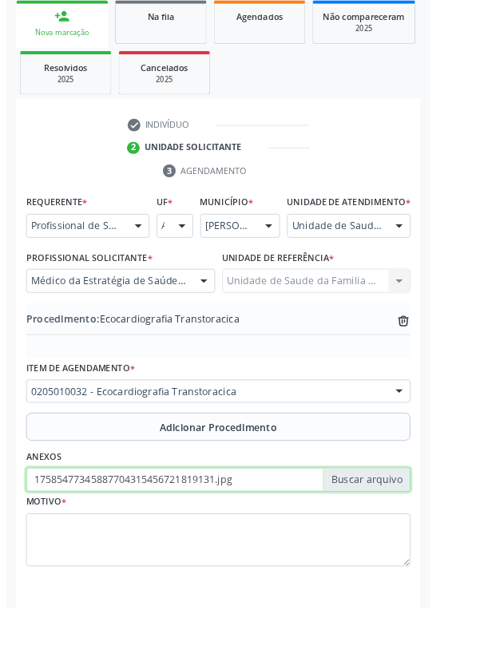
scroll to position [333, 0]
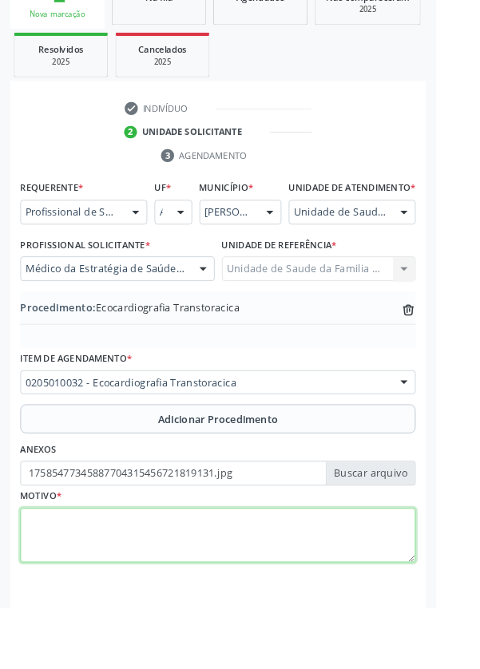
click at [122, 592] on textarea at bounding box center [239, 590] width 435 height 61
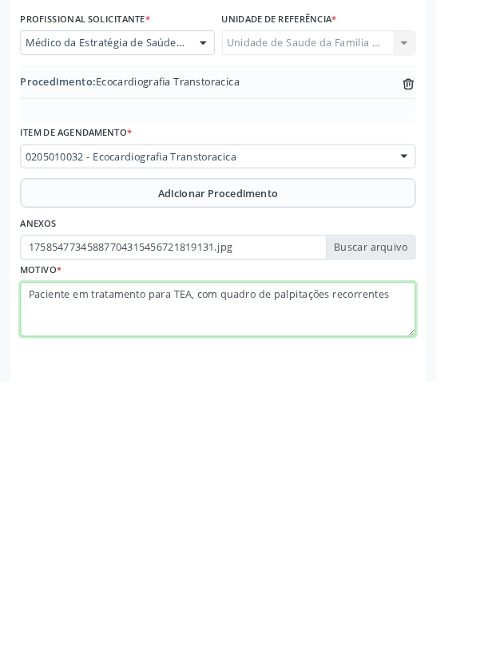
type textarea "Paciente em tratamento para TEA, com quadro de palpitações recorrentes."
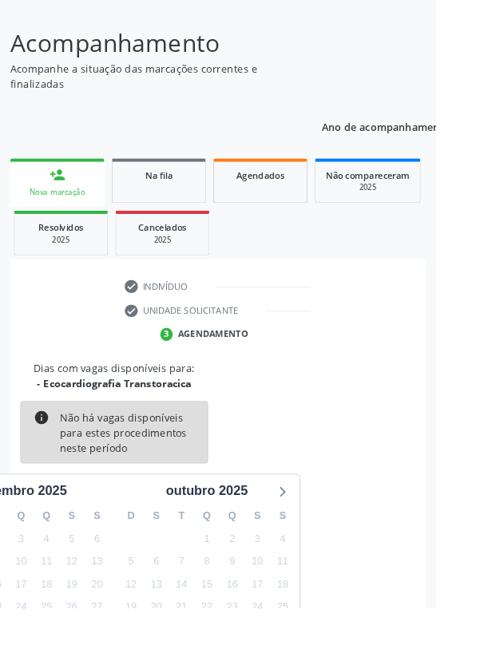
scroll to position [133, 0]
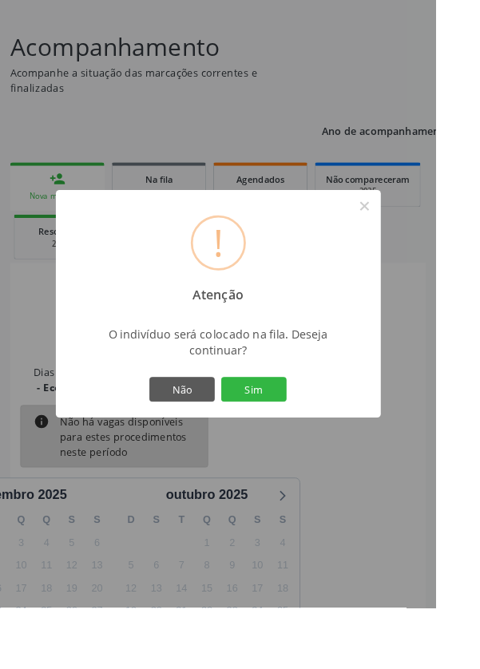
click at [315, 442] on button "Sim" at bounding box center [280, 428] width 72 height 27
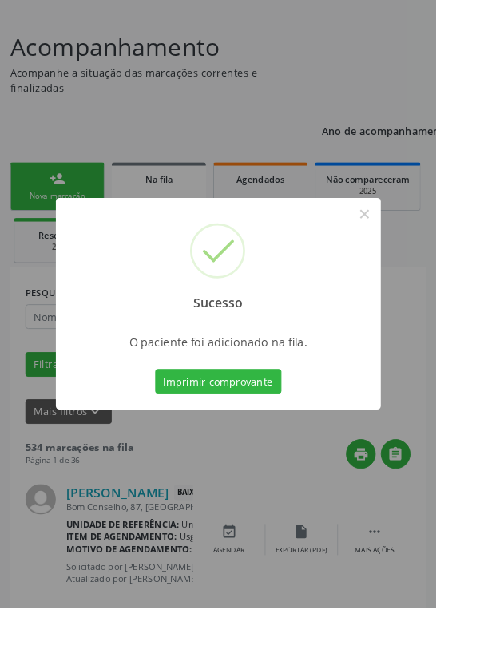
scroll to position [0, 0]
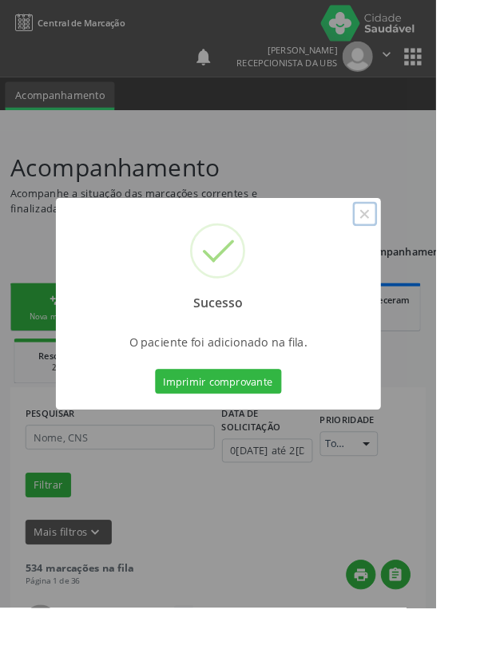
click at [415, 249] on button "×" at bounding box center [401, 235] width 27 height 27
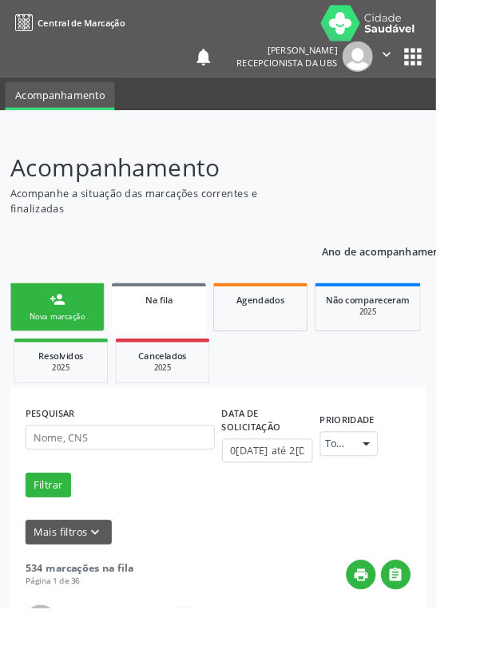
click at [72, 354] on div "Nova marcação" at bounding box center [63, 349] width 80 height 12
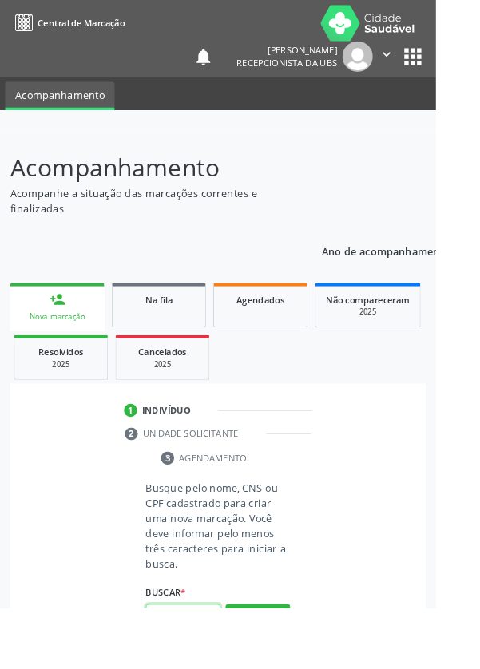
click at [216, 668] on input "text" at bounding box center [202, 678] width 82 height 27
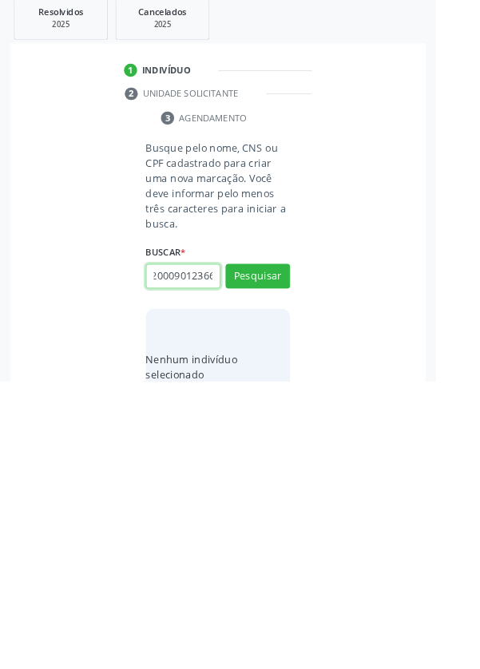
scroll to position [0, 29]
type input "706200090123664"
click at [304, 555] on button "Pesquisar" at bounding box center [283, 553] width 71 height 27
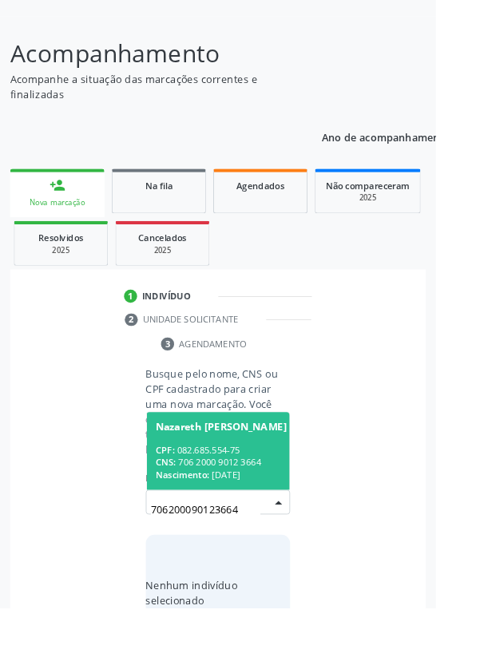
scroll to position [125, 0]
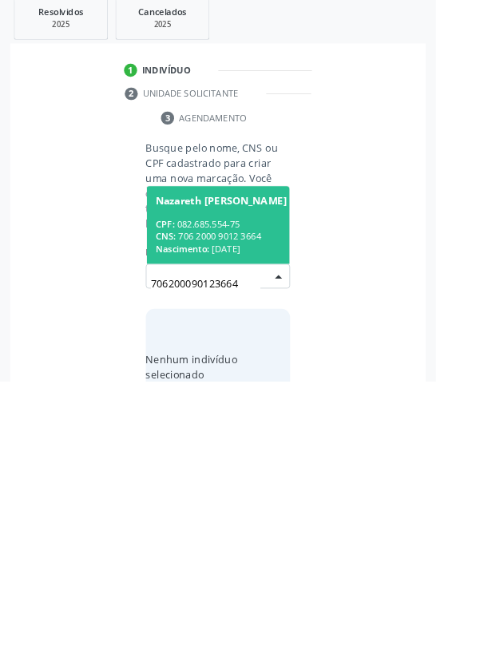
click at [270, 498] on div "CPF: 082.685.554-75" at bounding box center [243, 497] width 145 height 14
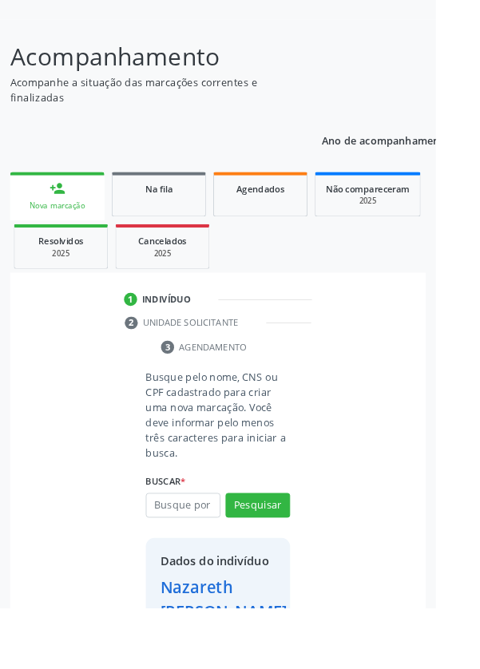
scroll to position [92, 0]
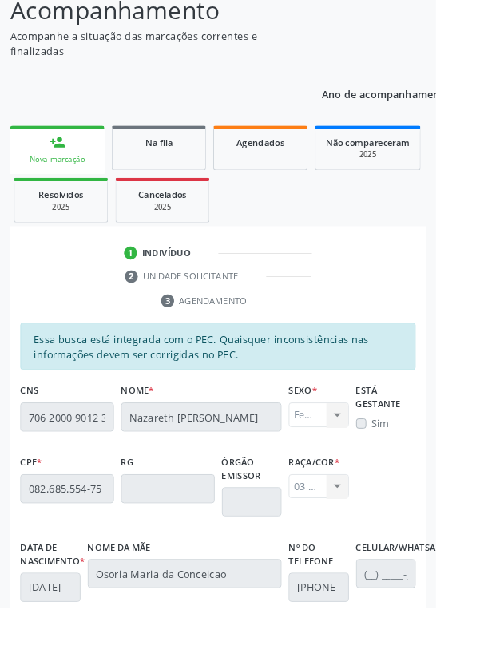
scroll to position [379, 0]
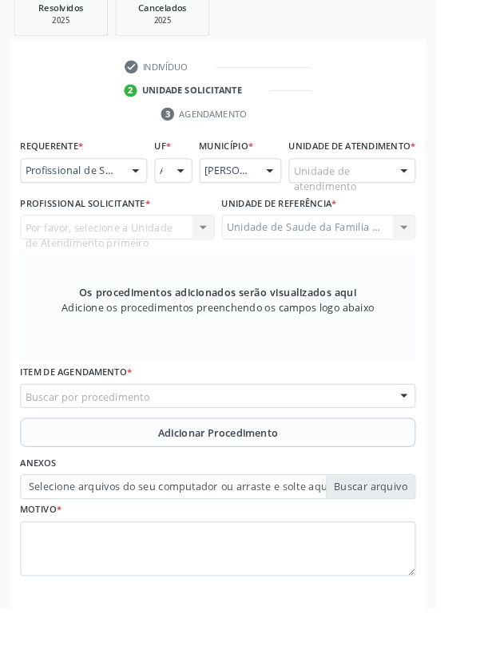
scroll to position [309, 0]
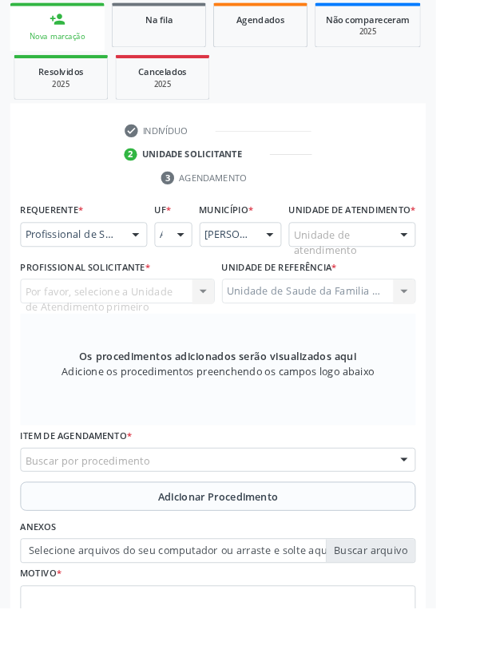
click at [152, 263] on div at bounding box center [149, 258] width 24 height 27
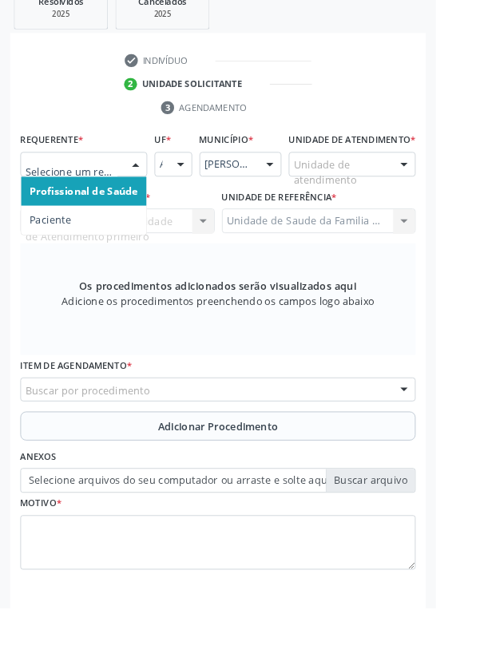
scroll to position [386, 0]
click at [73, 243] on span "Paciente" at bounding box center [56, 242] width 46 height 15
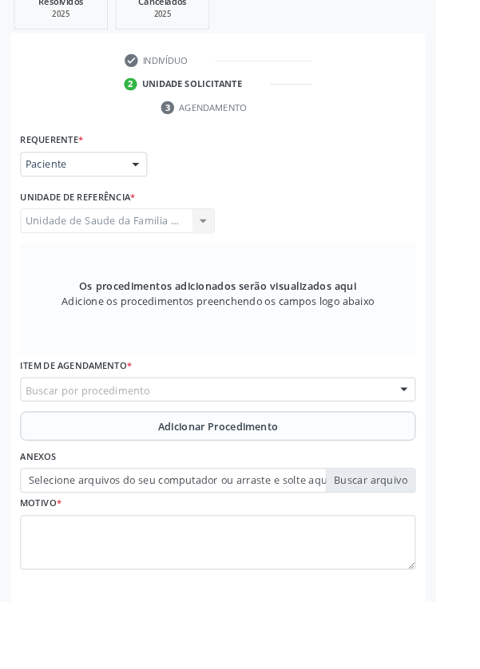
scroll to position [379, 0]
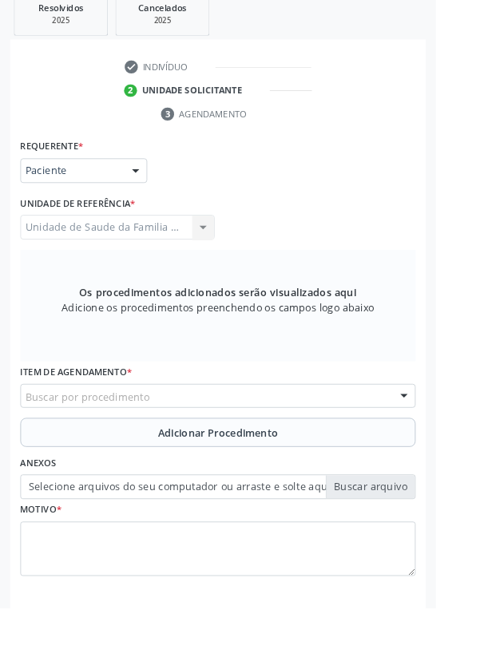
click at [260, 434] on div "Buscar por procedimento" at bounding box center [239, 435] width 435 height 27
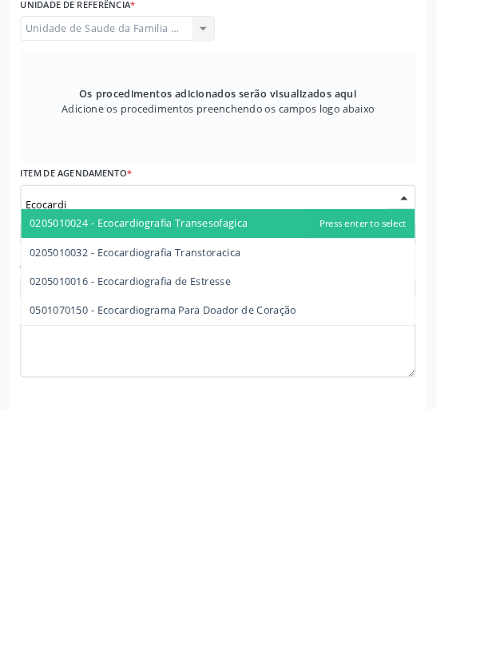
type input "Ecocardio"
click at [236, 497] on span "0205010032 - Ecocardiografia Transtoracica" at bounding box center [149, 496] width 232 height 15
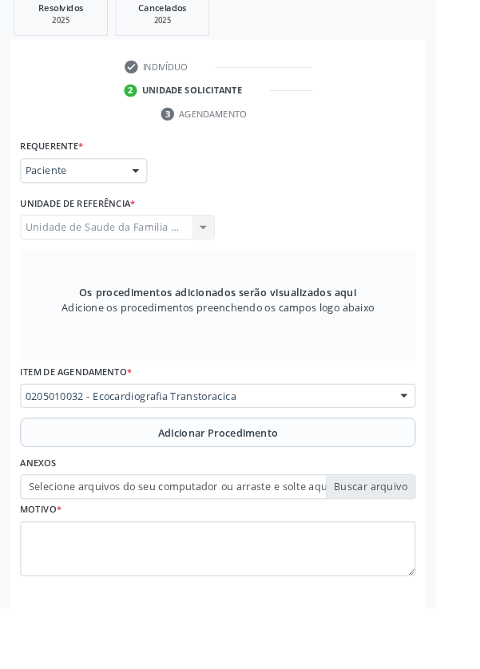
click at [270, 477] on span "Adicionar Procedimento" at bounding box center [240, 476] width 133 height 17
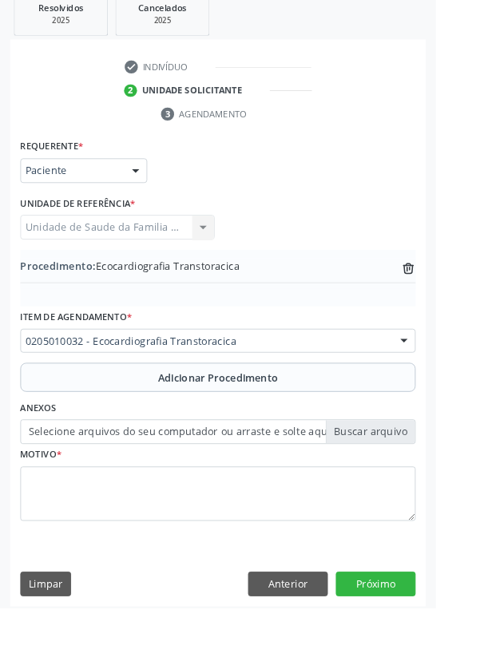
scroll to position [318, 0]
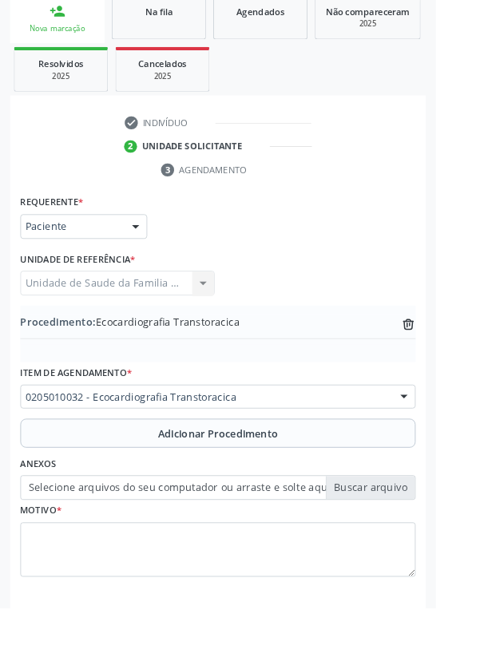
click at [296, 533] on label "Selecione arquivos do seu computador ou arraste e solte aqui" at bounding box center [239, 536] width 435 height 27
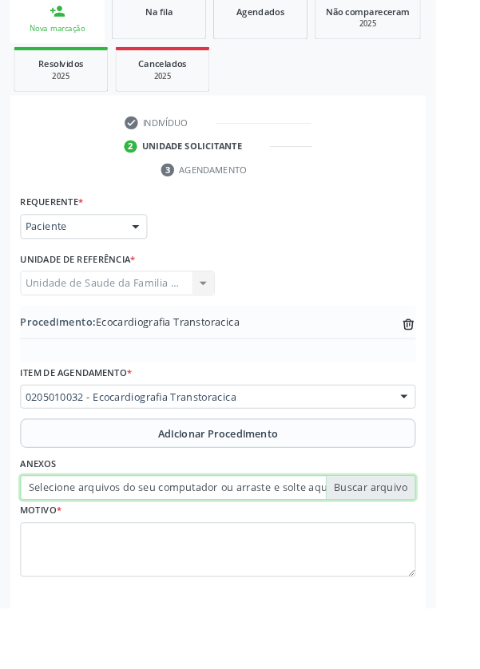
click at [296, 533] on input "Selecione arquivos do seu computador ou arraste e solte aqui" at bounding box center [239, 536] width 435 height 27
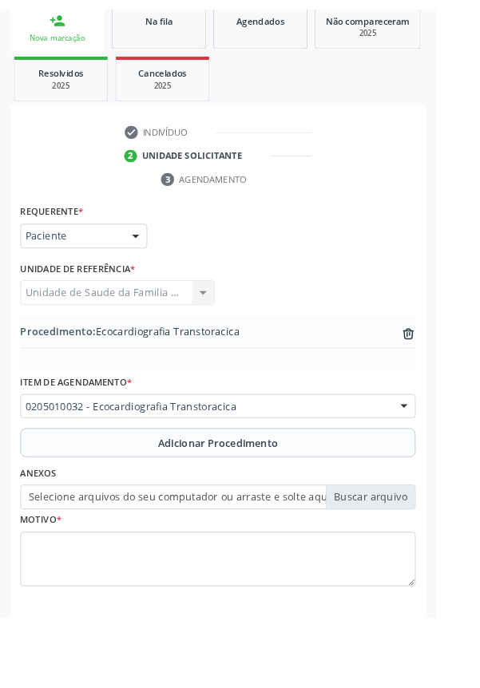
scroll to position [296, 0]
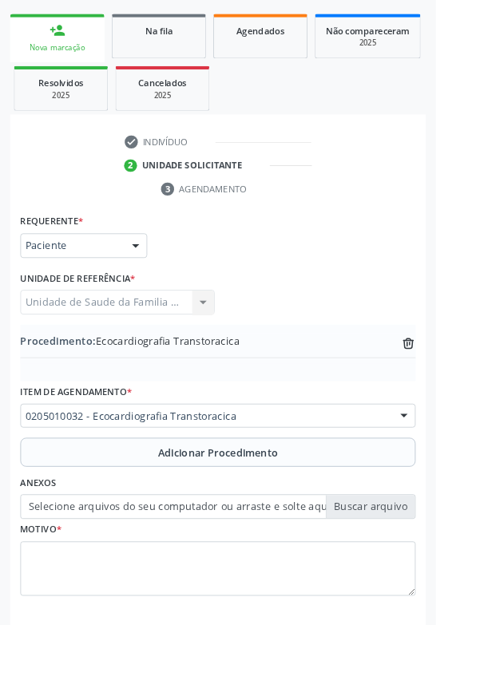
type input "C:\fakepath\1758547879356663093308323149011.jpg"
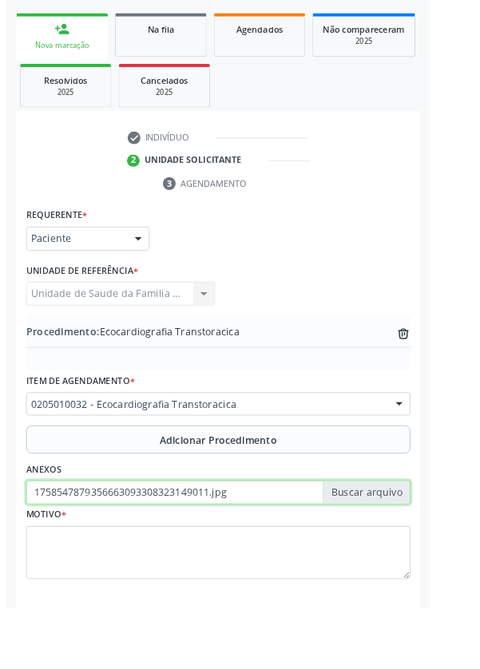
scroll to position [318, 0]
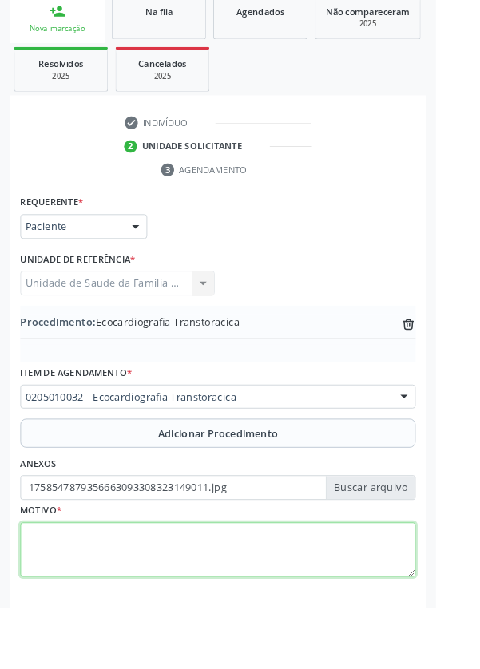
click at [156, 593] on textarea at bounding box center [239, 605] width 435 height 61
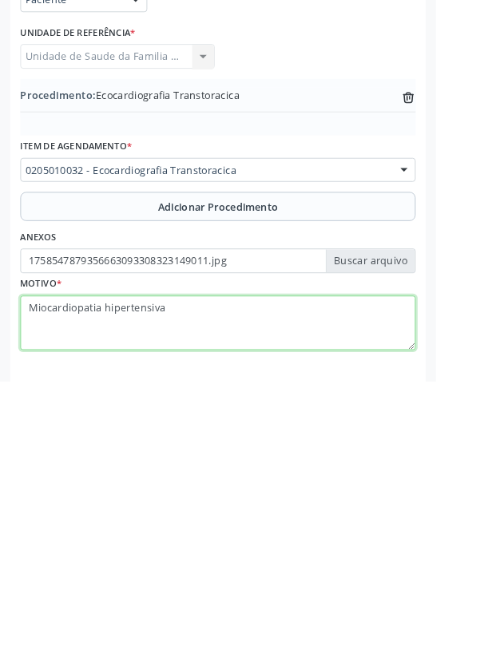
type textarea "Miocardiopatia hipertensiva"
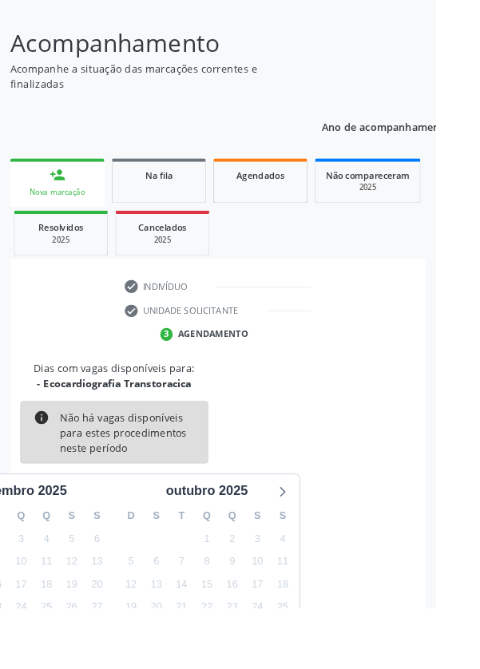
scroll to position [133, 0]
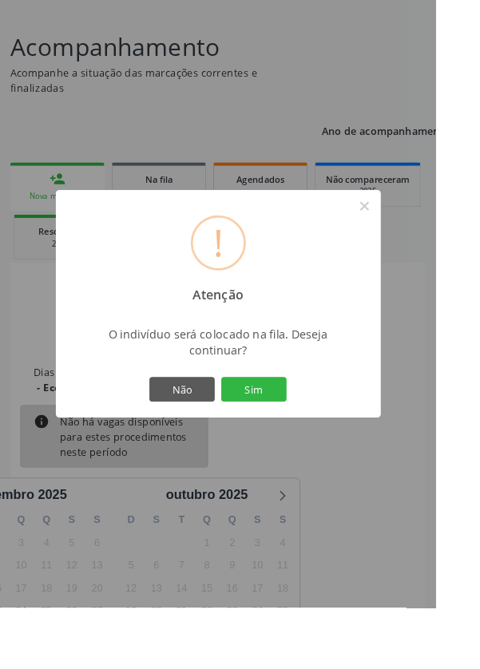
click at [315, 442] on button "Sim" at bounding box center [280, 428] width 72 height 27
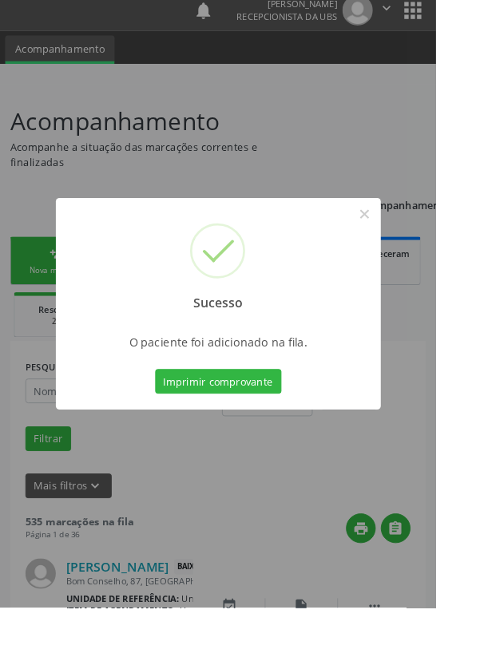
scroll to position [57, 0]
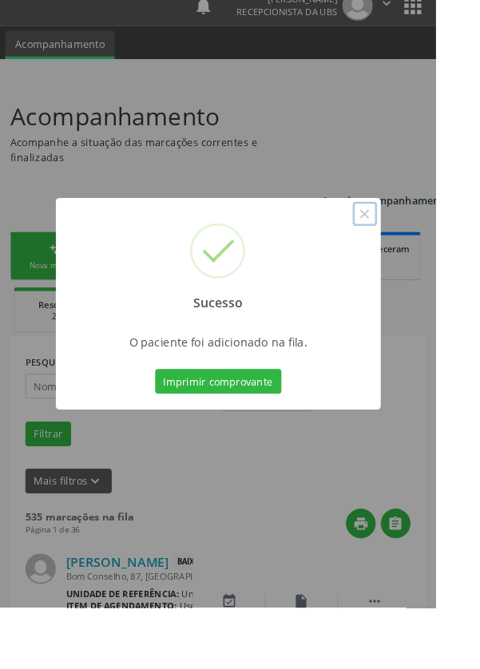
click at [415, 249] on button "×" at bounding box center [401, 235] width 27 height 27
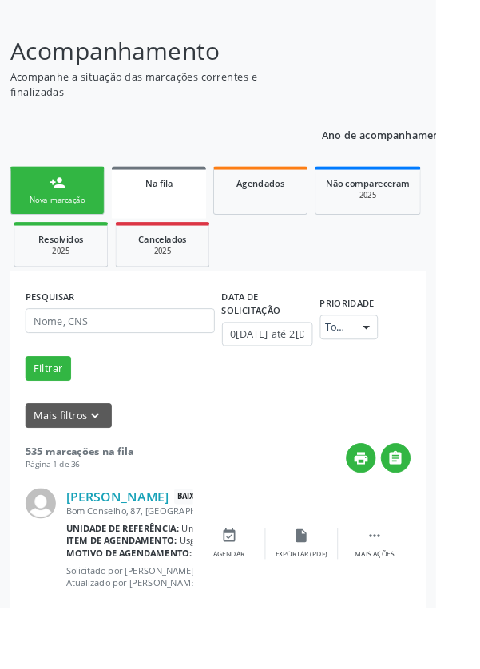
scroll to position [140, 0]
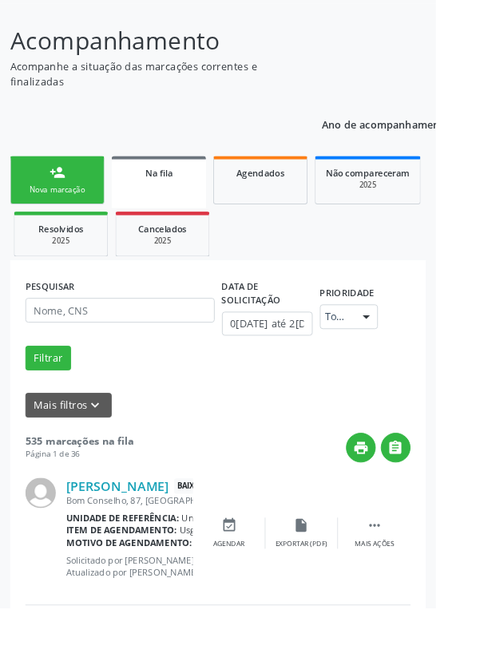
click at [65, 198] on link "person_add Nova marcação" at bounding box center [63, 199] width 104 height 54
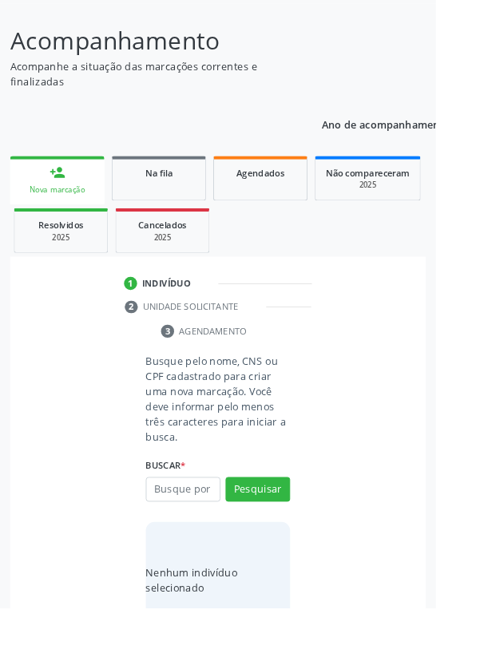
scroll to position [41, 0]
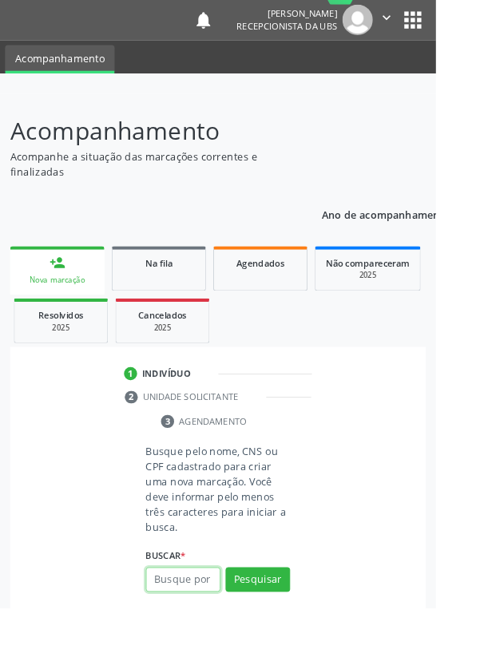
click at [215, 641] on input "text" at bounding box center [202, 638] width 82 height 27
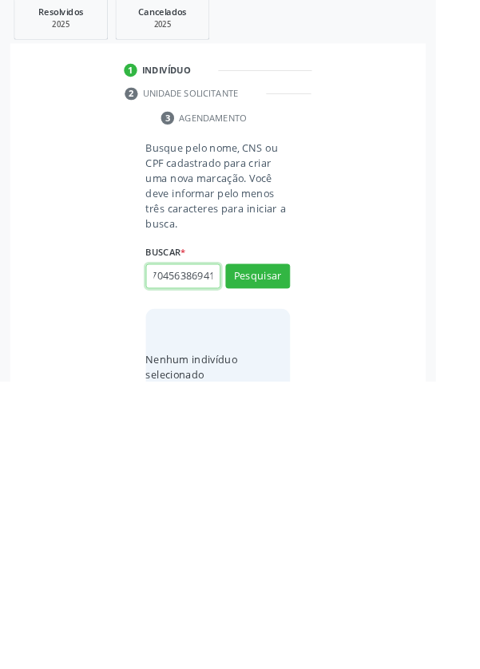
scroll to position [0, 29]
type input "706704563869411"
click at [295, 555] on button "Pesquisar" at bounding box center [283, 553] width 71 height 27
type input "706704563869411"
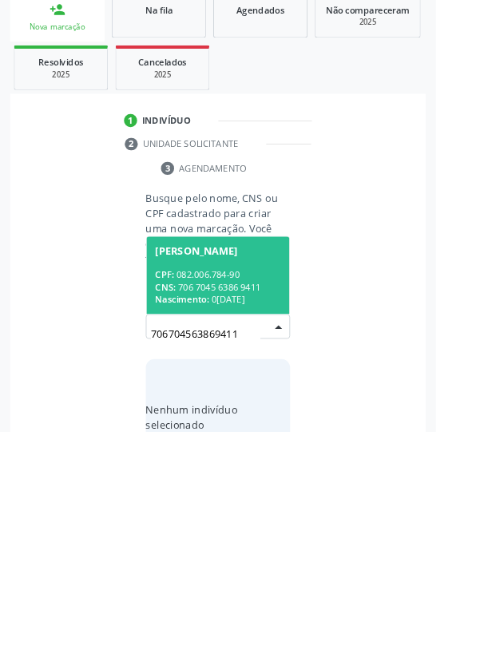
scroll to position [125, 0]
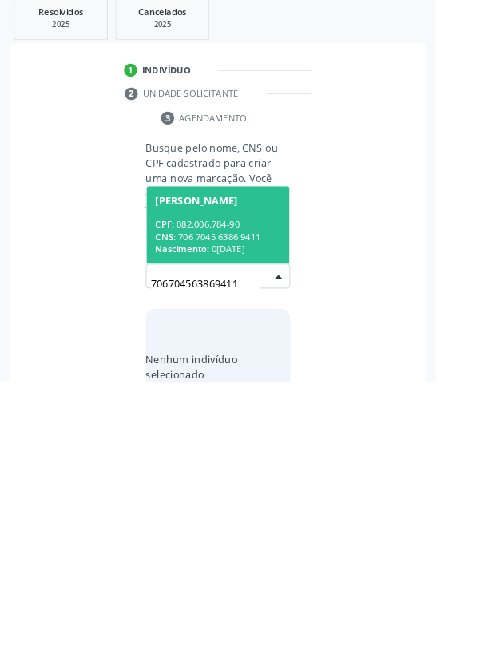
click at [272, 485] on span "[PERSON_NAME] CPF: 082.006.784-90 CNS: 706 7045 6386 9411 Nascimento: [DATE]" at bounding box center [239, 496] width 157 height 85
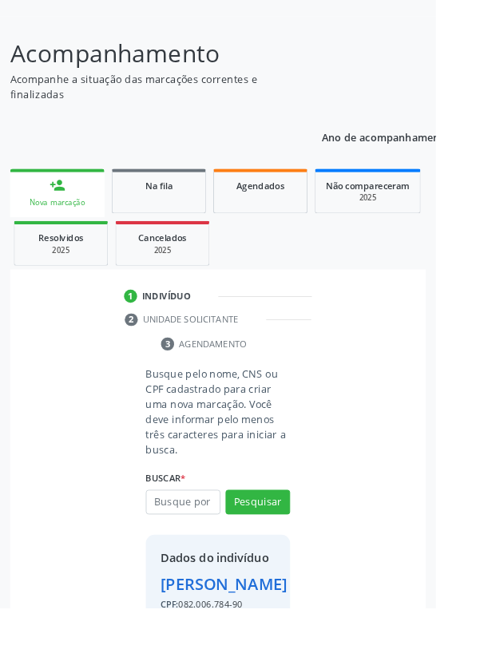
scroll to position [145, 0]
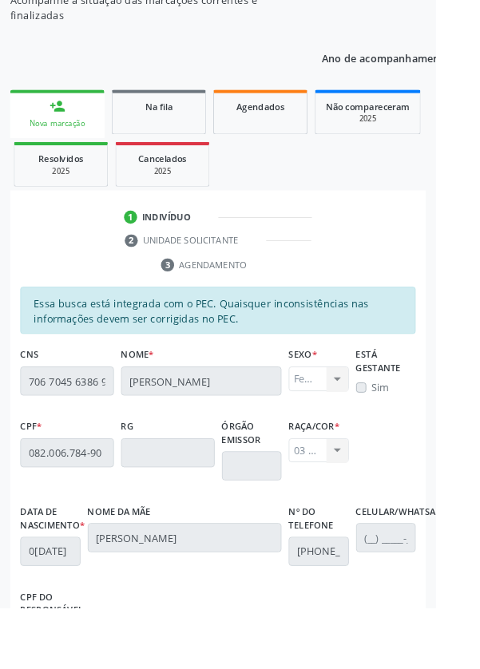
scroll to position [379, 0]
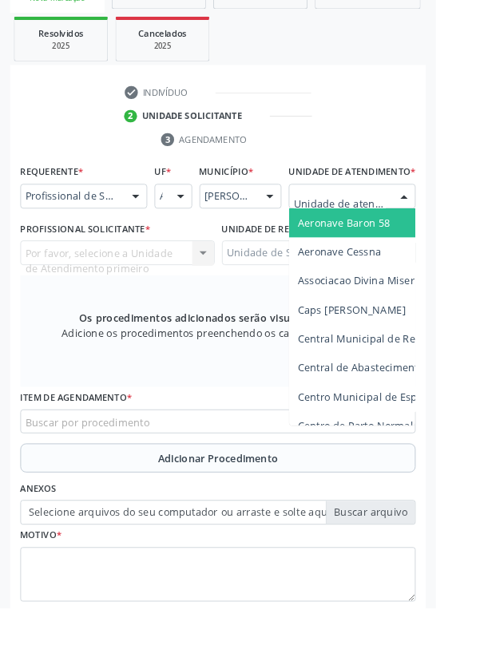
scroll to position [386, 0]
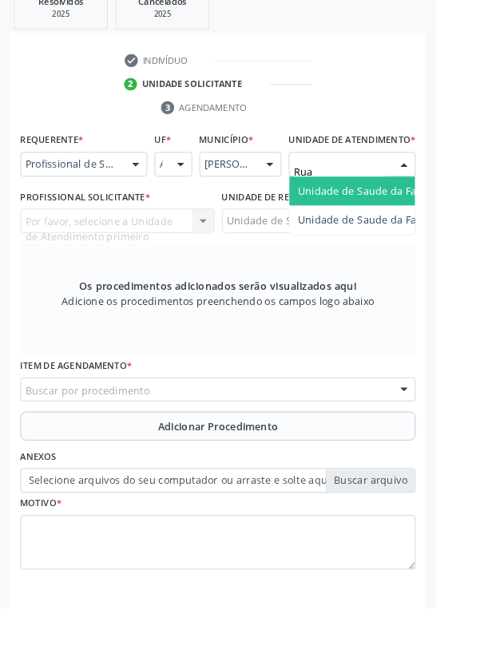
type input "Rua n"
click at [416, 218] on span "Unidade de Saude da Familia Rua [GEOGRAPHIC_DATA]" at bounding box center [476, 210] width 296 height 15
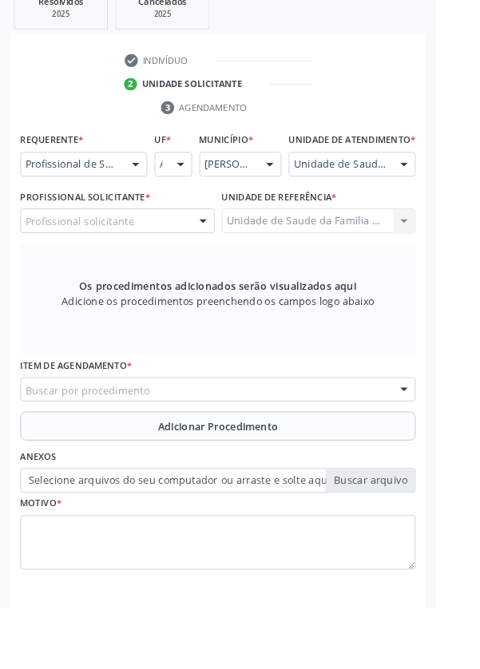
click at [167, 257] on div "Profissional solicitante" at bounding box center [129, 243] width 214 height 27
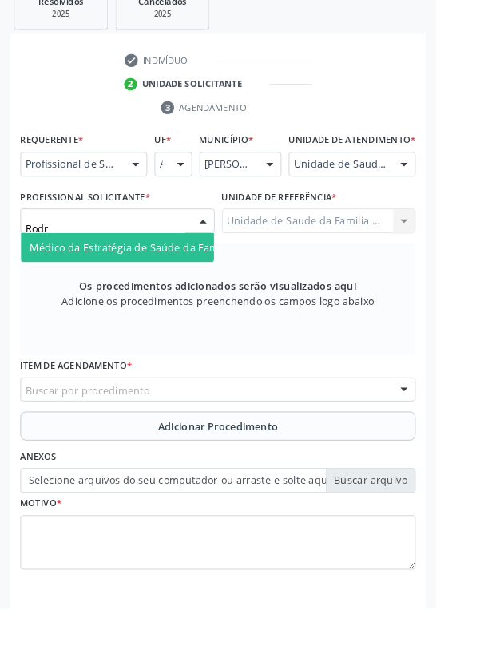
type input "Rodri"
click at [183, 280] on span "Médico da Estratégia de Saúde da Família - [PERSON_NAME]" at bounding box center [195, 272] width 324 height 15
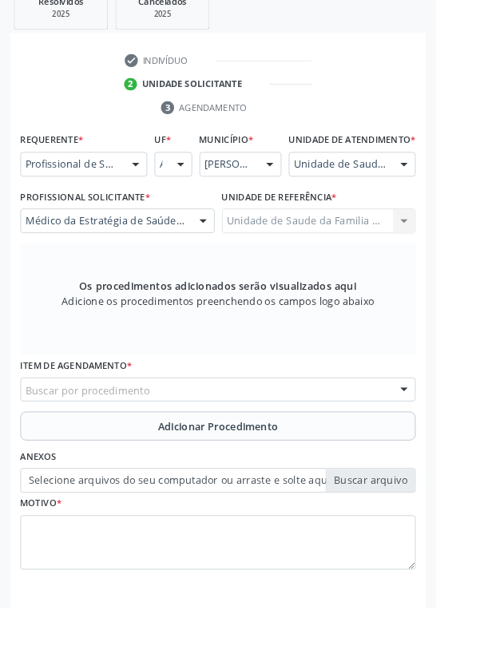
click at [315, 439] on div "Buscar por procedimento" at bounding box center [239, 429] width 435 height 27
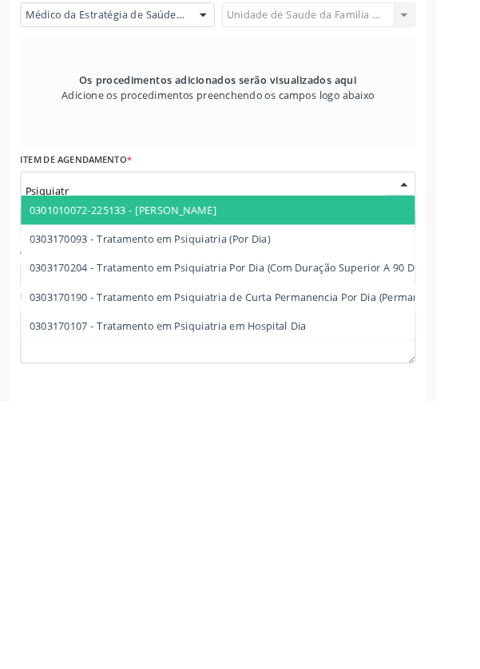
type input "Psiquiatra"
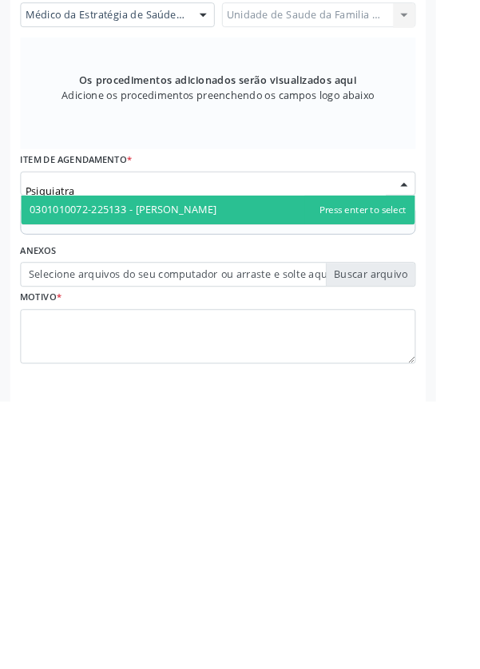
click at [270, 474] on span "0301010072-225133 - [PERSON_NAME]" at bounding box center [240, 458] width 434 height 32
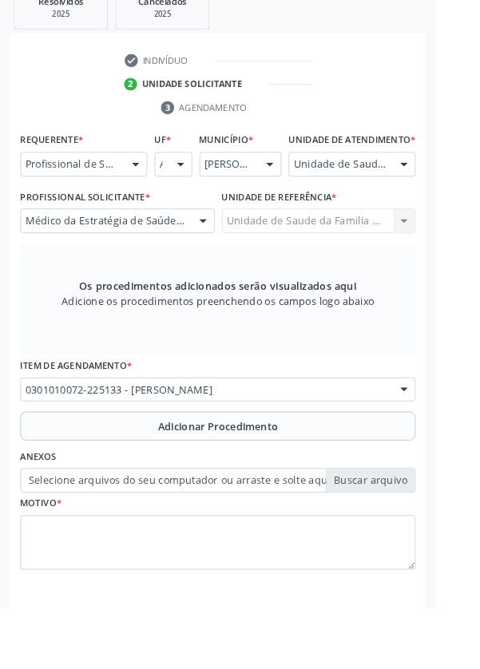
click at [305, 486] on button "Adicionar Procedimento" at bounding box center [239, 470] width 435 height 32
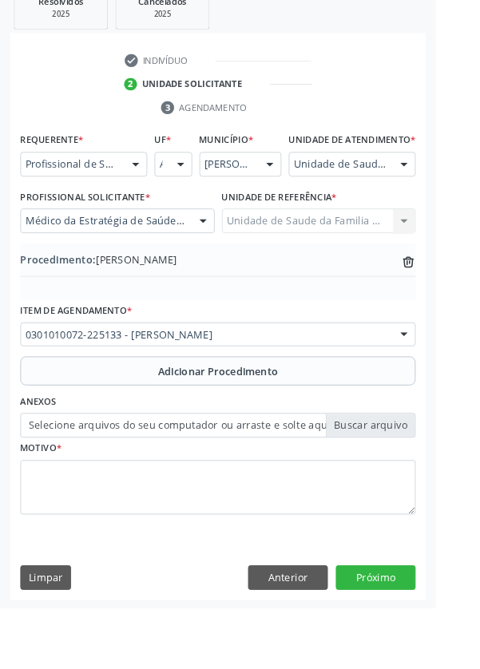
scroll to position [333, 0]
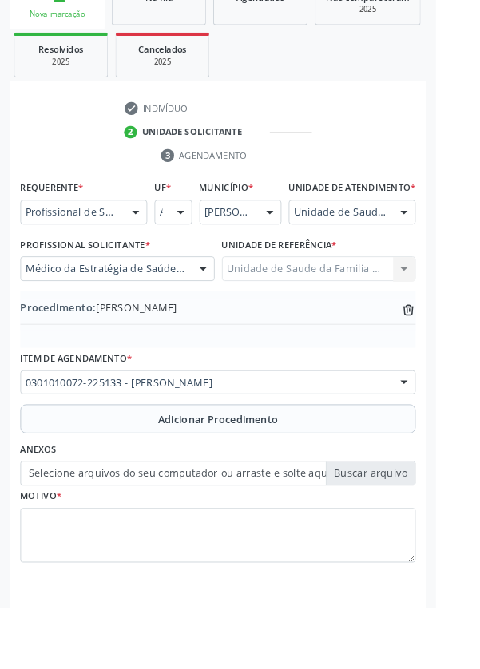
click at [410, 535] on label "Selecione arquivos do seu computador ou arraste e solte aqui" at bounding box center [239, 521] width 435 height 27
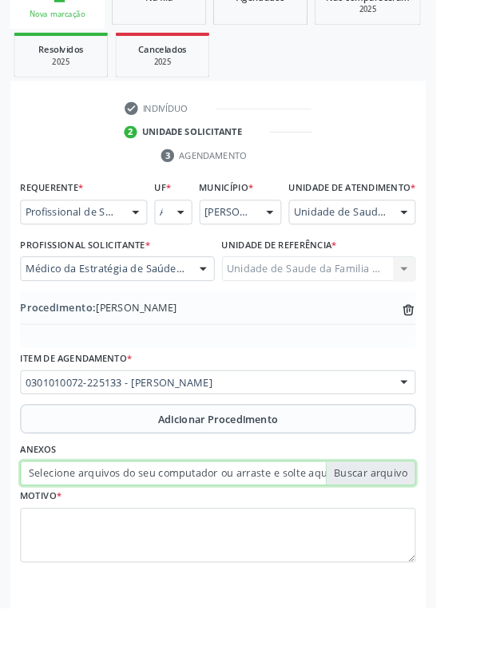
click at [410, 535] on input "Selecione arquivos do seu computador ou arraste e solte aqui" at bounding box center [239, 521] width 435 height 27
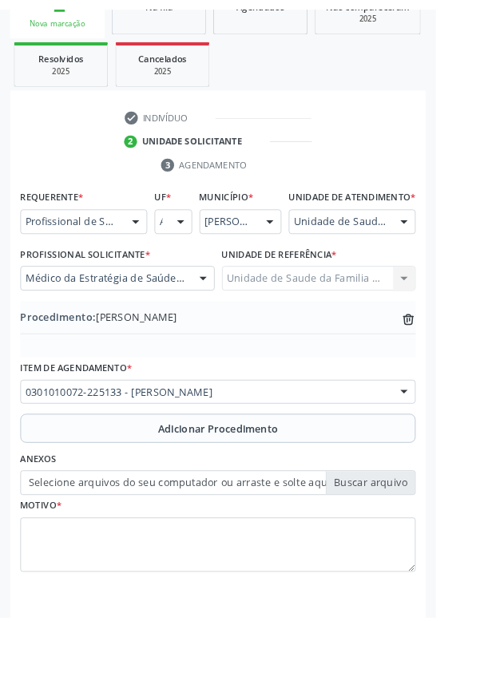
scroll to position [311, 0]
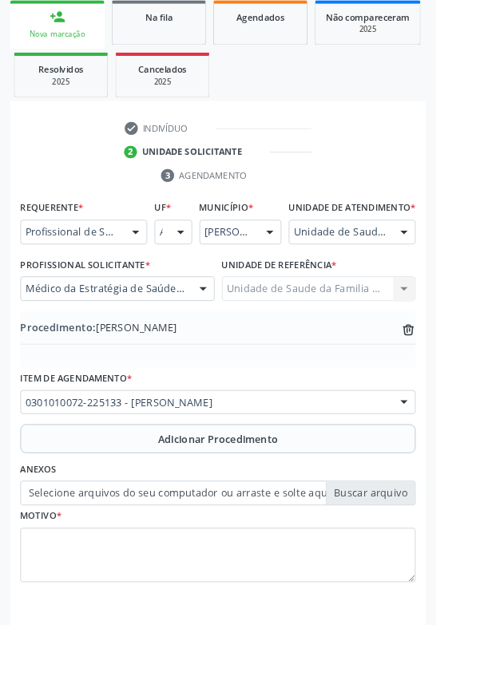
type input "C:\fakepath\1758548076475140351689074378036.jpg"
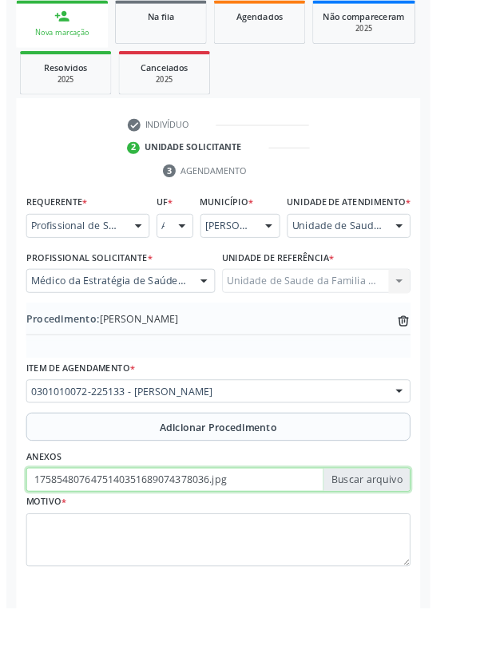
scroll to position [333, 0]
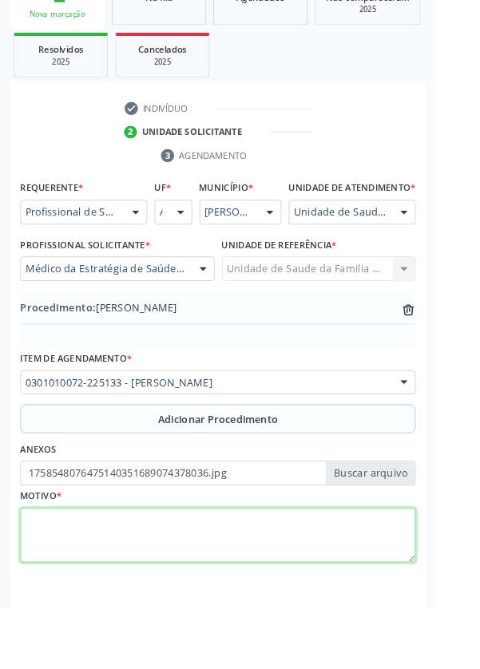
click at [222, 593] on textarea at bounding box center [239, 590] width 435 height 61
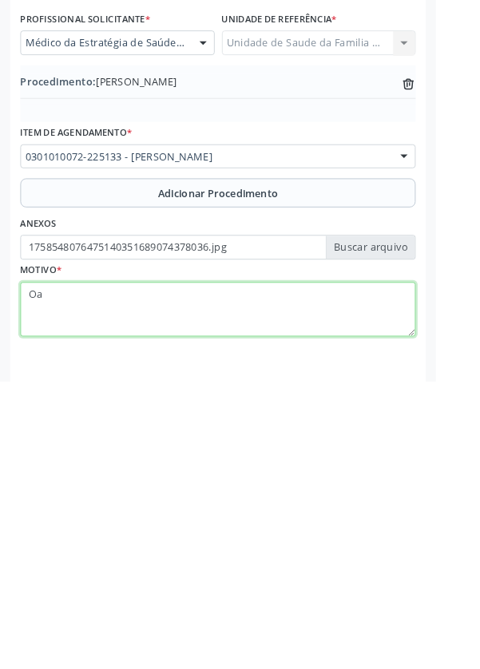
type textarea "O"
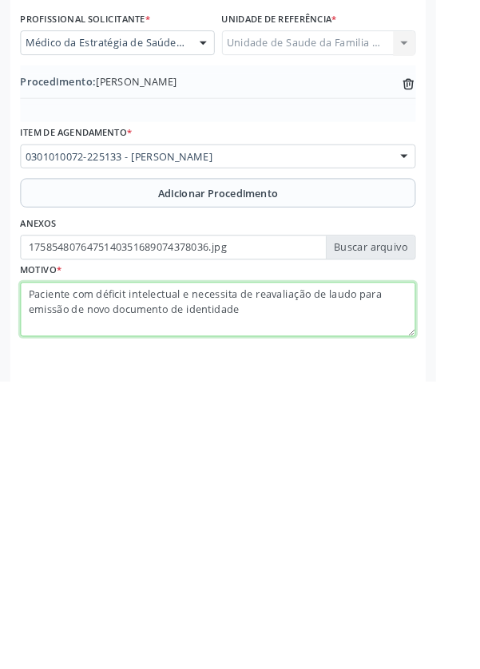
type textarea "Paciente com déficit intelectual e necessita de reavaliação de laudo para emiss…"
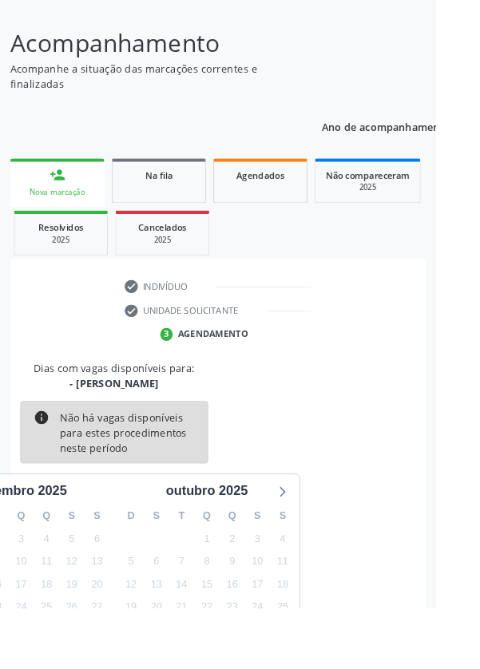
scroll to position [133, 0]
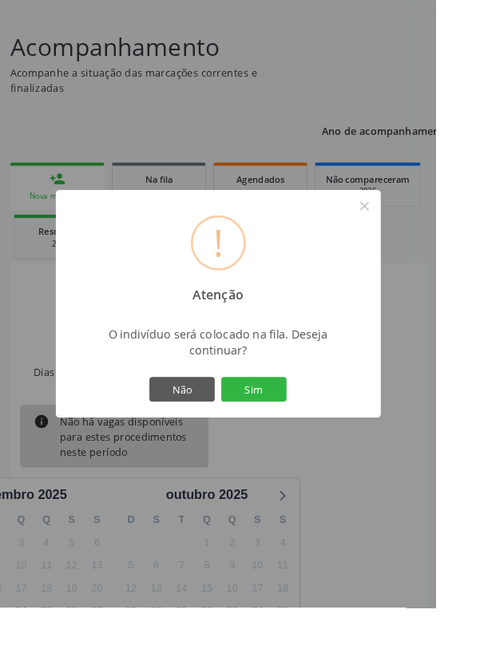
click at [315, 442] on button "Sim" at bounding box center [280, 428] width 72 height 27
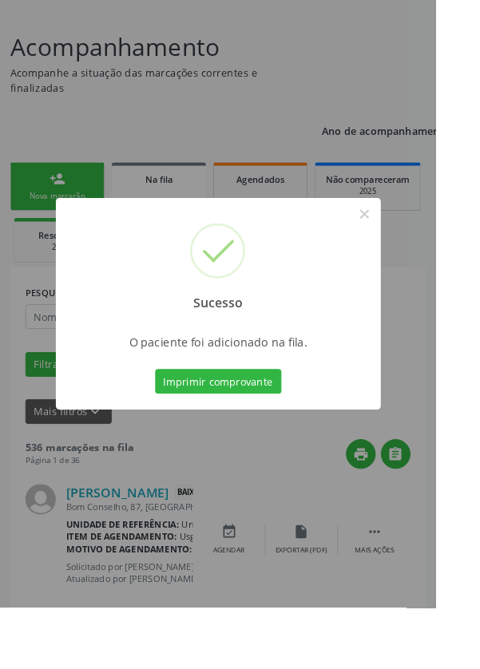
scroll to position [0, 0]
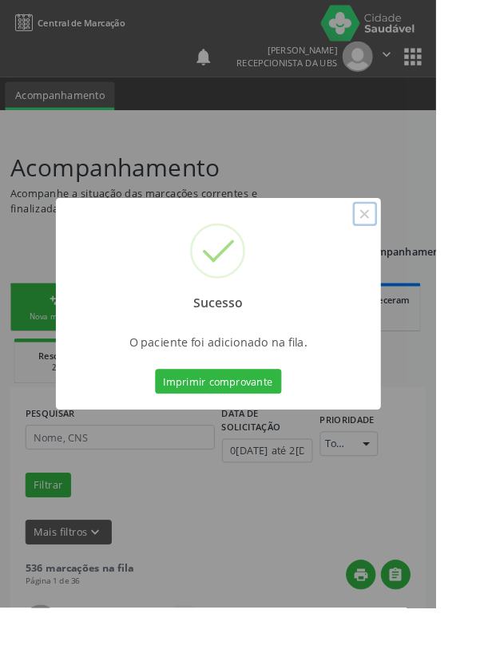
click at [415, 249] on button "×" at bounding box center [401, 235] width 27 height 27
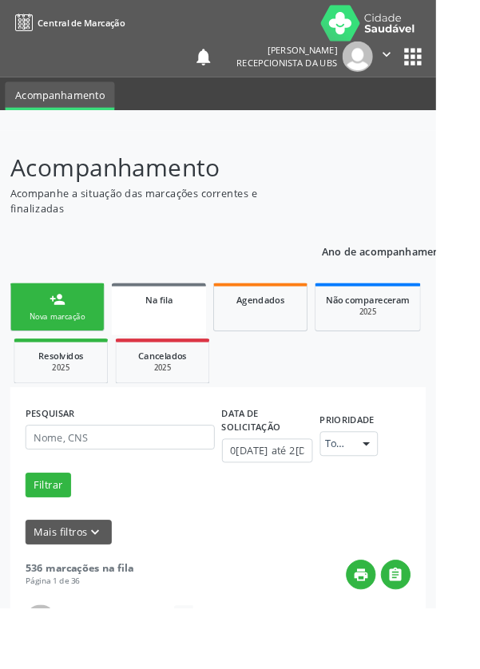
click at [74, 353] on div "Nova marcação" at bounding box center [63, 349] width 80 height 12
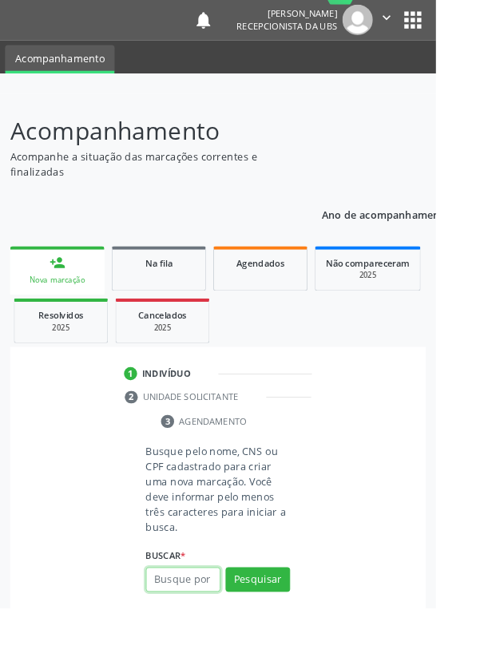
click at [210, 636] on input "text" at bounding box center [202, 638] width 82 height 27
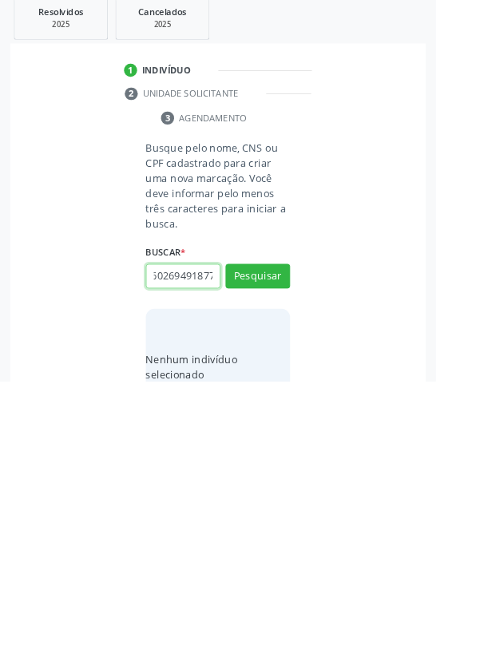
scroll to position [0, 29]
type input "709602694918770"
click at [292, 554] on button "Pesquisar" at bounding box center [283, 553] width 71 height 27
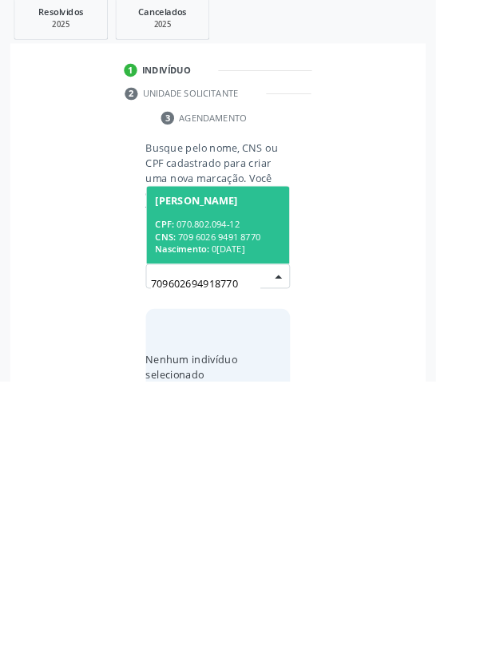
click at [260, 498] on div "CPF: 070.802.094-12" at bounding box center [240, 497] width 138 height 14
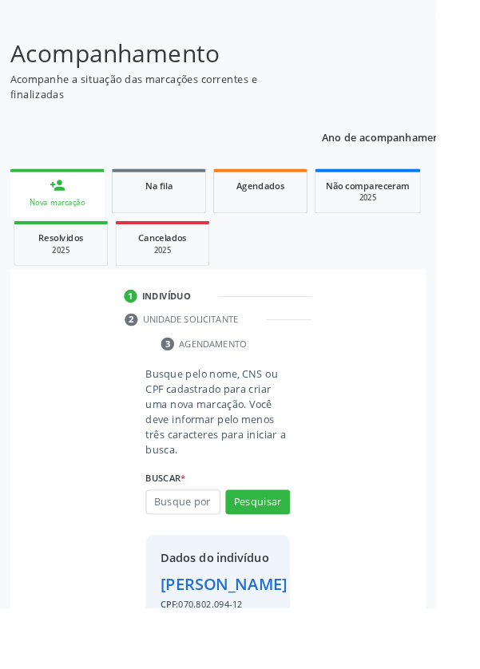
scroll to position [145, 0]
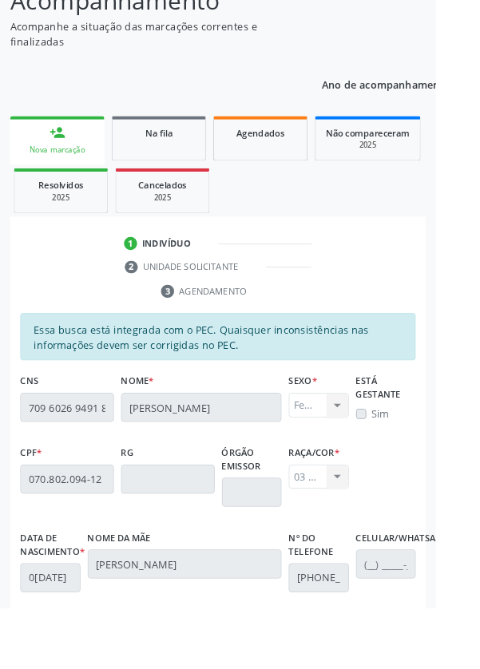
scroll to position [379, 0]
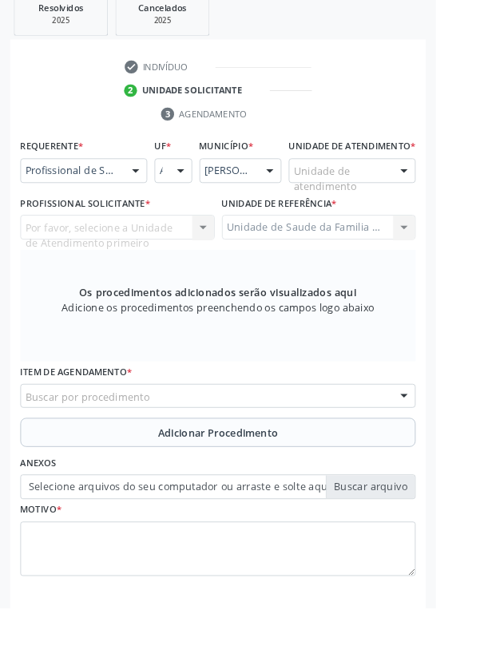
scroll to position [309, 0]
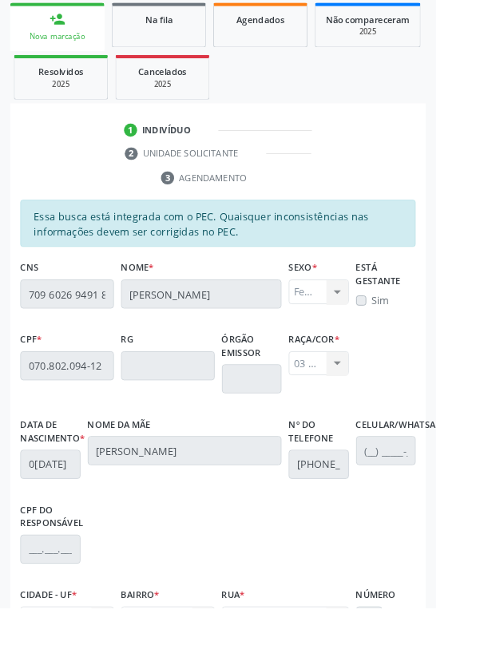
click at [407, 332] on div "Sim" at bounding box center [425, 330] width 66 height 17
click at [377, 323] on div "Feminino Masculino Feminino Nenhum resultado encontrado para: " " Não há nenhum…" at bounding box center [351, 320] width 66 height 27
click at [371, 325] on div "Feminino Masculino Feminino Nenhum resultado encontrado para: " " Não há nenhum…" at bounding box center [351, 320] width 66 height 27
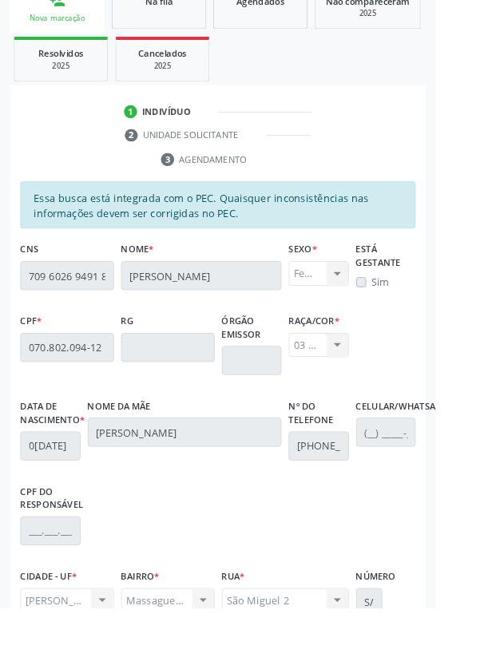
scroll to position [379, 0]
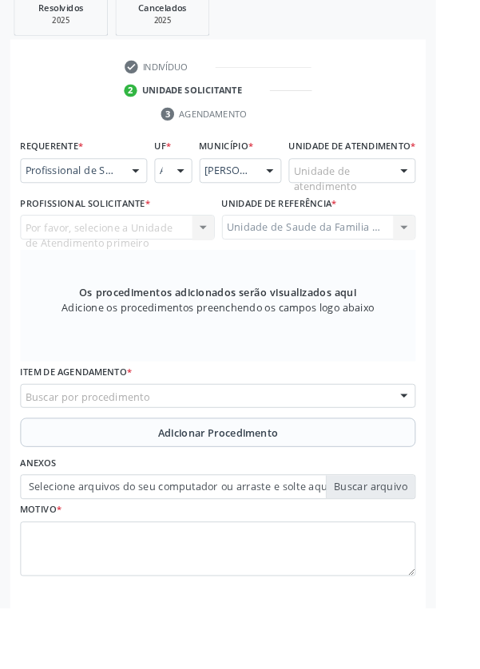
scroll to position [309, 0]
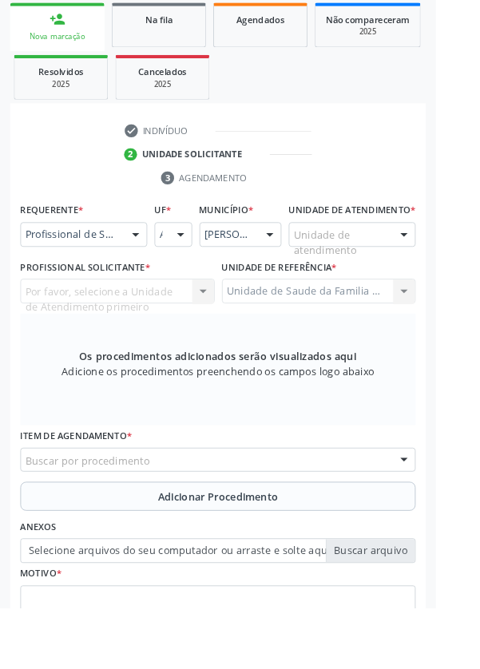
click at [438, 272] on div at bounding box center [445, 258] width 24 height 27
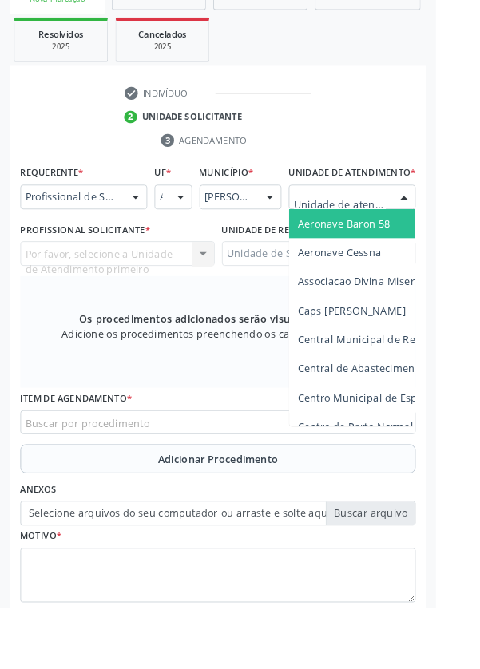
scroll to position [386, 0]
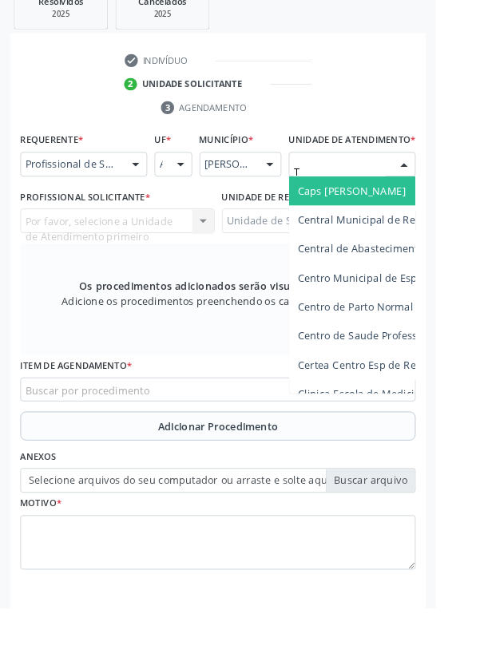
type input "T"
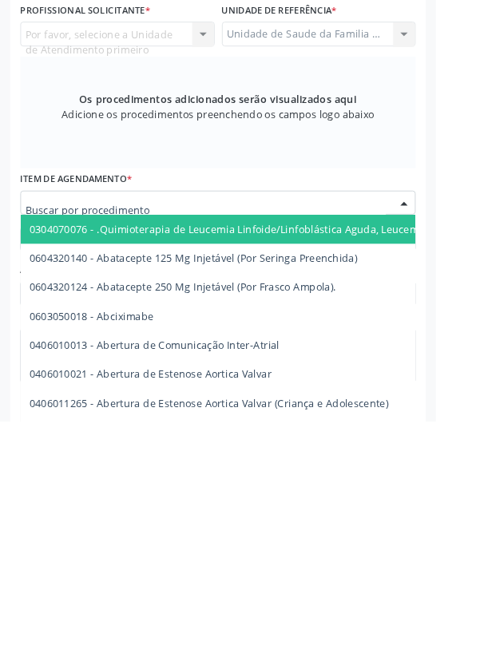
scroll to position [356, 0]
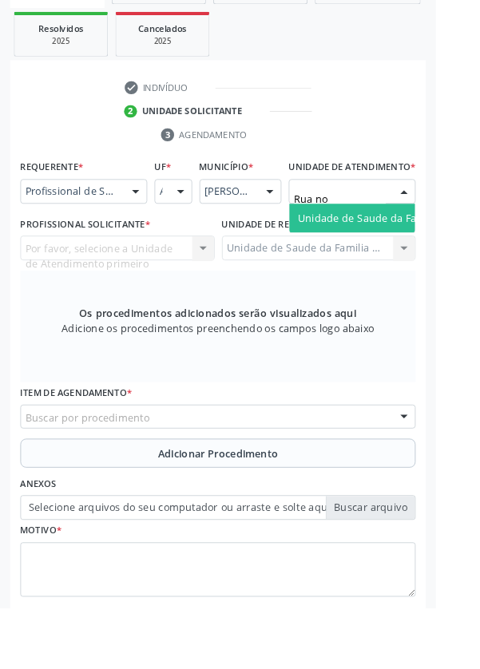
type input "Rua nov"
click at [408, 248] on span "Unidade de Saude da Familia Rua [GEOGRAPHIC_DATA]" at bounding box center [476, 239] width 296 height 15
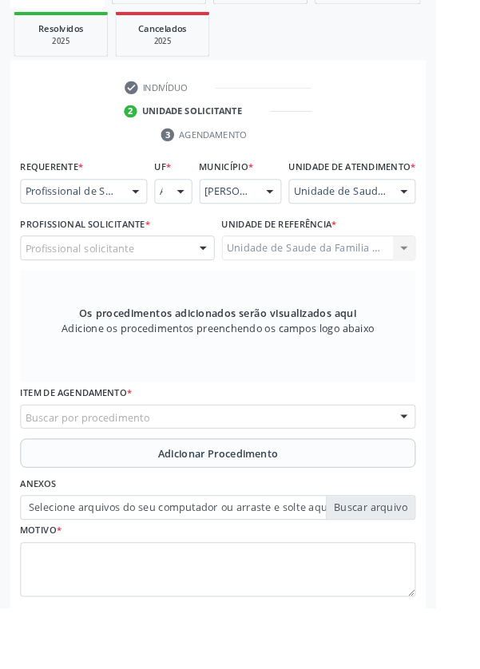
click at [176, 282] on div "Profissional solicitante" at bounding box center [129, 273] width 214 height 27
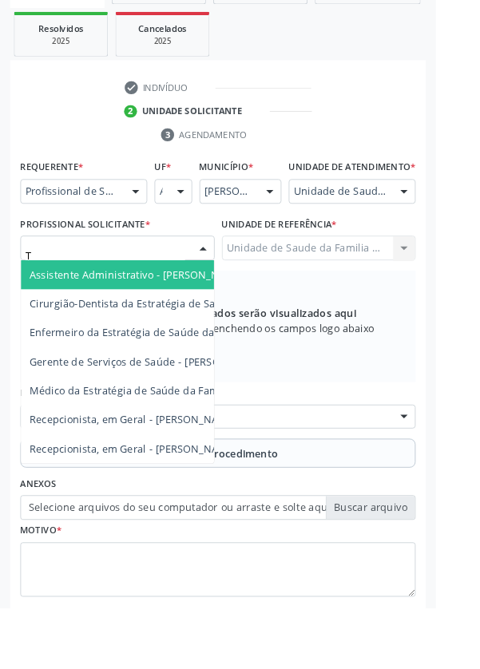
type input "Th"
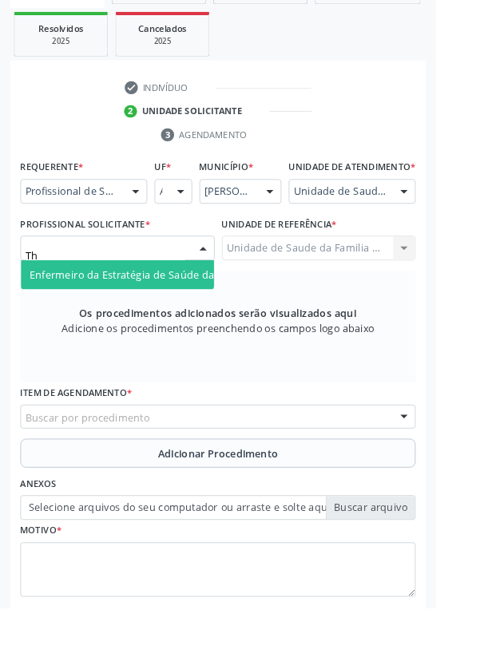
click at [184, 307] on span "Enfermeiro da Estratégia de Saúde da Família - [PERSON_NAME]" at bounding box center [205, 302] width 345 height 15
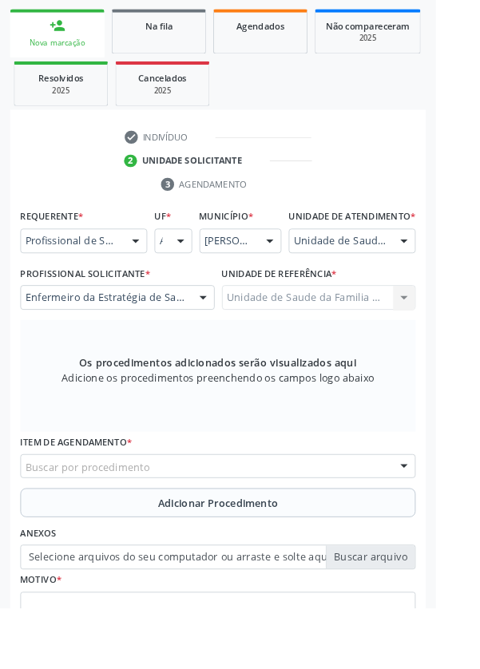
click at [316, 518] on div "Buscar por procedimento" at bounding box center [239, 513] width 435 height 27
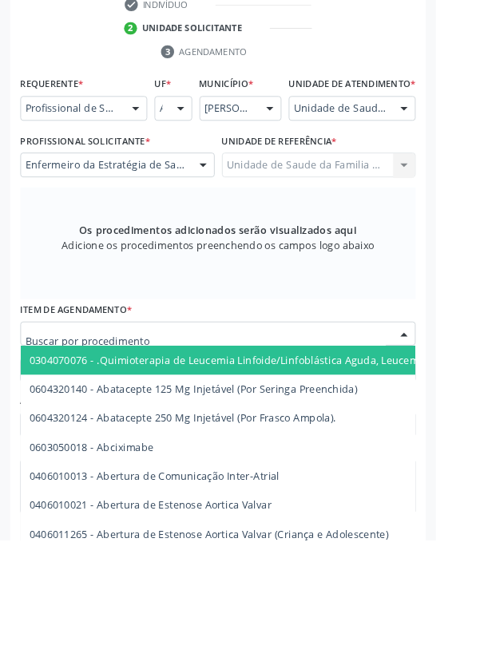
scroll to position [373, 0]
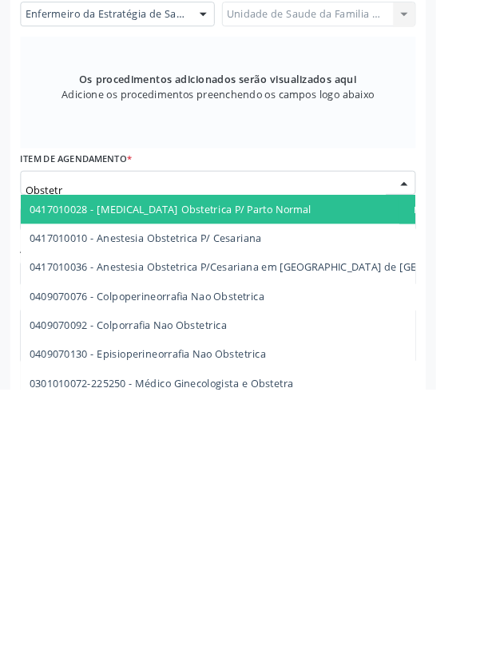
type input "Obstetri"
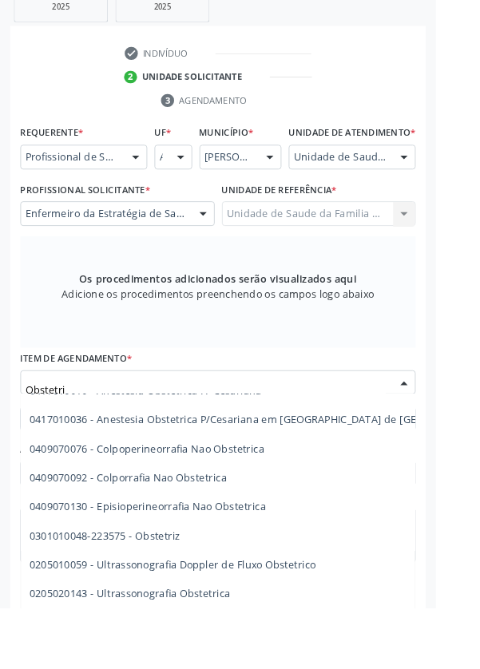
scroll to position [80, 0]
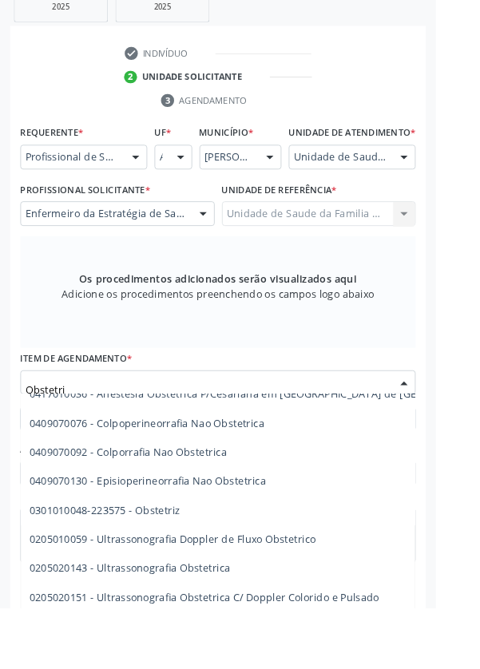
click at [239, 633] on span "0205020143 - Ultrassonografia Obstetrica" at bounding box center [143, 625] width 221 height 15
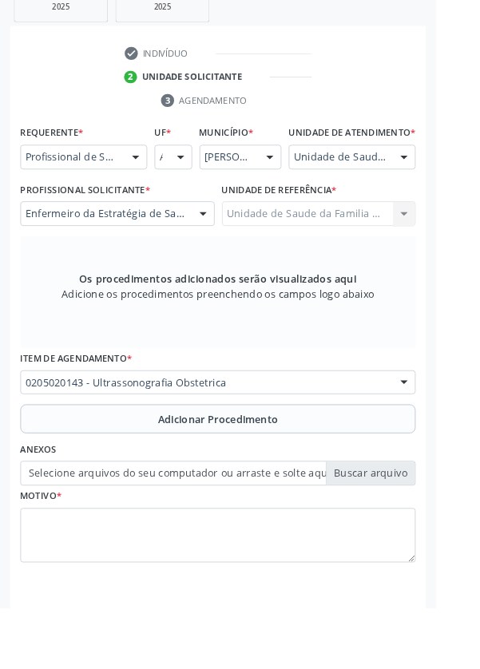
click at [323, 475] on button "Adicionar Procedimento" at bounding box center [239, 462] width 435 height 32
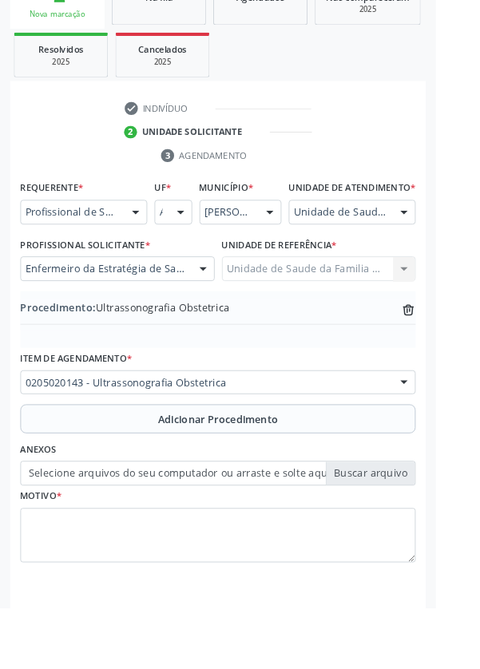
click at [399, 535] on label "Selecione arquivos do seu computador ou arraste e solte aqui" at bounding box center [239, 521] width 435 height 27
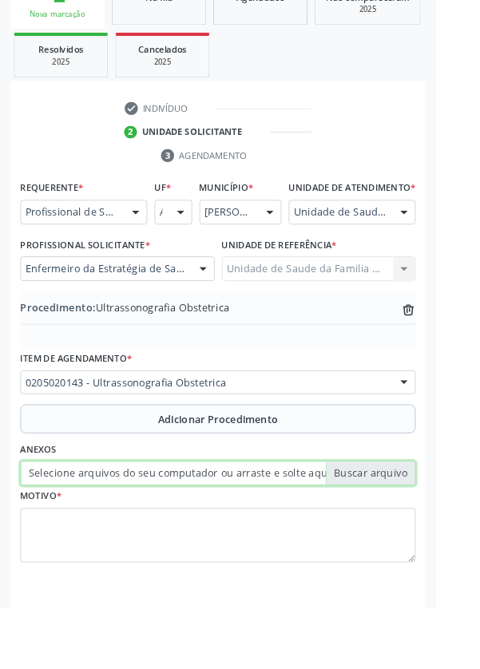
click at [399, 535] on input "Selecione arquivos do seu computador ou arraste e solte aqui" at bounding box center [239, 521] width 435 height 27
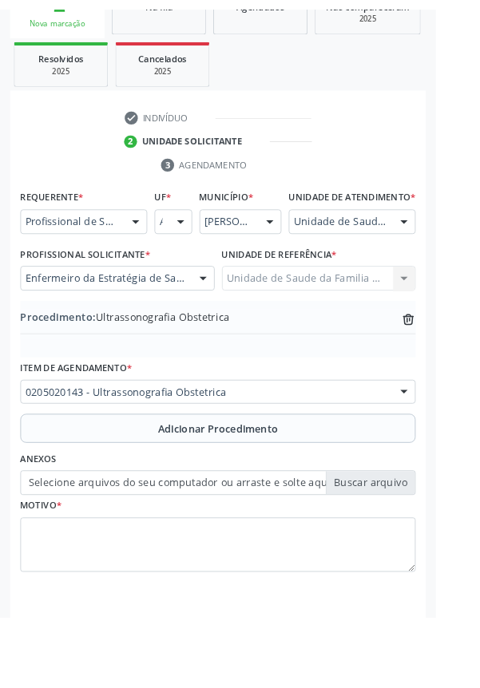
scroll to position [311, 0]
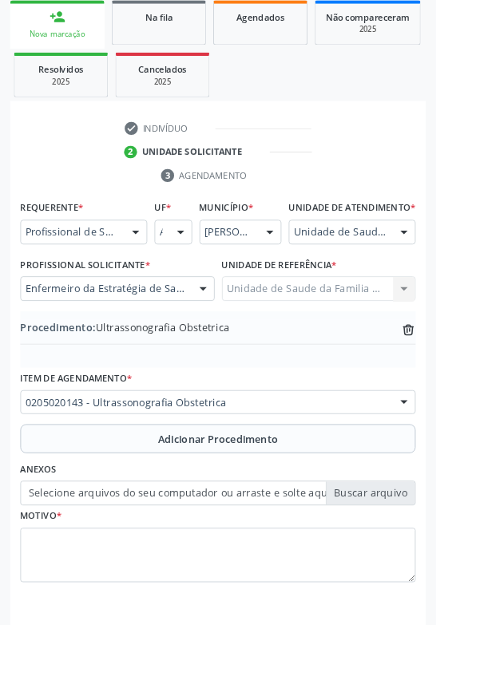
type input "C:\fakepath\17585482850381033073713887911839.jpg"
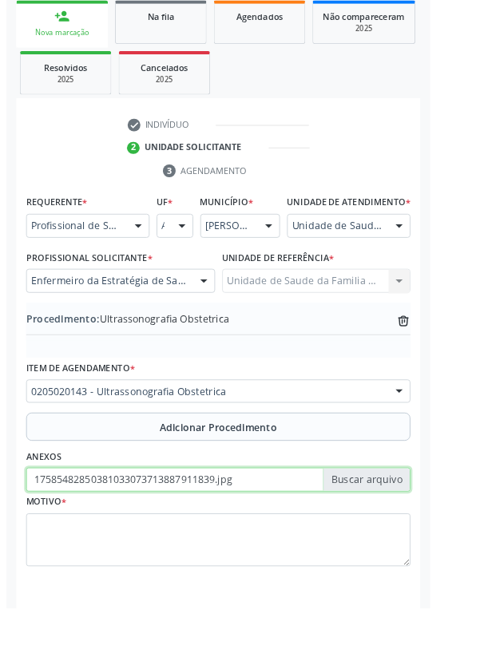
scroll to position [333, 0]
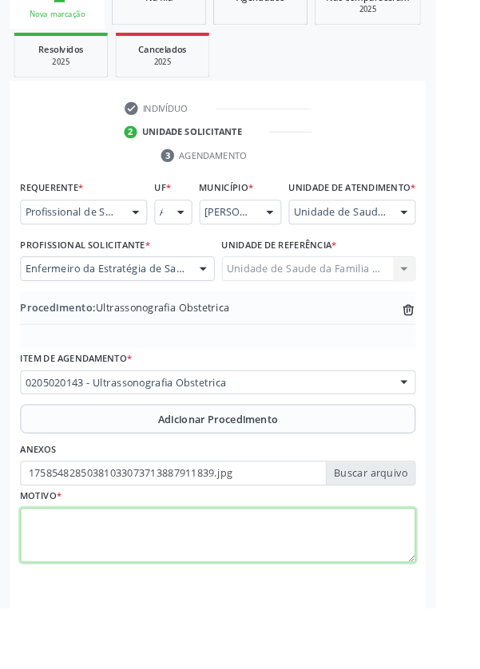
click at [148, 588] on textarea at bounding box center [239, 590] width 435 height 61
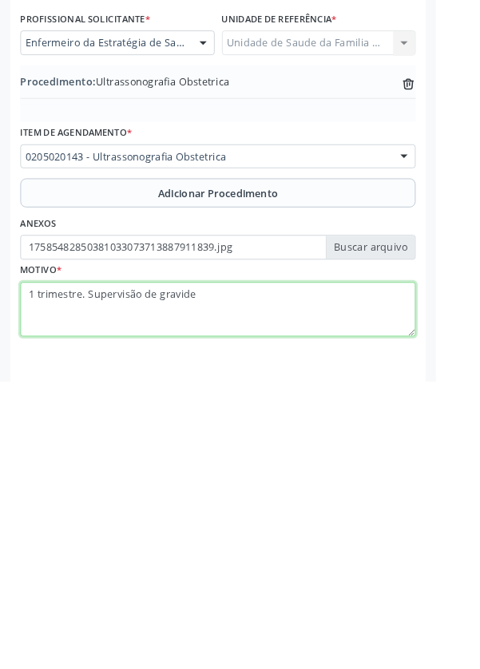
type textarea "1 trimestre. Supervisão de gravidez"
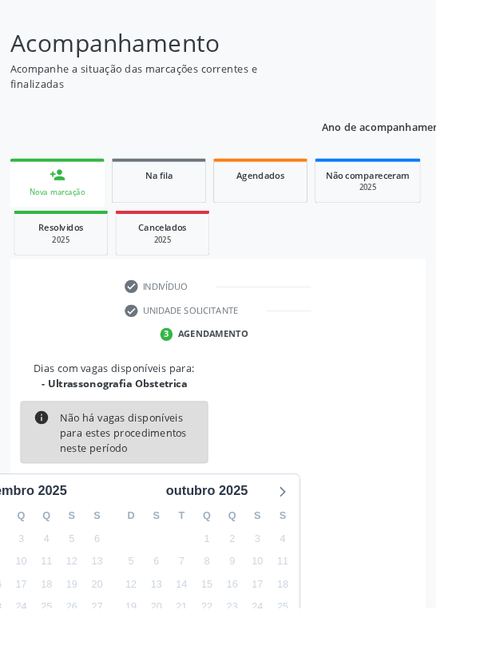
scroll to position [133, 0]
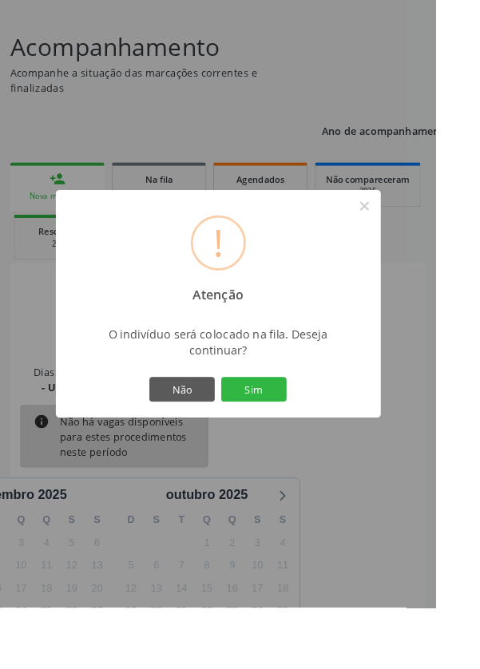
click at [315, 442] on button "Sim" at bounding box center [280, 428] width 72 height 27
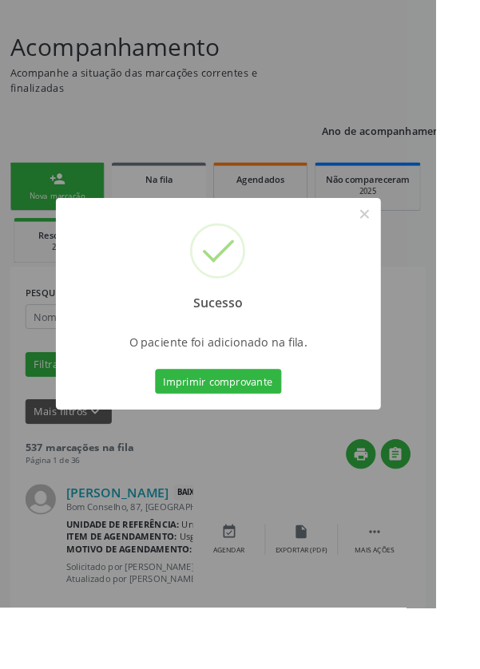
scroll to position [0, 0]
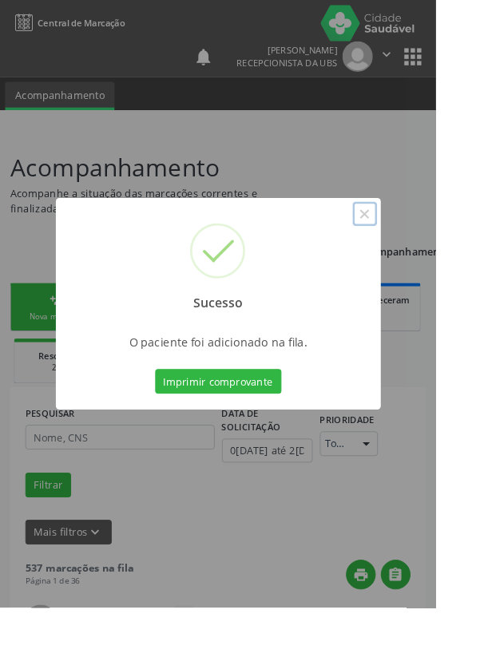
click at [412, 249] on button "×" at bounding box center [401, 235] width 27 height 27
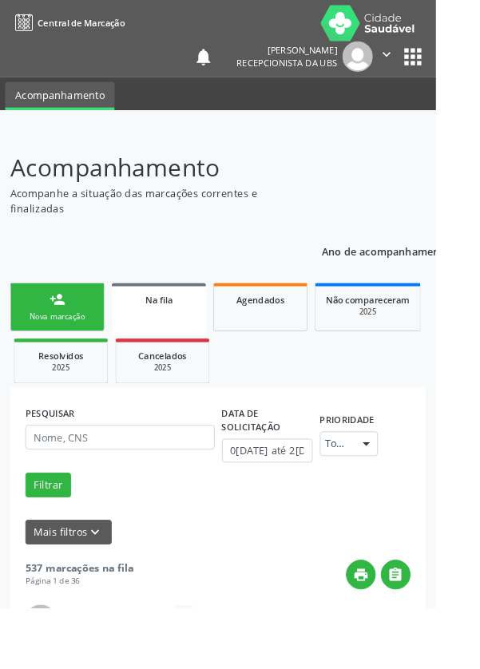
click at [72, 343] on div "Nova marcação" at bounding box center [63, 349] width 80 height 12
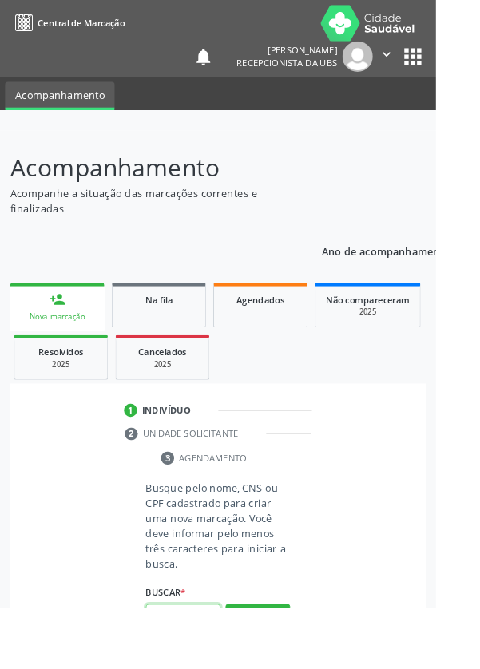
click at [208, 668] on input "text" at bounding box center [202, 678] width 82 height 27
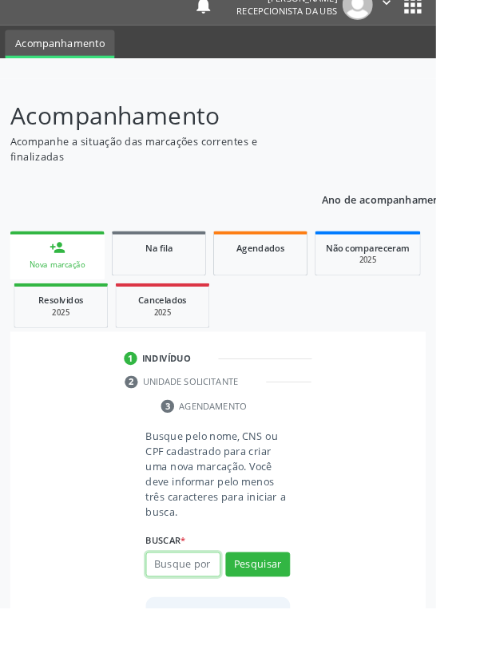
scroll to position [125, 0]
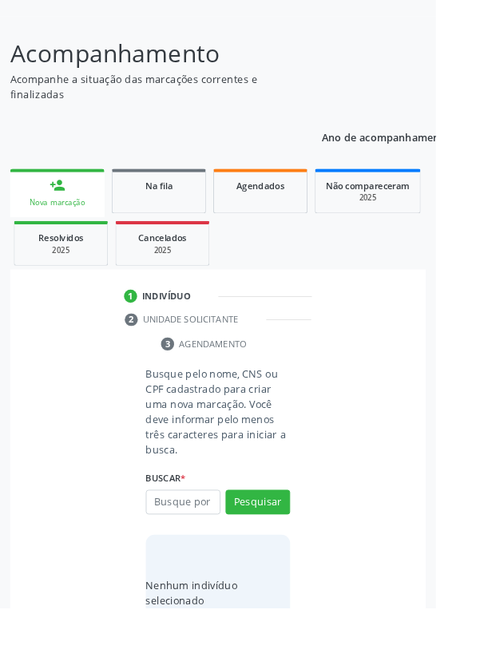
click at [302, 332] on div "1 Indivíduo" at bounding box center [240, 326] width 207 height 14
click at [410, 386] on ul "1 Indivíduo 2 Unidade solicitante 3 Agendamento" at bounding box center [240, 353] width 458 height 78
click at [207, 554] on input "text" at bounding box center [202, 553] width 82 height 27
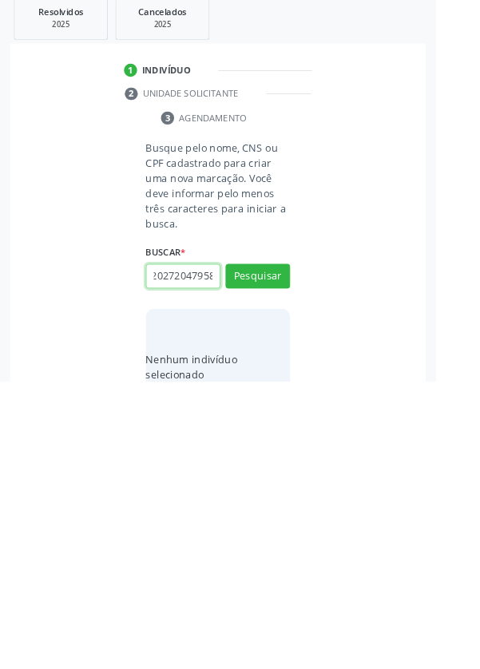
scroll to position [0, 29]
type input "704202720479581"
click at [303, 557] on button "Pesquisar" at bounding box center [283, 553] width 71 height 27
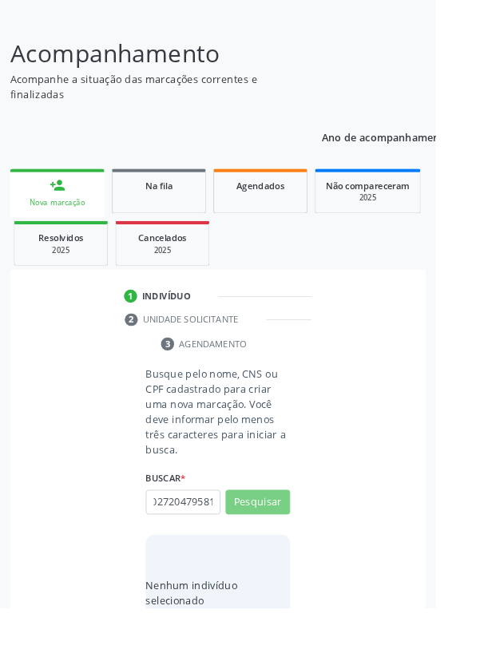
scroll to position [0, 0]
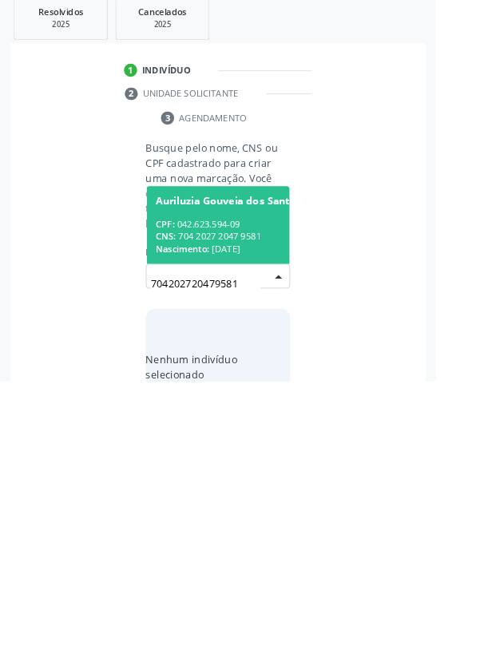
click at [259, 498] on div "CPF: 042.623.594-09" at bounding box center [251, 497] width 161 height 14
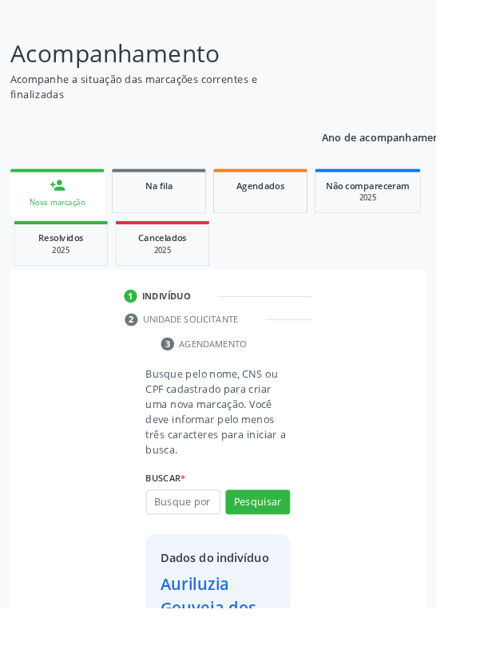
scroll to position [118, 0]
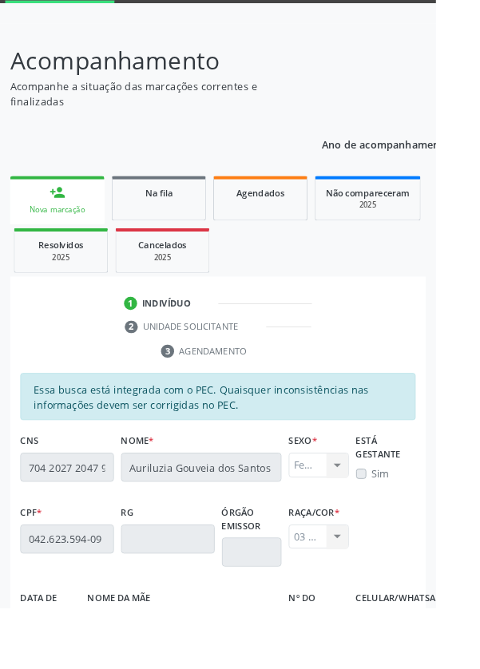
scroll to position [379, 0]
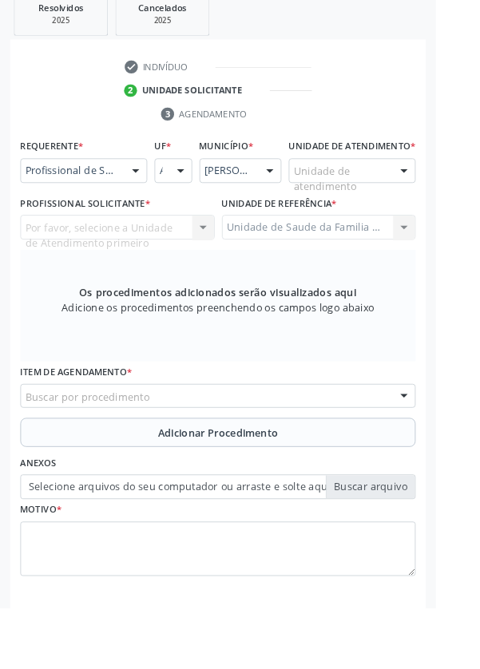
scroll to position [309, 0]
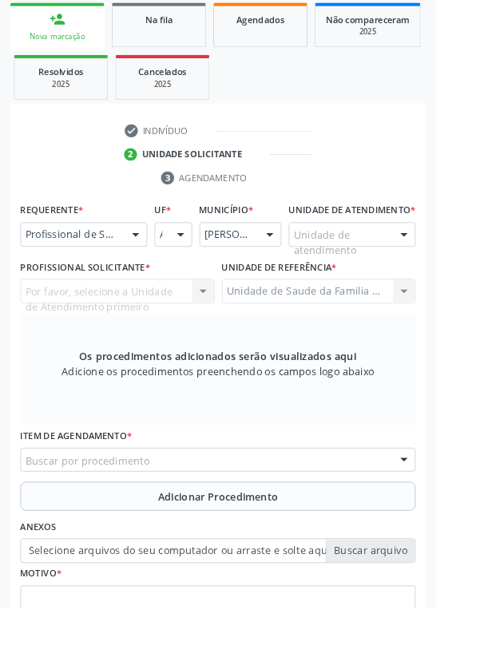
click at [149, 252] on div at bounding box center [149, 258] width 24 height 27
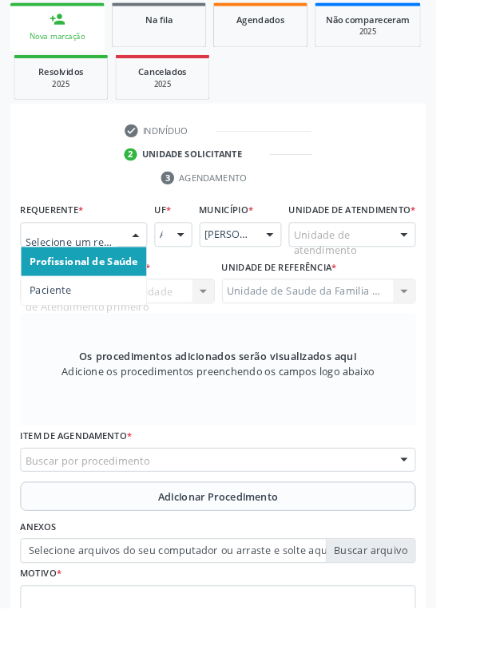
scroll to position [386, 0]
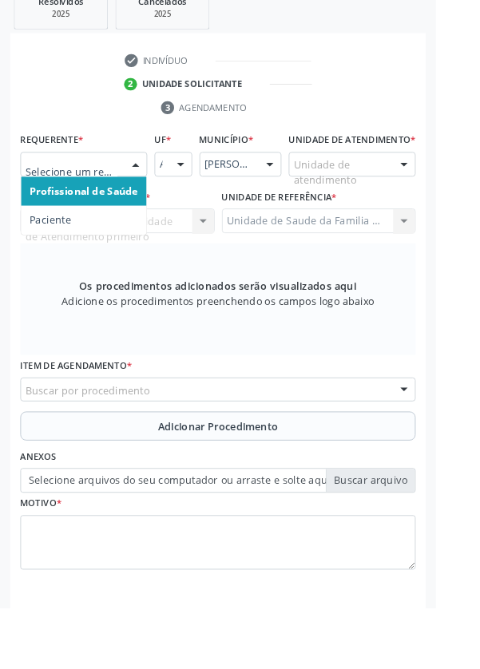
click at [76, 240] on span "Paciente" at bounding box center [56, 242] width 46 height 15
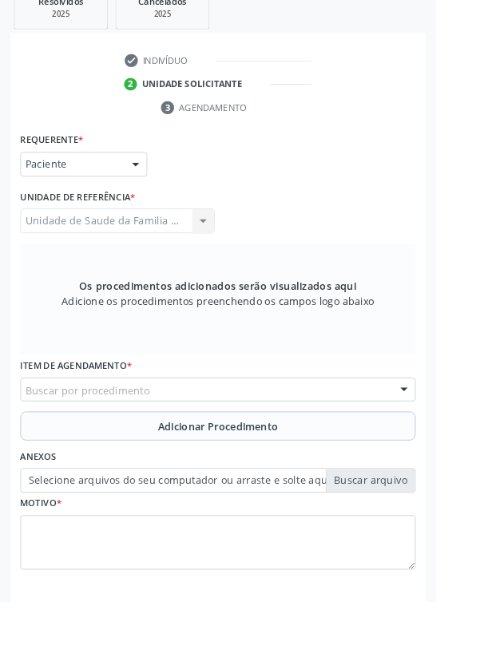
scroll to position [379, 0]
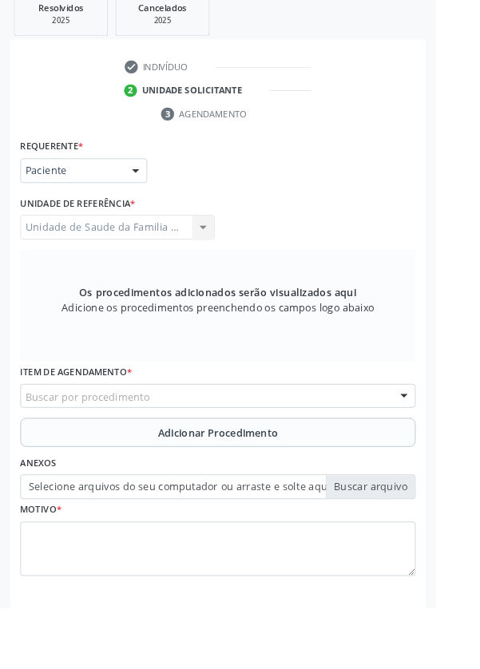
click at [282, 428] on div "Buscar por procedimento" at bounding box center [239, 435] width 435 height 27
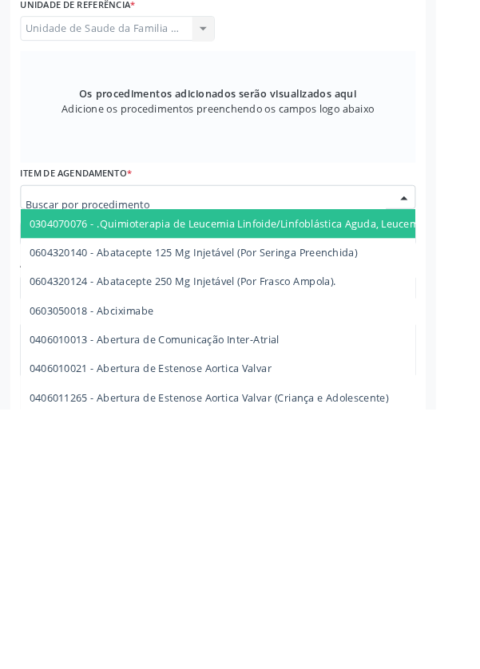
click at [173, 438] on input "text" at bounding box center [226, 444] width 397 height 32
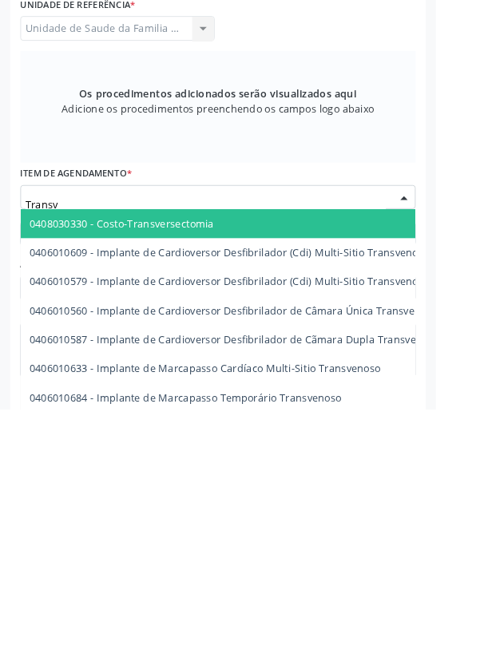
type input "Transva"
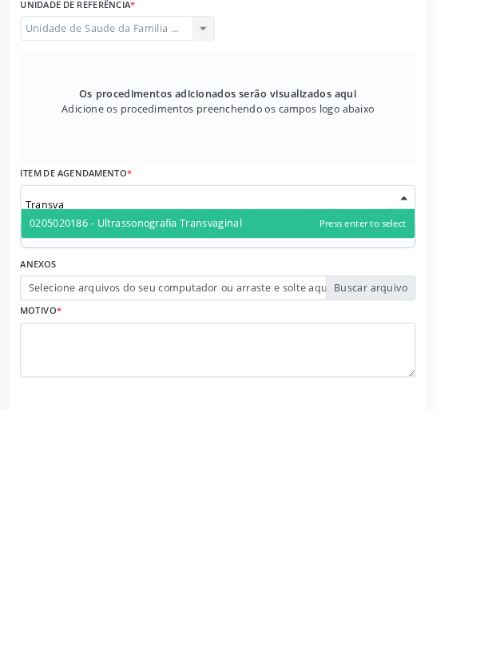
click at [214, 467] on span "0205020186 - Ultrassonografia Transvaginal" at bounding box center [150, 464] width 234 height 15
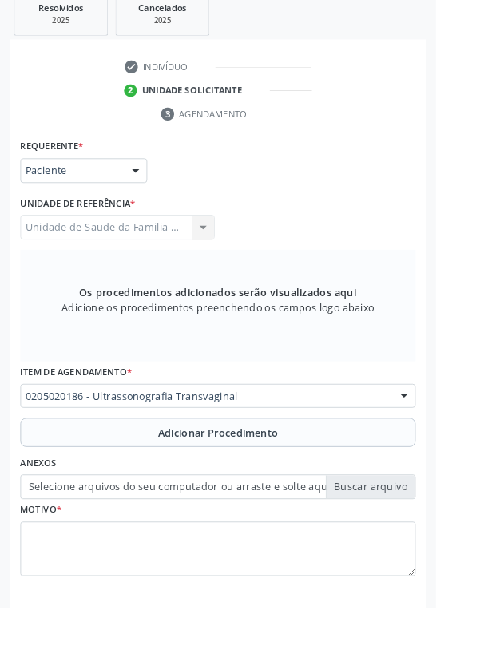
click at [302, 470] on span "Adicionar Procedimento" at bounding box center [240, 476] width 133 height 17
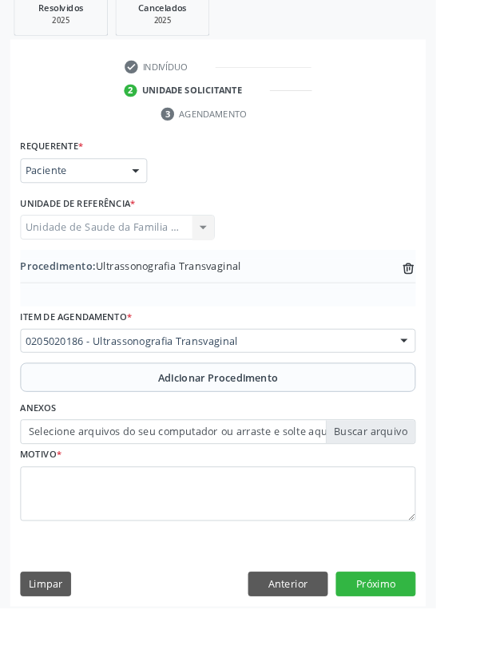
scroll to position [318, 0]
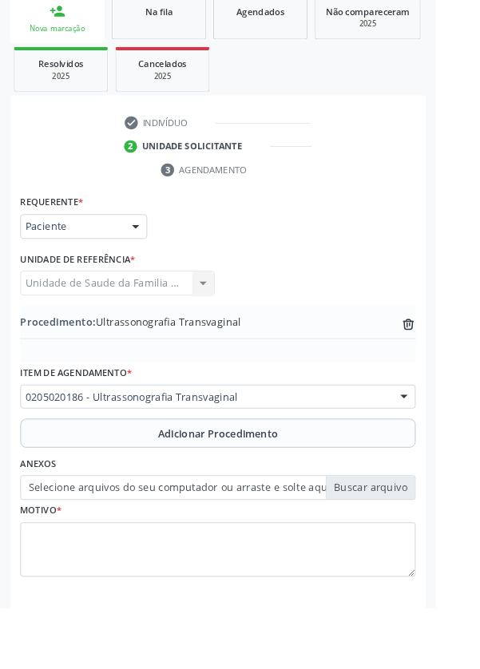
click at [418, 537] on label "Selecione arquivos do seu computador ou arraste e solte aqui" at bounding box center [239, 536] width 435 height 27
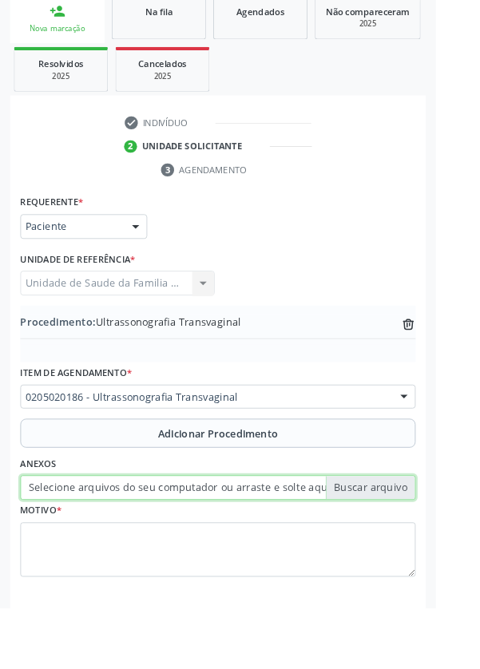
click at [418, 537] on input "Selecione arquivos do seu computador ou arraste e solte aqui" at bounding box center [239, 536] width 435 height 27
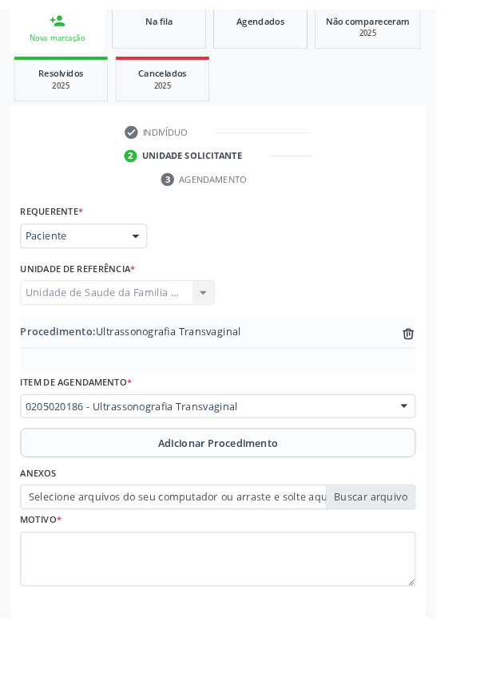
scroll to position [296, 0]
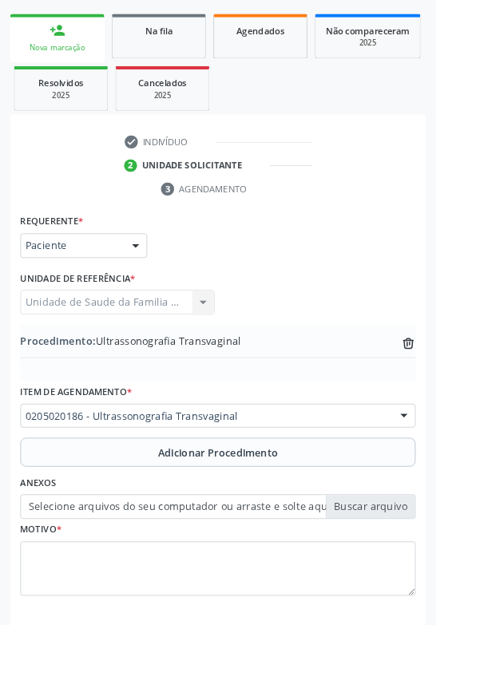
type input "C:\fakepath\17585494303622512926552963505920.jpg"
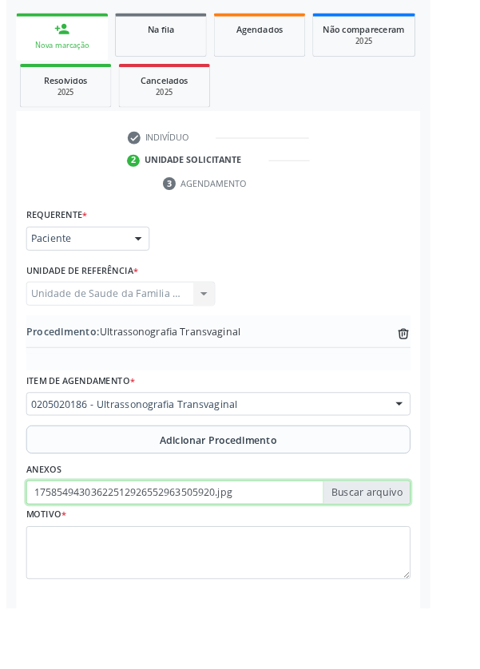
scroll to position [318, 0]
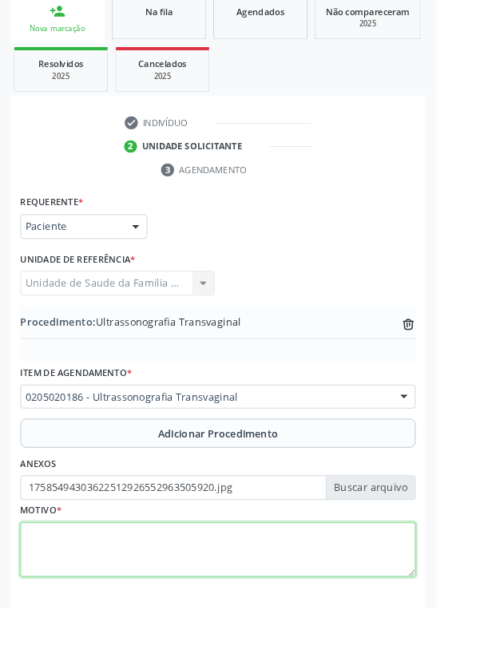
click at [228, 591] on textarea at bounding box center [239, 605] width 435 height 61
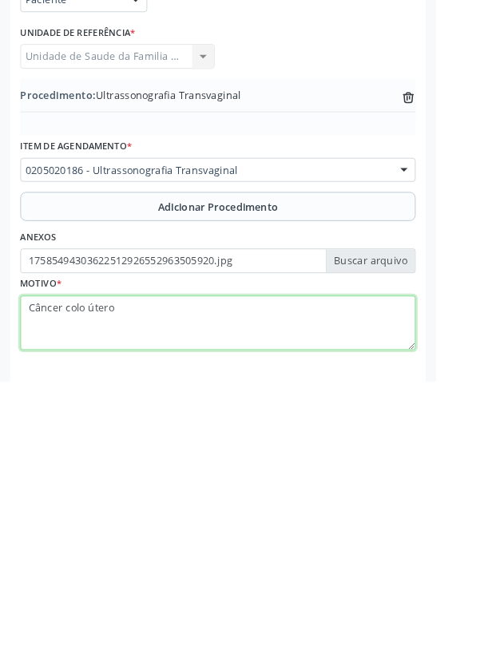
type textarea "Câncer colo útero"
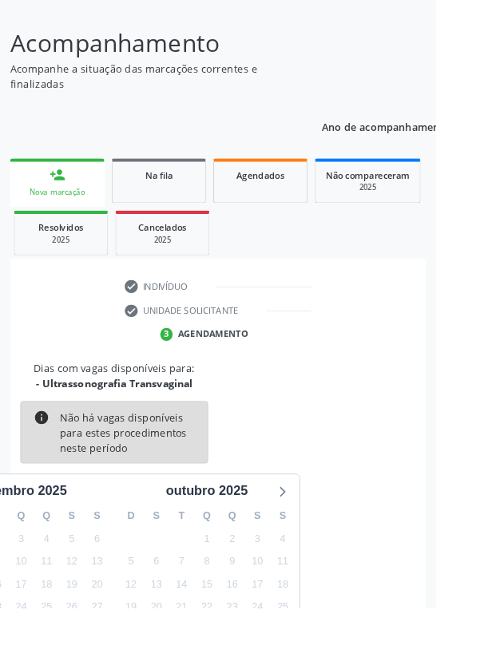
scroll to position [133, 0]
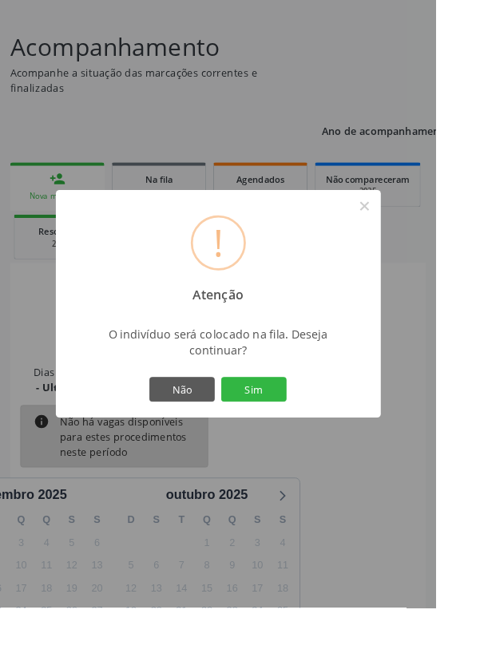
click at [315, 442] on button "Sim" at bounding box center [280, 428] width 72 height 27
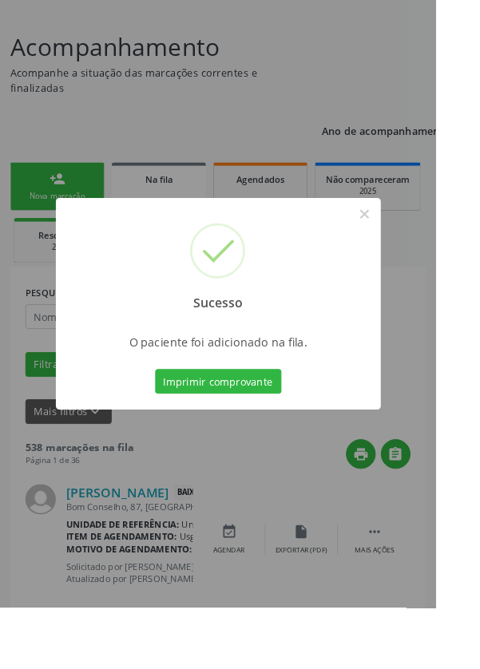
scroll to position [0, 0]
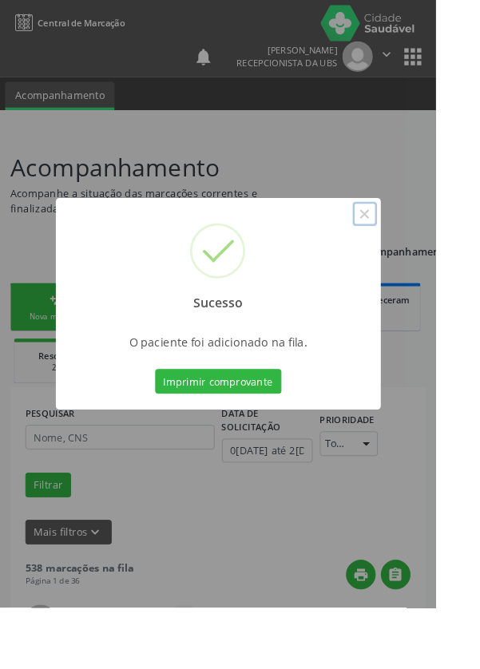
click at [415, 249] on button "×" at bounding box center [401, 235] width 27 height 27
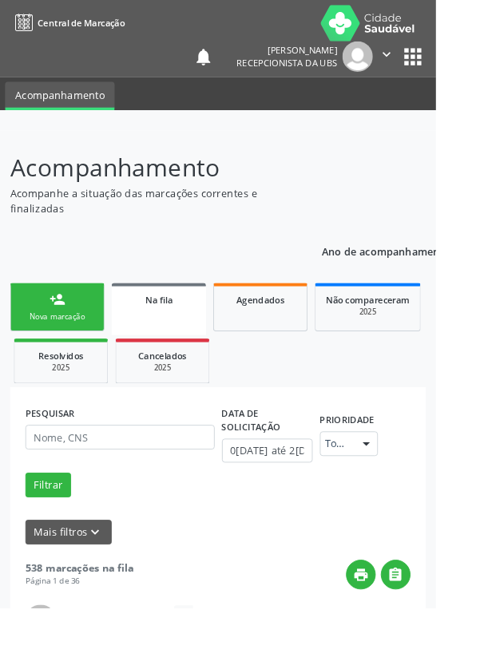
click at [56, 339] on link "person_add Nova marcação" at bounding box center [63, 338] width 104 height 54
click at [73, 346] on div "Nova marcação" at bounding box center [63, 349] width 80 height 12
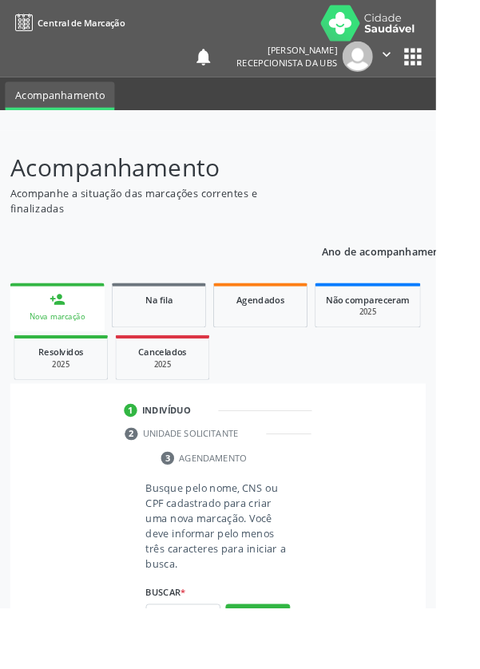
click at [73, 346] on div "Nova marcação" at bounding box center [62, 349] width 81 height 12
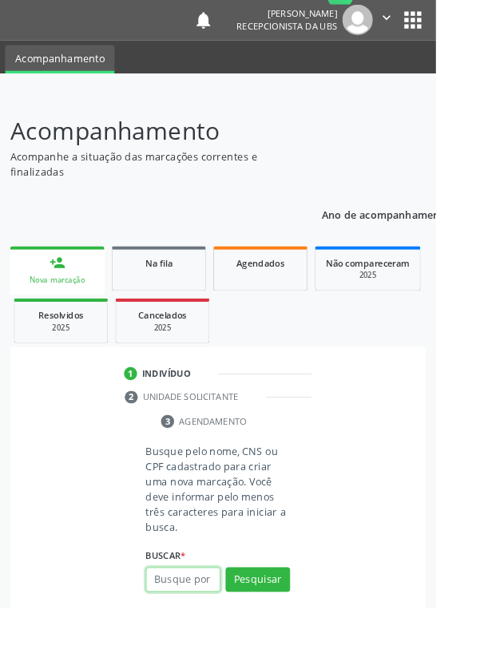
click at [212, 636] on input "text" at bounding box center [202, 638] width 82 height 27
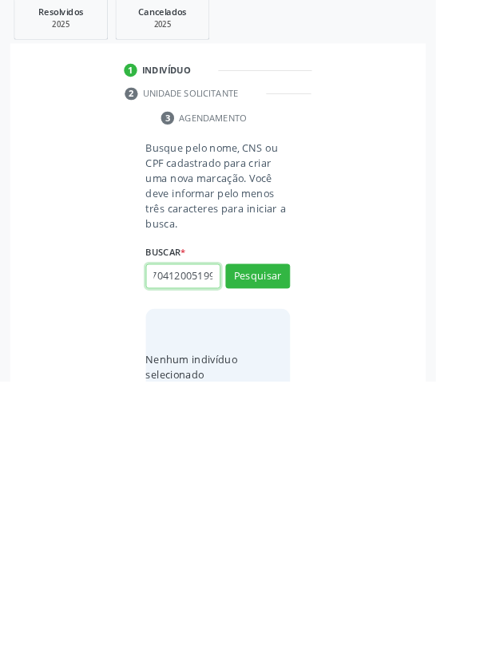
scroll to position [0, 29]
type input "708704120051998"
click at [306, 557] on button "Pesquisar" at bounding box center [283, 553] width 71 height 27
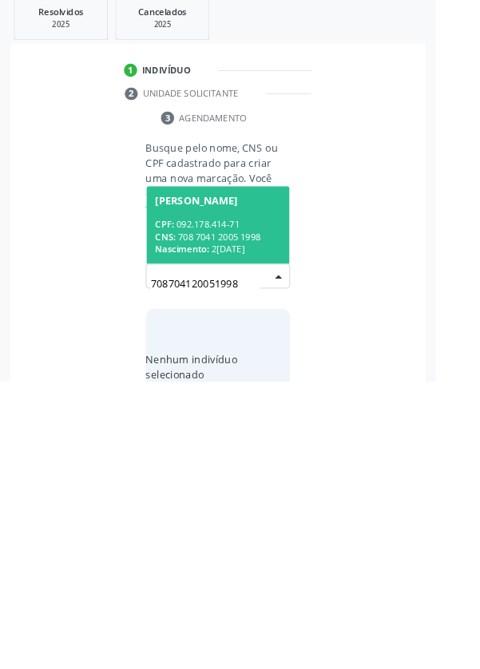
click at [263, 503] on div "CNS: 708 7041 2005 1998" at bounding box center [240, 510] width 138 height 14
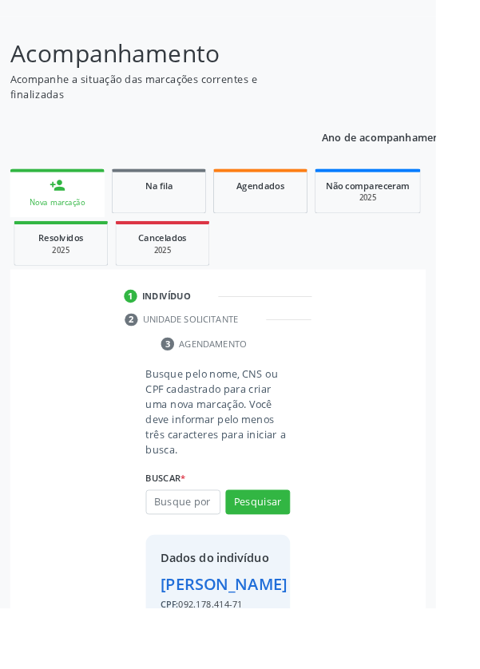
scroll to position [118, 0]
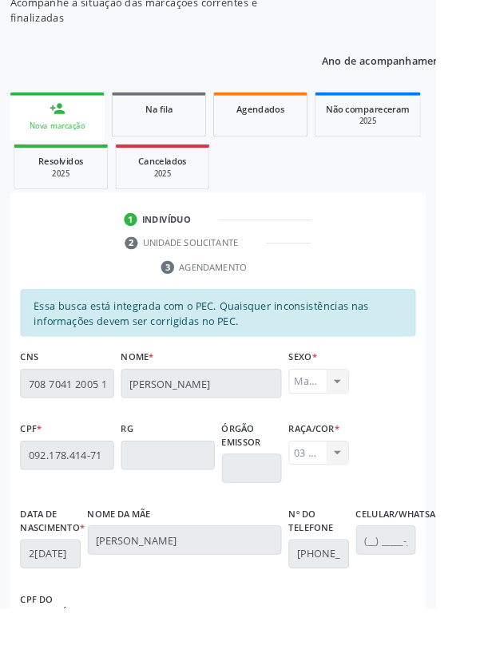
scroll to position [379, 0]
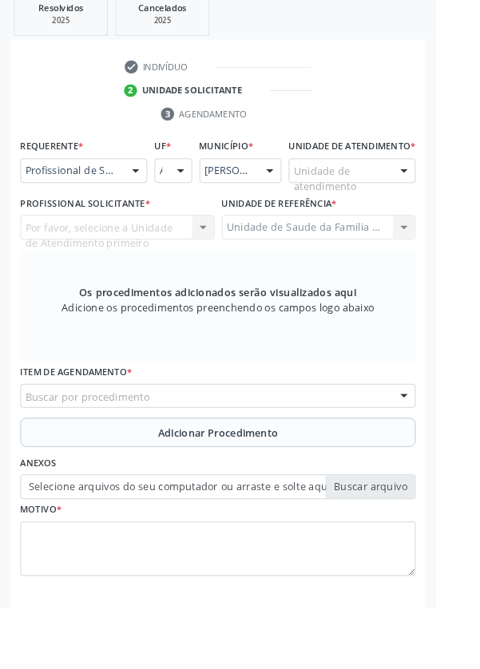
scroll to position [309, 0]
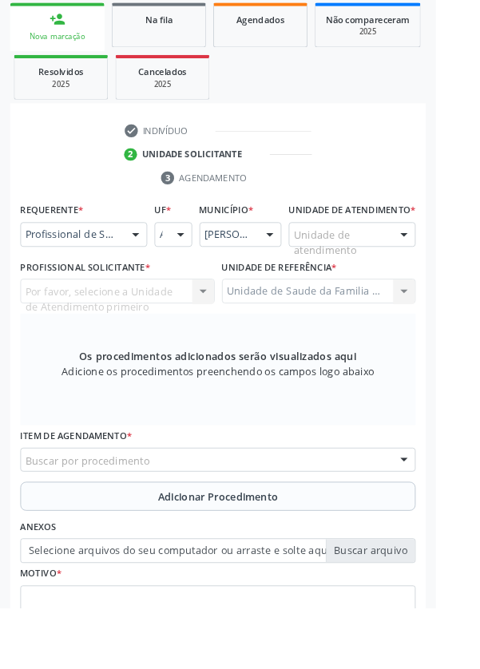
click at [452, 272] on div at bounding box center [445, 258] width 24 height 27
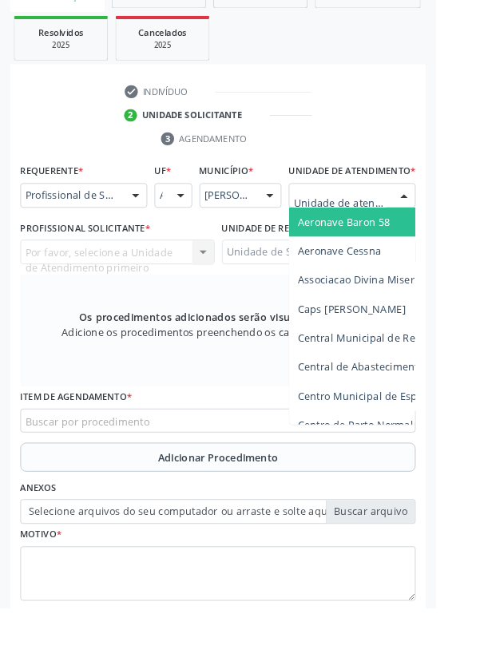
scroll to position [386, 0]
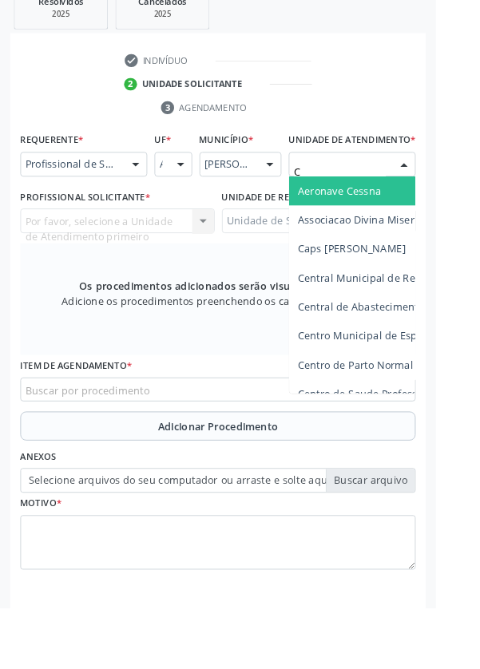
type input "Ca"
click at [433, 250] on span "Caps [PERSON_NAME]" at bounding box center [387, 242] width 119 height 15
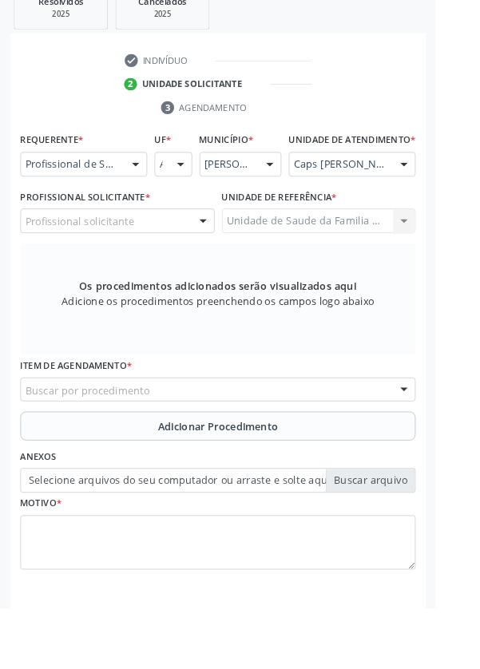
click at [197, 257] on div "Profissional solicitante" at bounding box center [129, 243] width 214 height 27
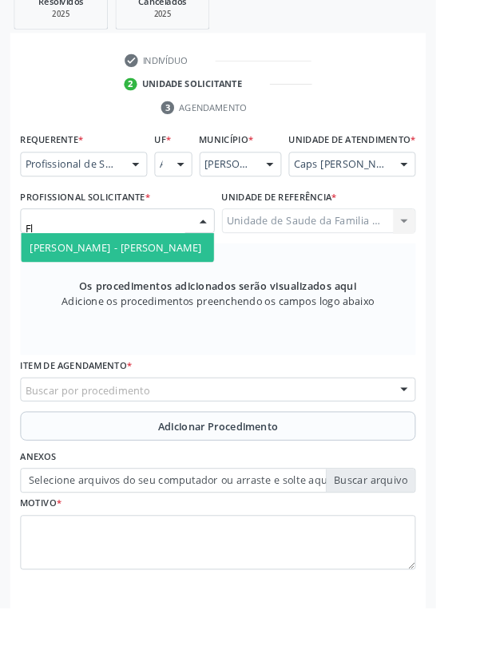
type input "Fla"
click at [183, 280] on span "[PERSON_NAME] - [PERSON_NAME]" at bounding box center [127, 272] width 189 height 15
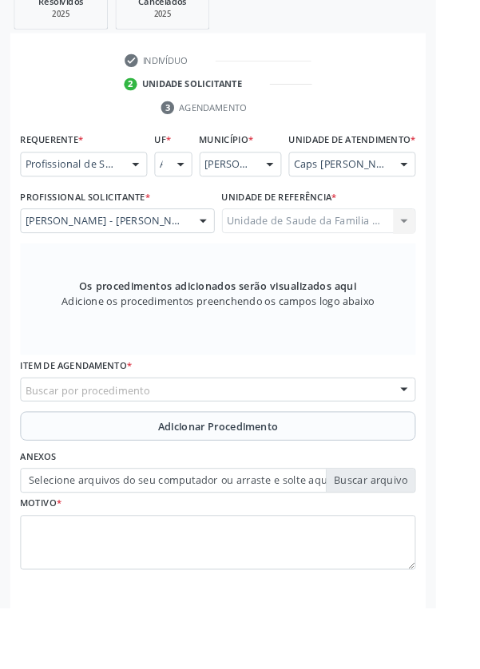
click at [295, 438] on div "Buscar por procedimento" at bounding box center [239, 429] width 435 height 27
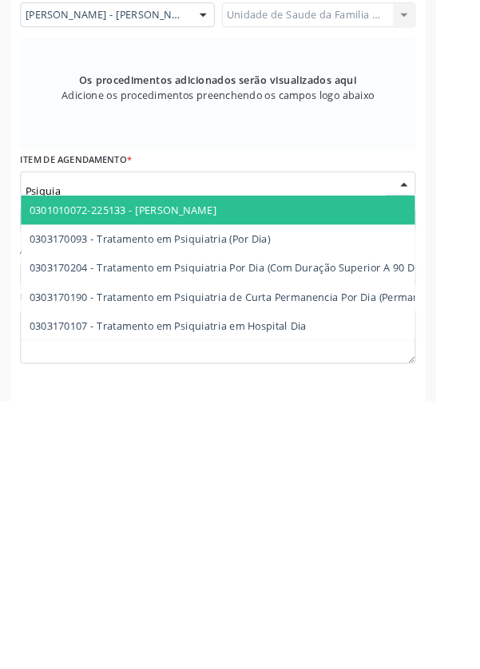
click at [252, 470] on span "0301010072-225133 - [PERSON_NAME]" at bounding box center [384, 458] width 723 height 32
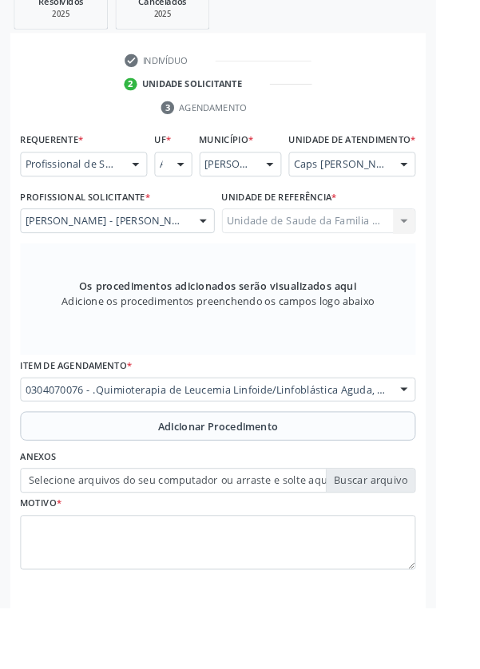
click at [287, 247] on div "Unidade de Saude da Familia Rua [GEOGRAPHIC_DATA] da Familia [GEOGRAPHIC_DATA] …" at bounding box center [351, 243] width 214 height 27
click at [268, 478] on span "Adicionar Procedimento" at bounding box center [240, 470] width 133 height 17
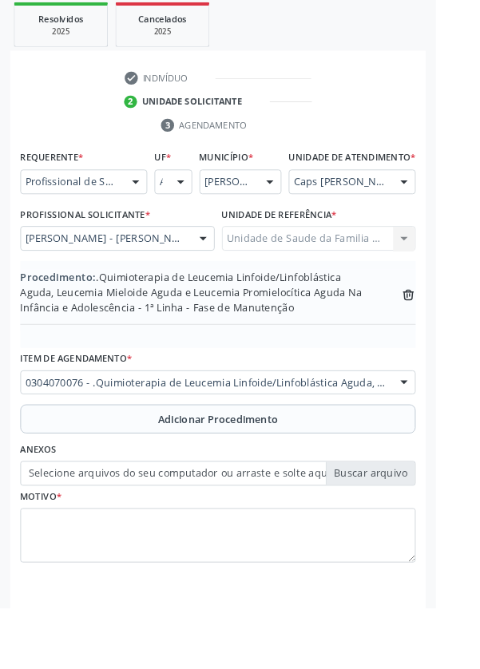
click at [453, 333] on icon "trash-outline icon" at bounding box center [450, 325] width 16 height 16
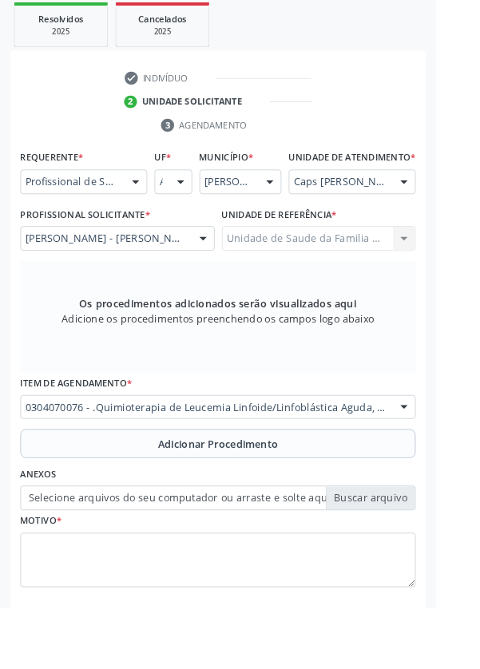
click at [451, 462] on div at bounding box center [445, 449] width 24 height 27
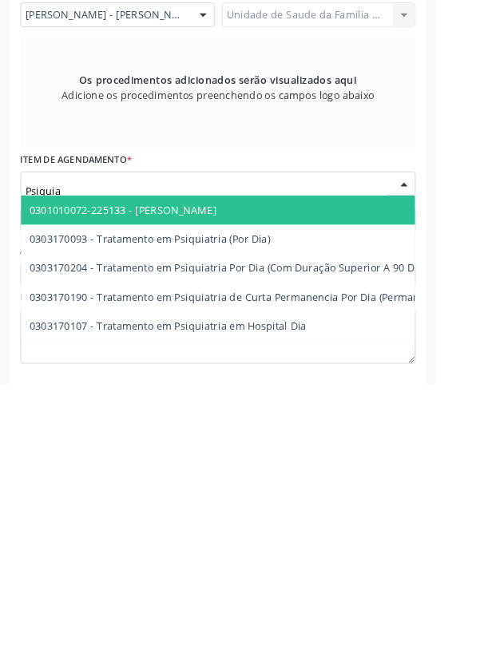
click at [226, 508] on span "0303170093 - Tratamento em Psiquiatria (Por Dia)" at bounding box center [384, 510] width 723 height 32
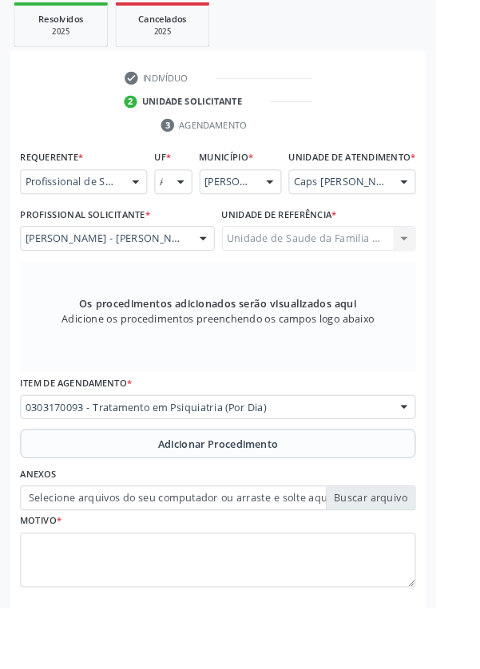
click at [295, 493] on span "Adicionar Procedimento" at bounding box center [240, 489] width 133 height 17
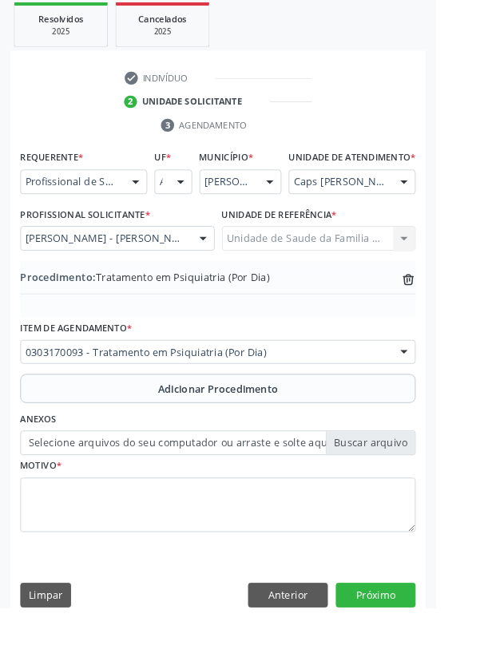
scroll to position [333, 0]
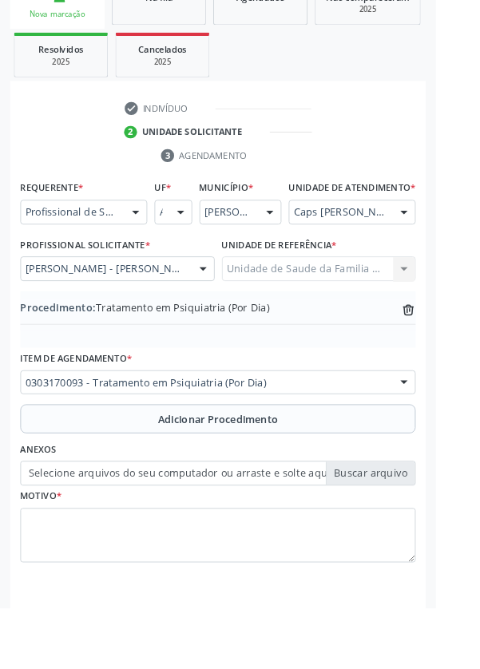
click at [453, 347] on icon at bounding box center [449, 342] width 10 height 10
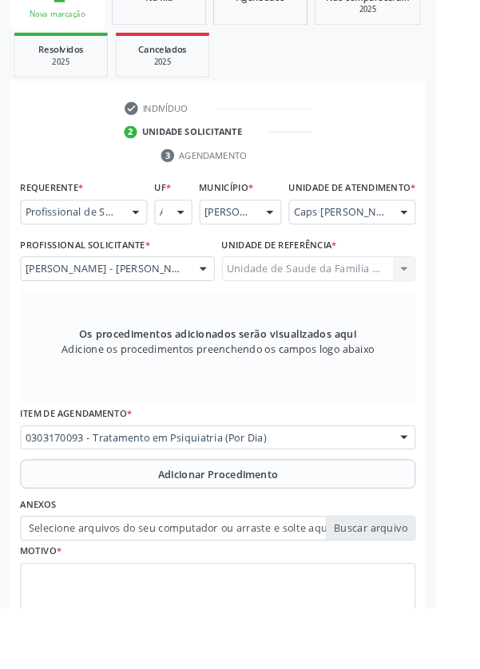
click at [450, 497] on div at bounding box center [445, 483] width 24 height 27
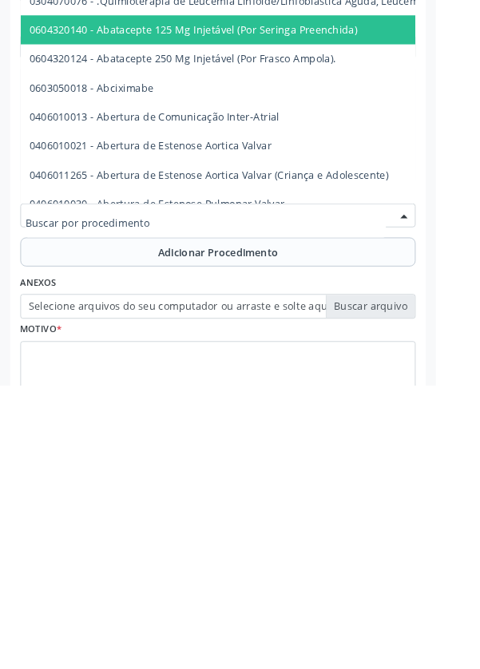
scroll to position [343, 0]
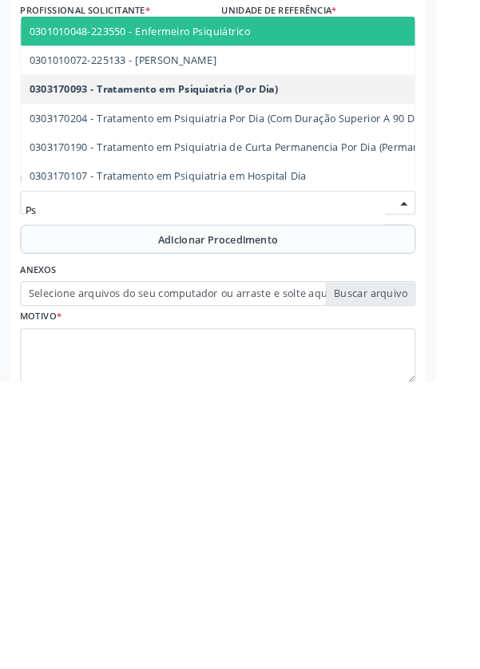
type input "P"
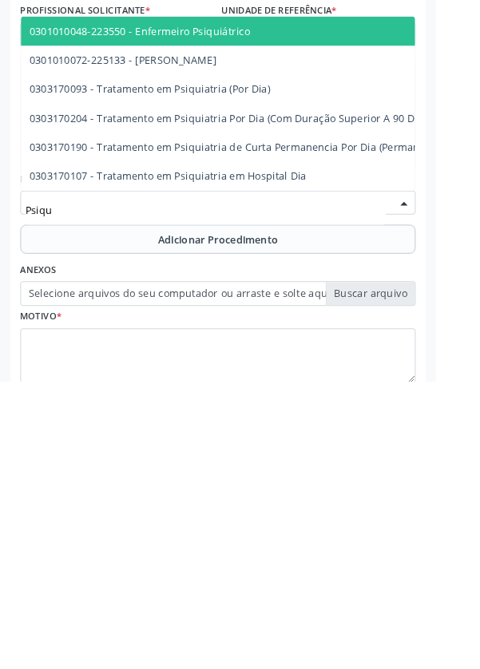
type input "Psiqui"
click at [206, 323] on span "0301010072-225133 - [PERSON_NAME]" at bounding box center [136, 314] width 206 height 15
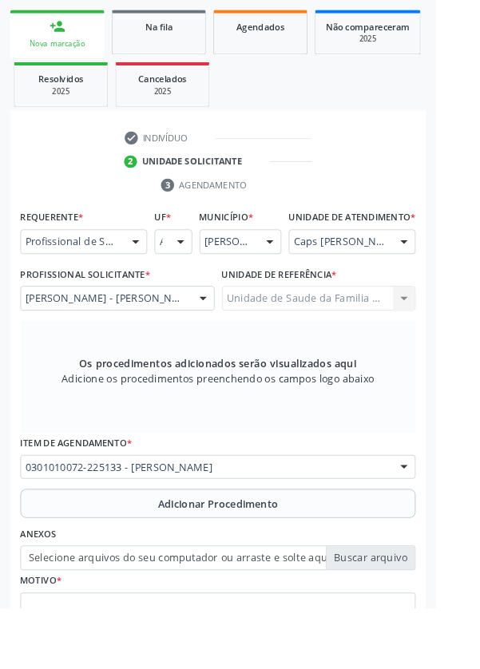
click at [319, 564] on button "Adicionar Procedimento" at bounding box center [239, 554] width 435 height 32
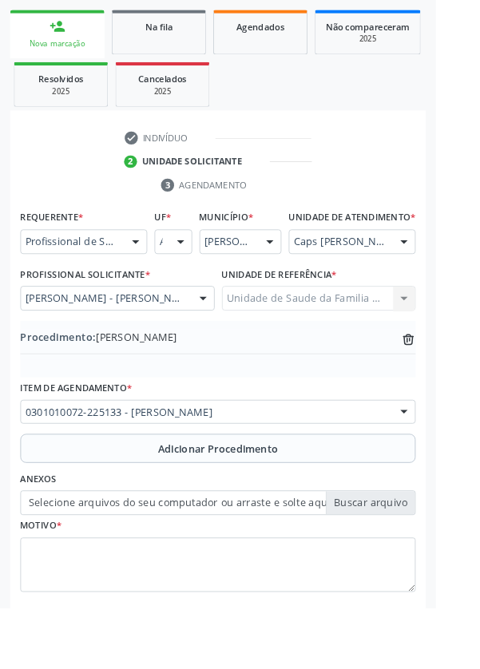
scroll to position [248, 0]
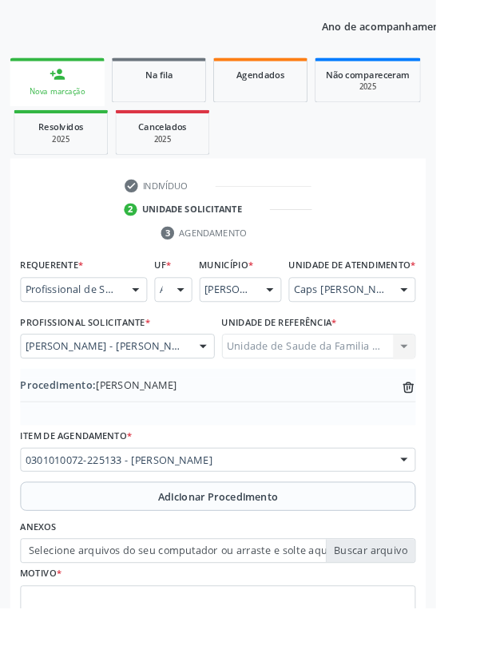
click at [404, 619] on label "Selecione arquivos do seu computador ou arraste e solte aqui" at bounding box center [239, 606] width 435 height 27
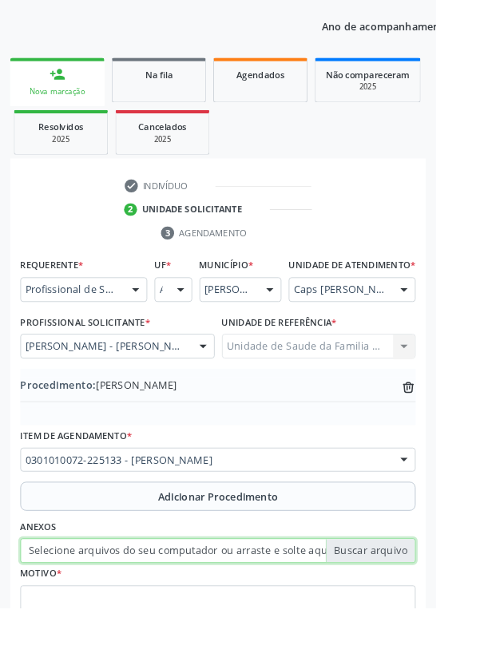
click at [404, 619] on input "Selecione arquivos do seu computador ou arraste e solte aqui" at bounding box center [239, 606] width 435 height 27
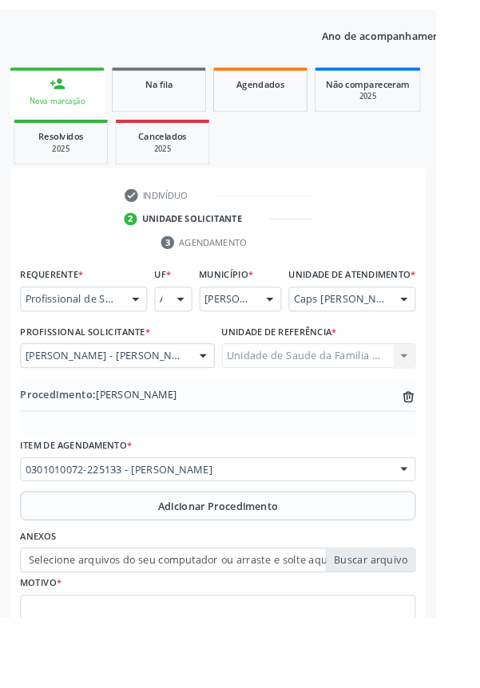
scroll to position [227, 0]
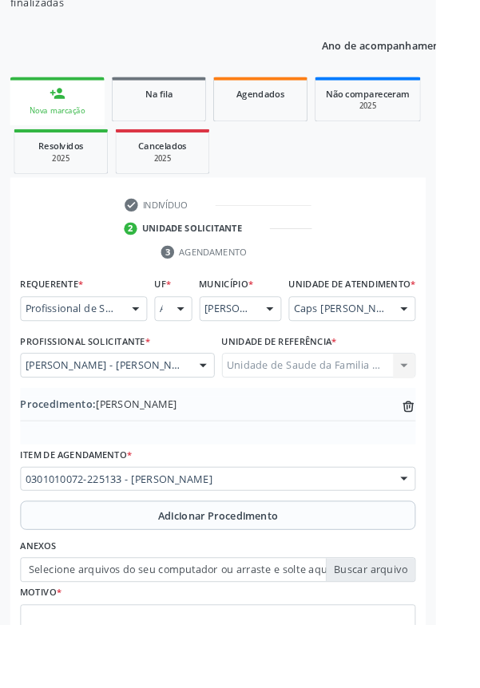
type input "C:\fakepath\17585497390445731049293855192865.jpg"
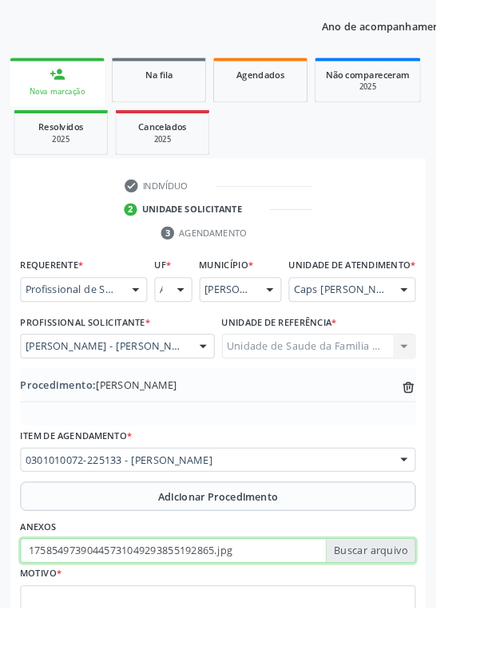
scroll to position [299, 0]
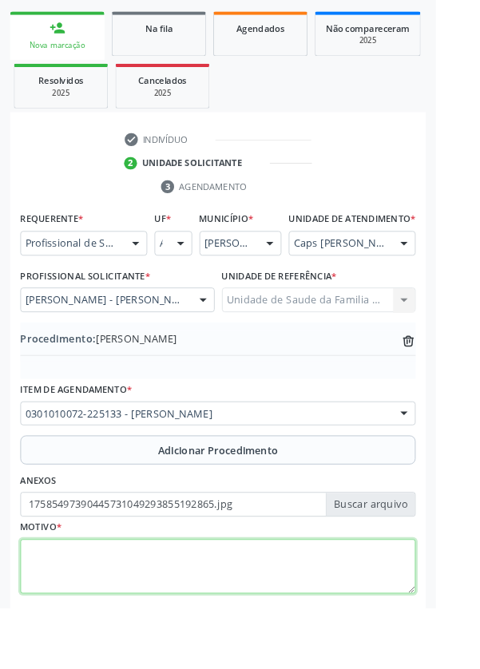
click at [219, 620] on textarea at bounding box center [239, 624] width 435 height 61
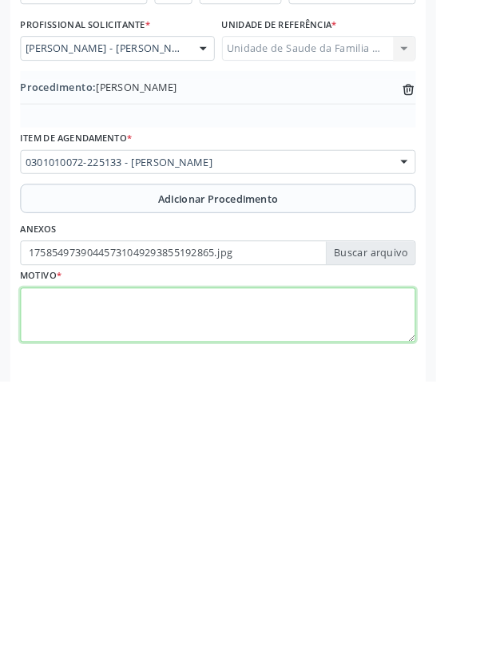
scroll to position [333, 0]
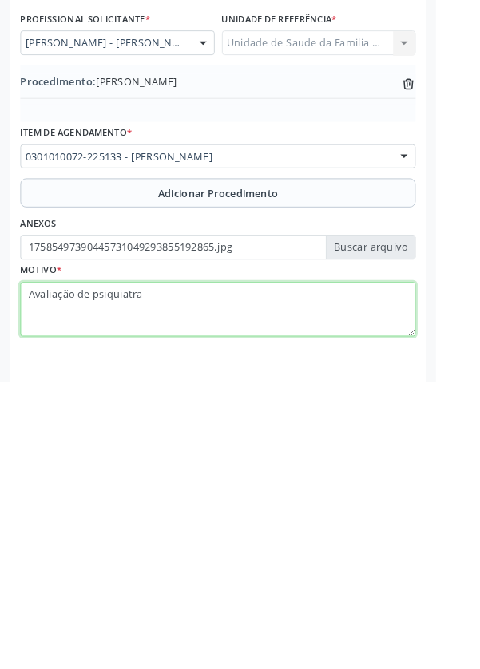
type textarea "Avaliação de psiquiatra"
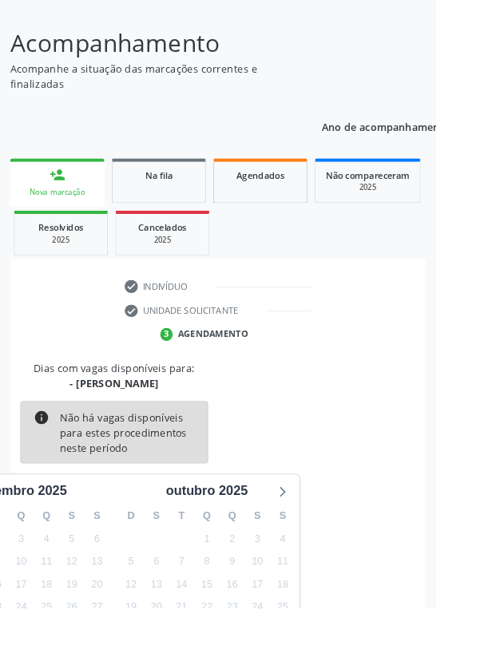
scroll to position [133, 0]
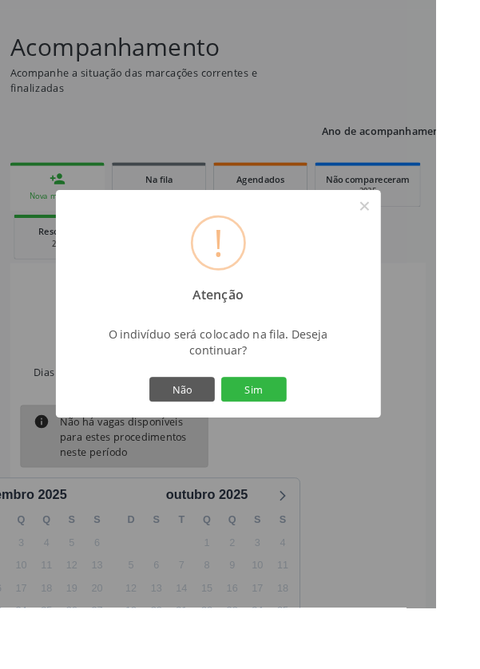
click at [315, 442] on button "Sim" at bounding box center [280, 428] width 72 height 27
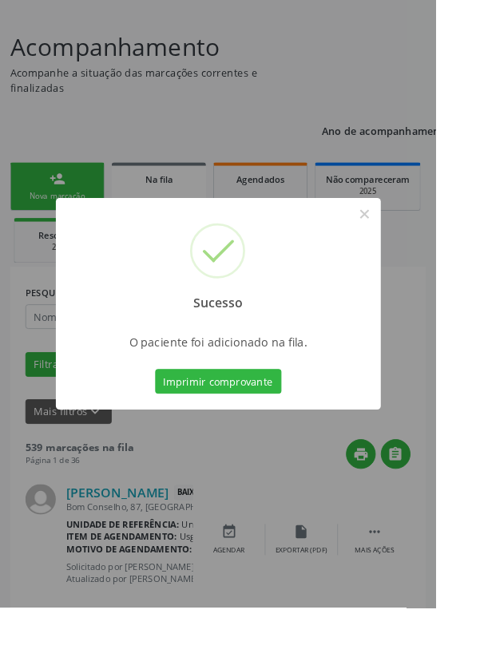
scroll to position [0, 0]
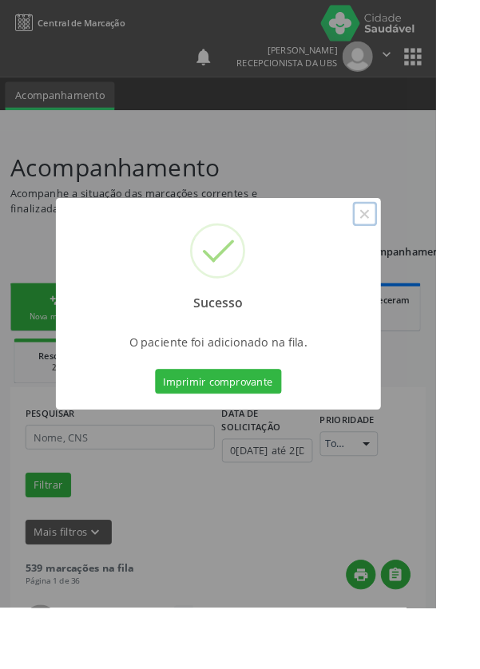
click at [415, 249] on button "×" at bounding box center [401, 235] width 27 height 27
